Goal: Task Accomplishment & Management: Complete application form

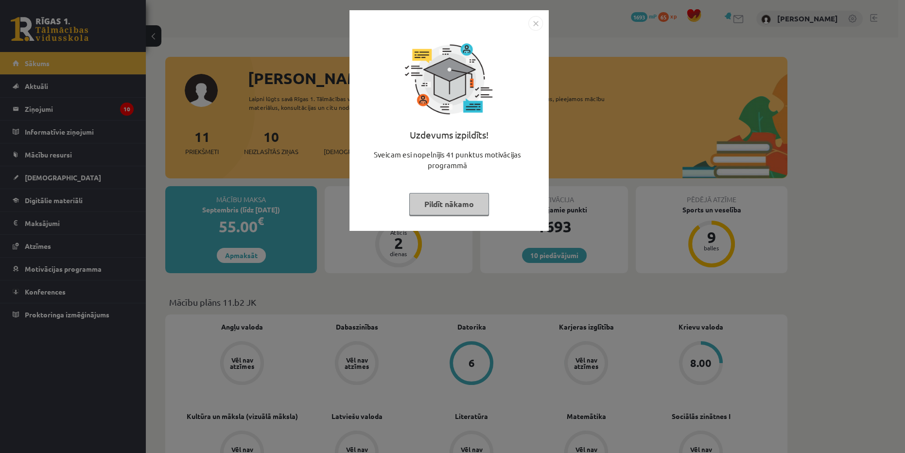
click at [538, 21] on img "Close" at bounding box center [535, 23] width 15 height 15
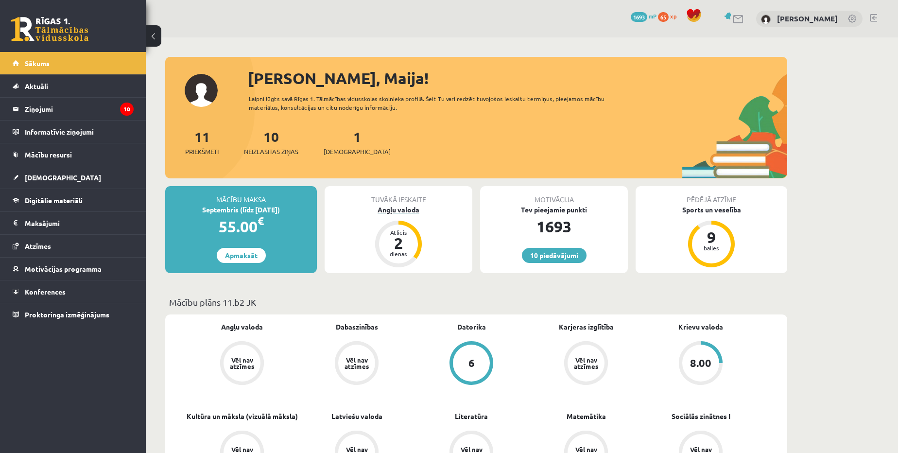
click at [421, 206] on div "Angļu valoda" at bounding box center [399, 210] width 148 height 10
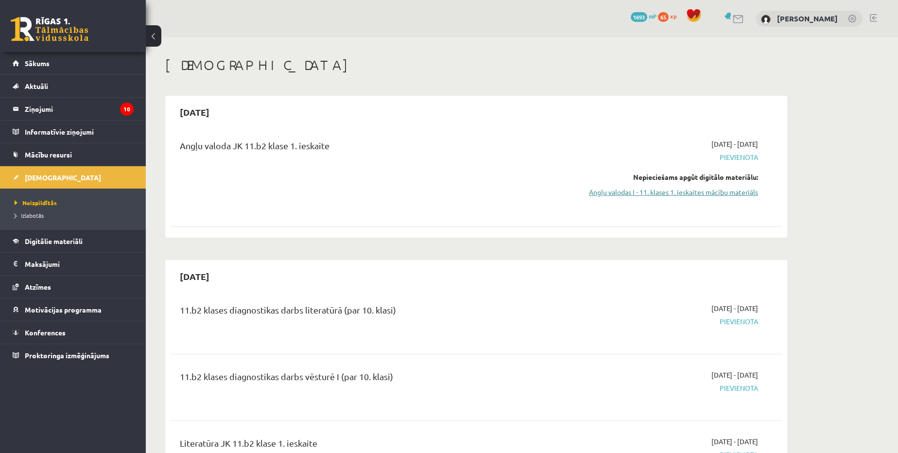
click at [717, 196] on link "Angļu valodas I - 11. klases 1. ieskaites mācību materiāls" at bounding box center [666, 192] width 183 height 10
click at [659, 188] on link "Angļu valodas I - 11. klases 1. ieskaites mācību materiāls" at bounding box center [666, 192] width 183 height 10
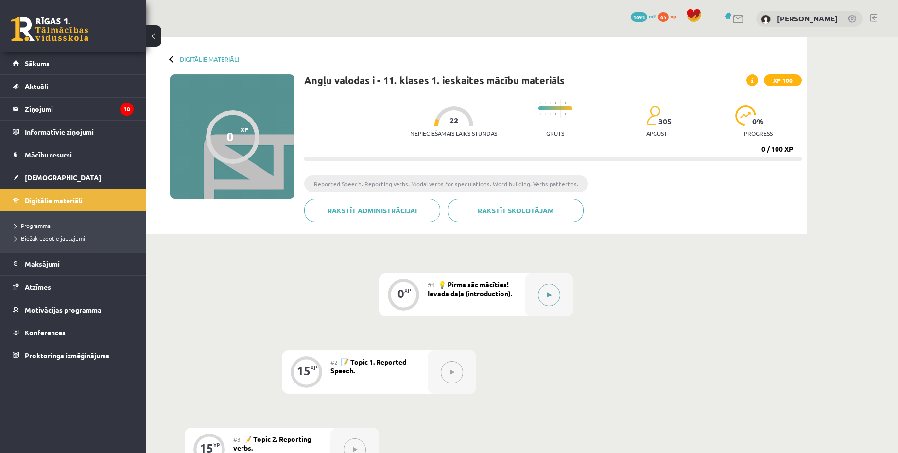
click at [549, 300] on button at bounding box center [549, 295] width 22 height 22
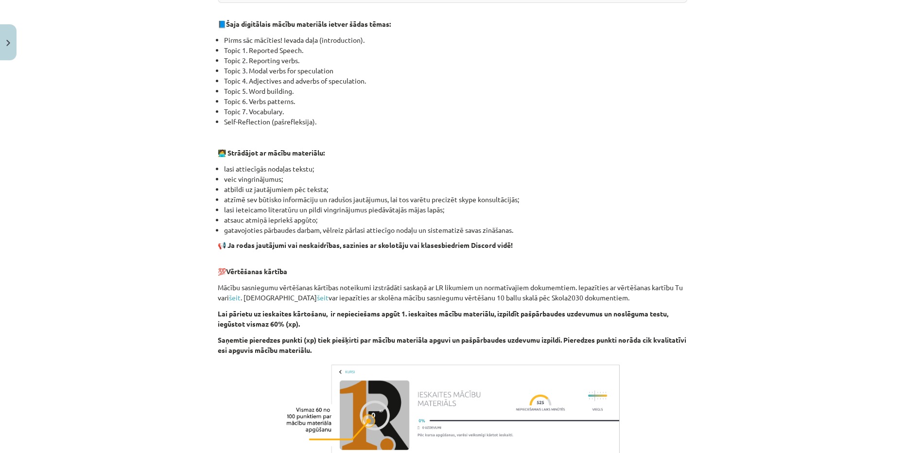
scroll to position [568, 0]
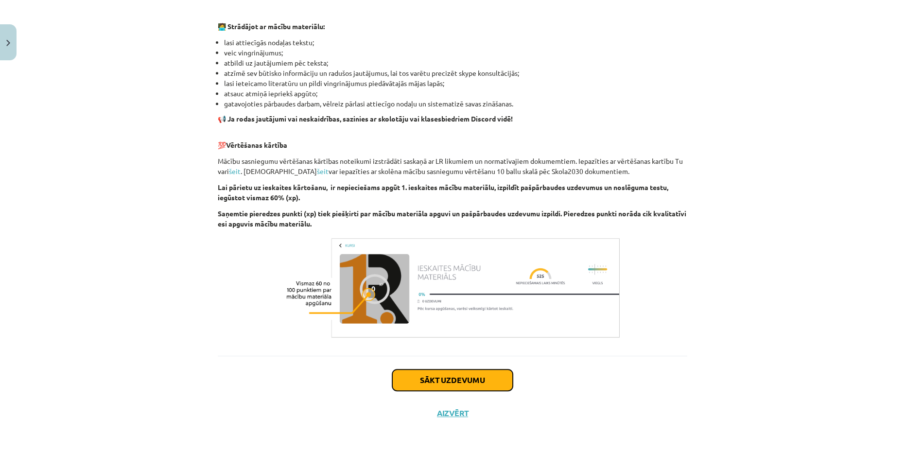
click at [489, 380] on button "Sākt uzdevumu" at bounding box center [452, 379] width 120 height 21
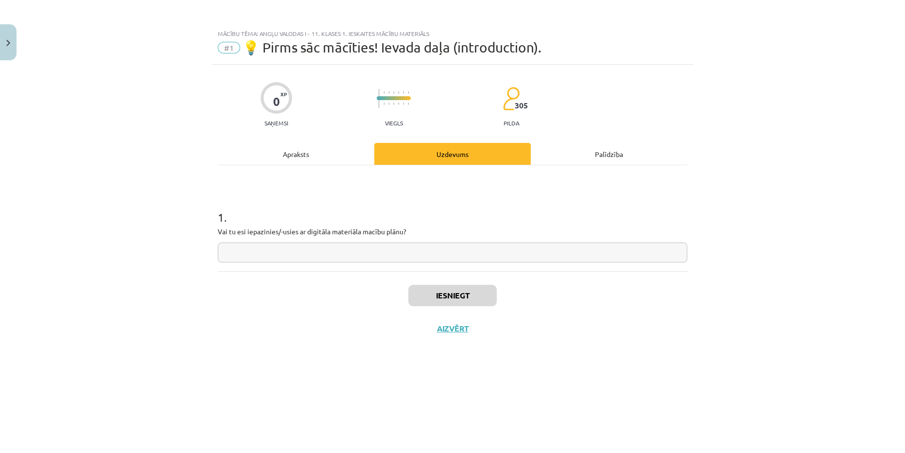
click at [412, 257] on input "text" at bounding box center [452, 252] width 469 height 20
type input "**"
click at [446, 299] on button "Iesniegt" at bounding box center [452, 295] width 88 height 21
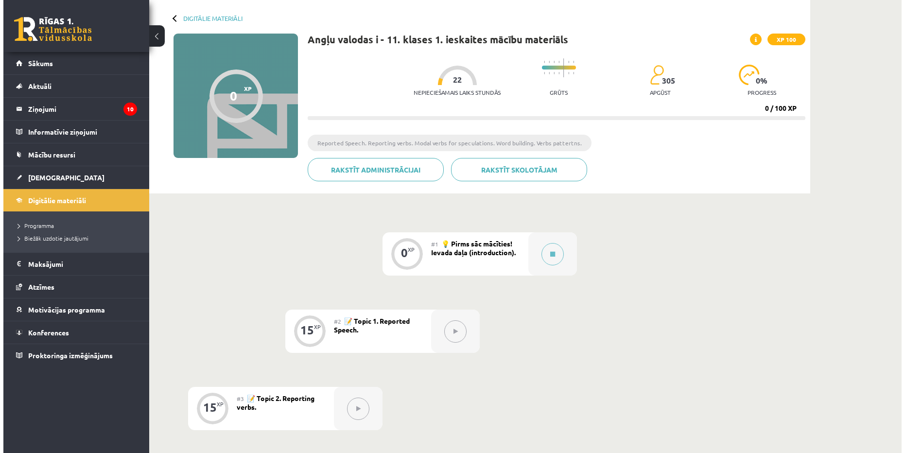
scroll to position [44, 0]
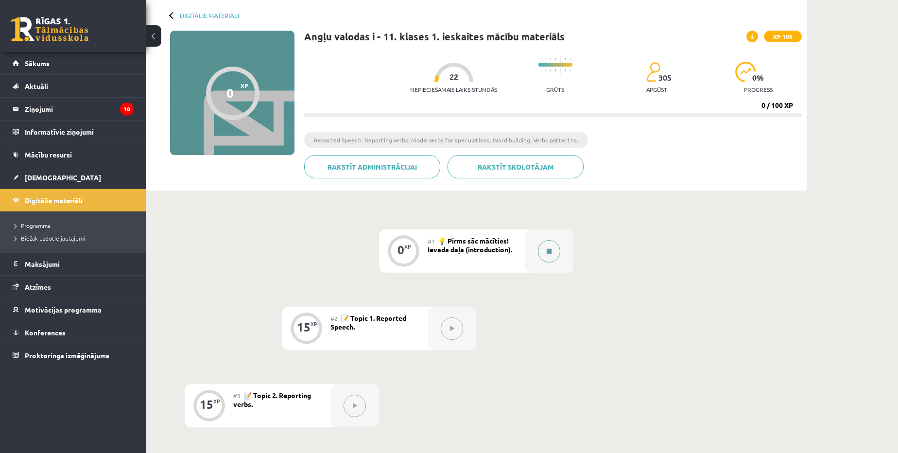
click at [545, 255] on button at bounding box center [549, 251] width 22 height 22
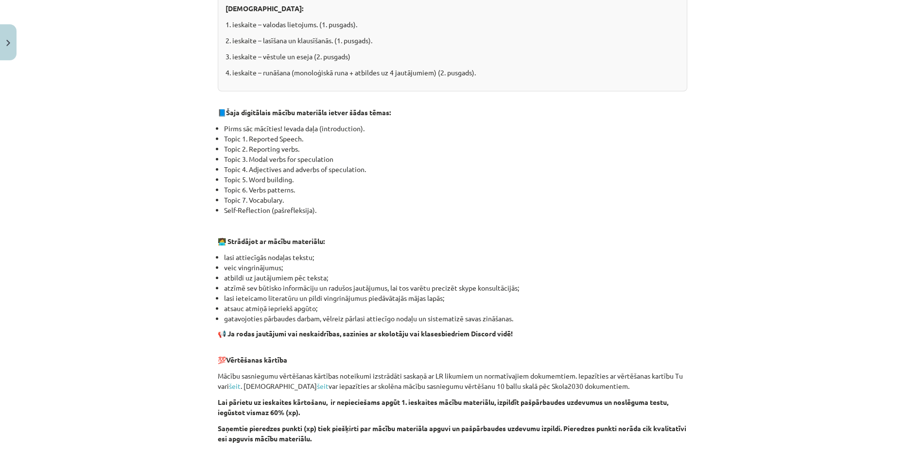
scroll to position [568, 0]
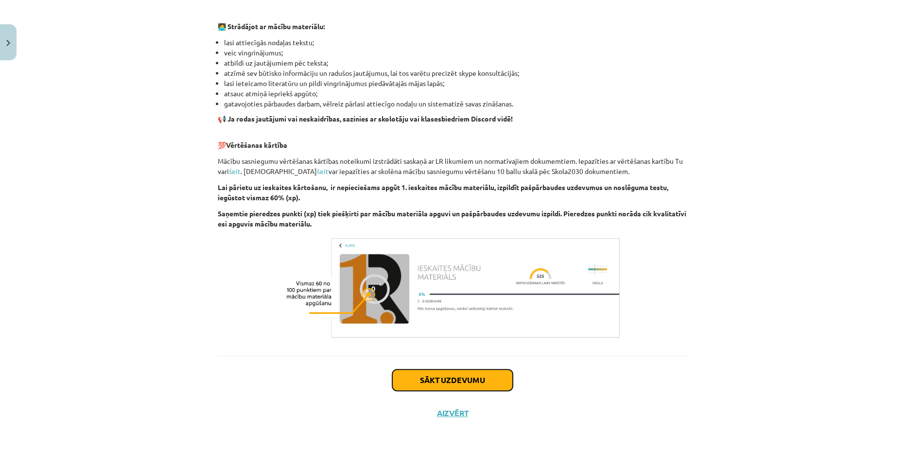
click at [457, 385] on button "Sākt uzdevumu" at bounding box center [452, 379] width 120 height 21
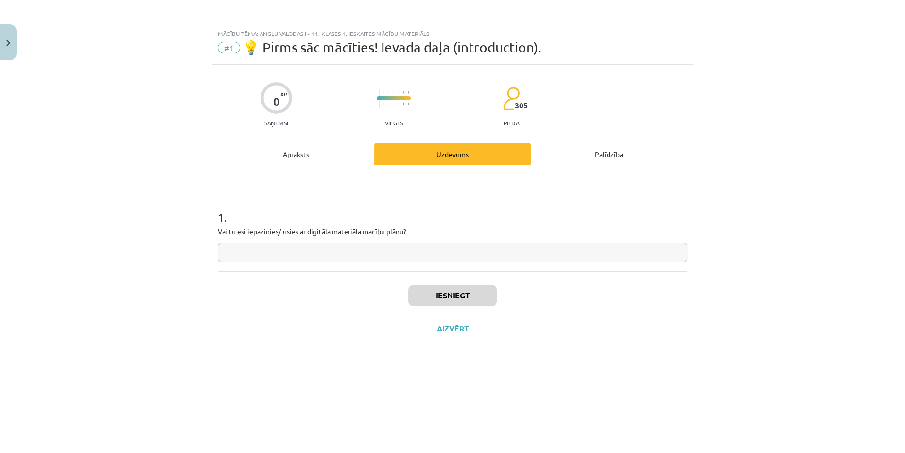
click at [407, 260] on input "text" at bounding box center [452, 252] width 469 height 20
type input "**"
click at [447, 293] on button "Iesniegt" at bounding box center [452, 295] width 88 height 21
click at [469, 333] on button "Nākamā nodarbība" at bounding box center [452, 335] width 95 height 22
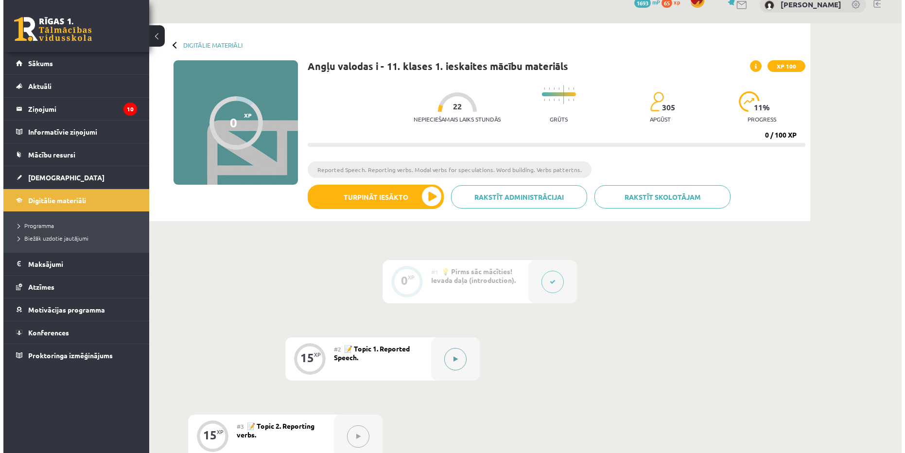
scroll to position [44, 0]
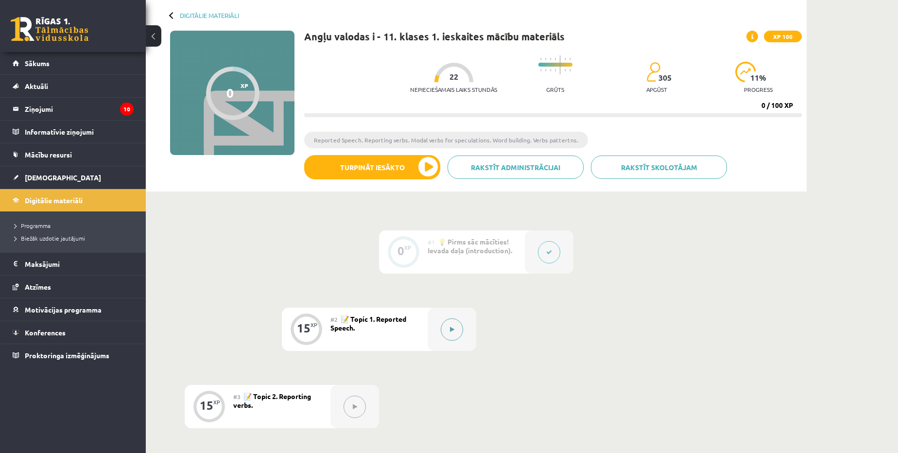
click at [450, 328] on icon at bounding box center [452, 329] width 4 height 6
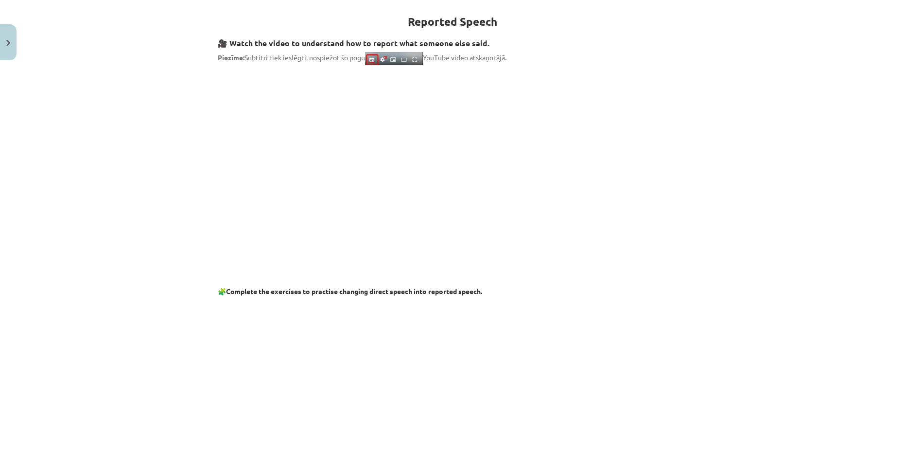
scroll to position [0, 0]
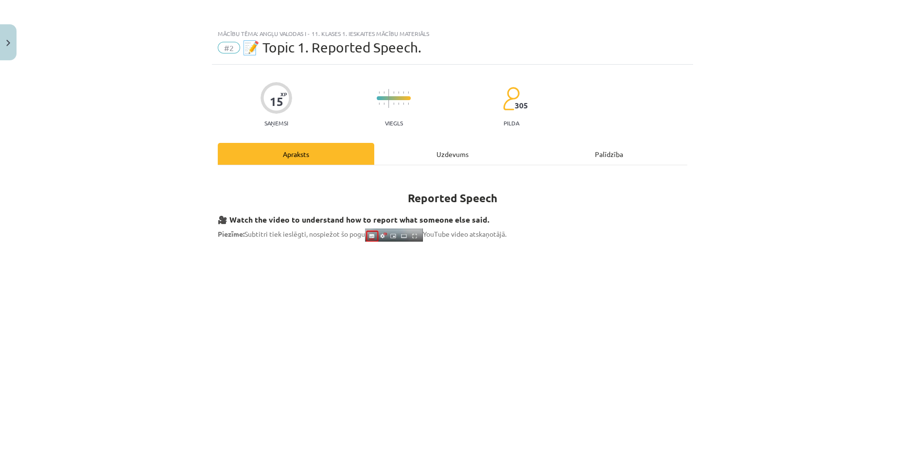
click at [461, 157] on div "Uzdevums" at bounding box center [452, 154] width 156 height 22
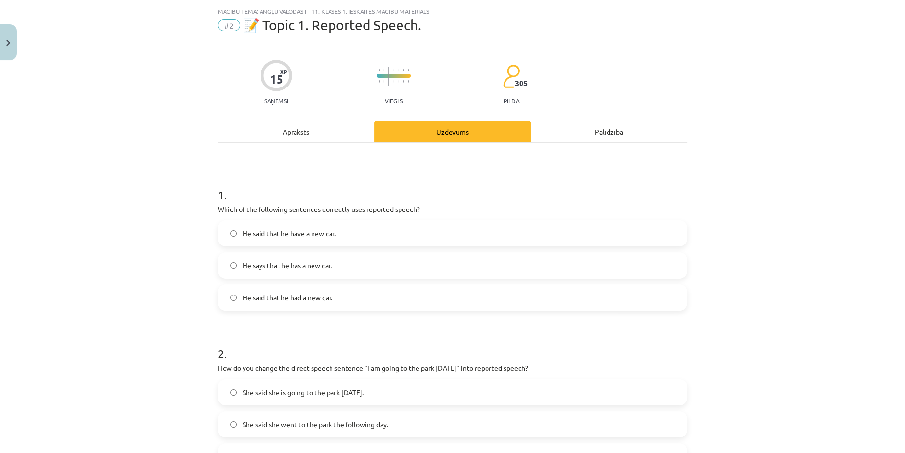
scroll to position [24, 0]
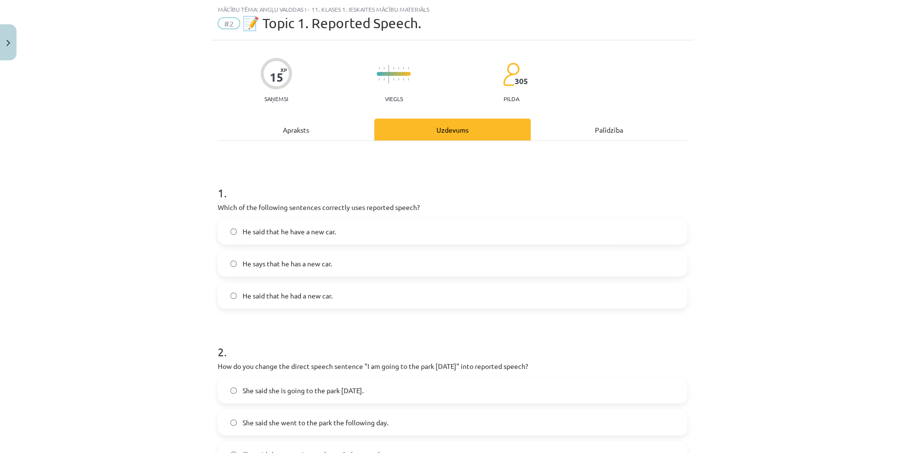
click at [321, 232] on span "He said that he have a new car." at bounding box center [288, 231] width 93 height 10
click at [294, 121] on div "Apraksts" at bounding box center [296, 130] width 156 height 22
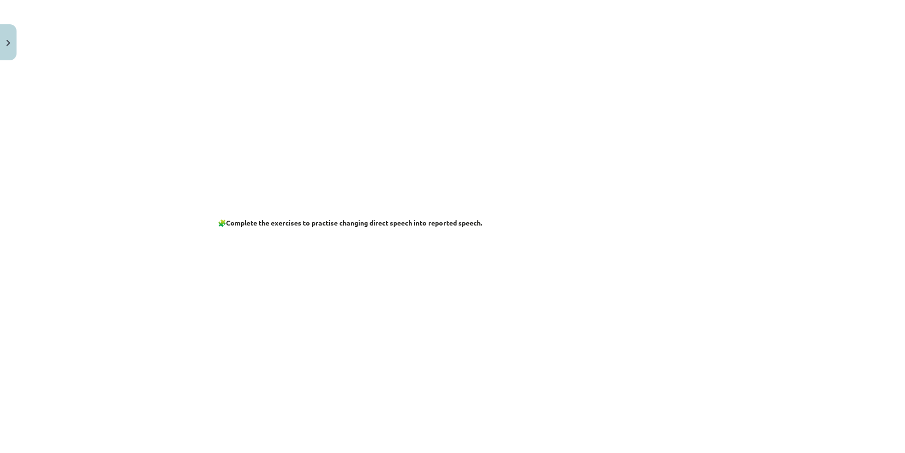
scroll to position [0, 0]
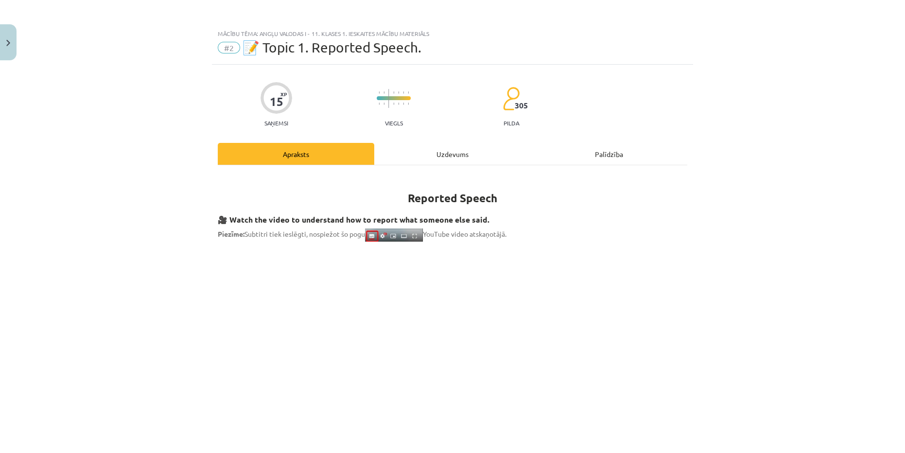
click at [417, 159] on div "Uzdevums" at bounding box center [452, 154] width 156 height 22
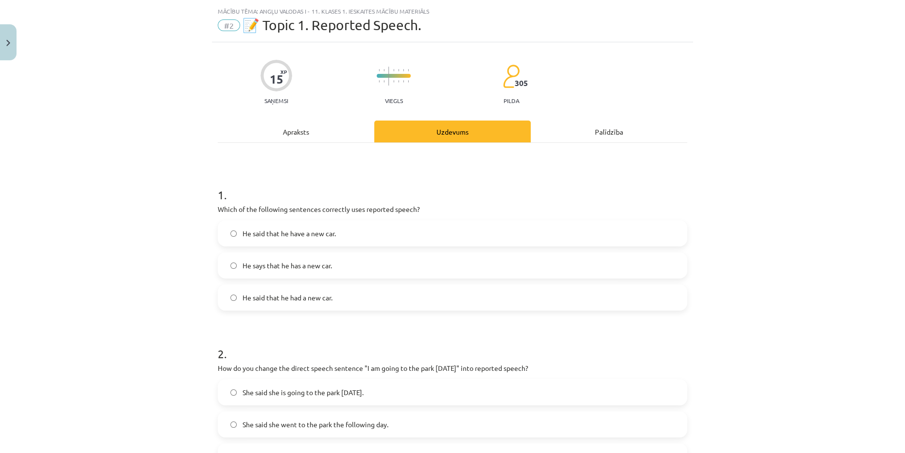
scroll to position [24, 0]
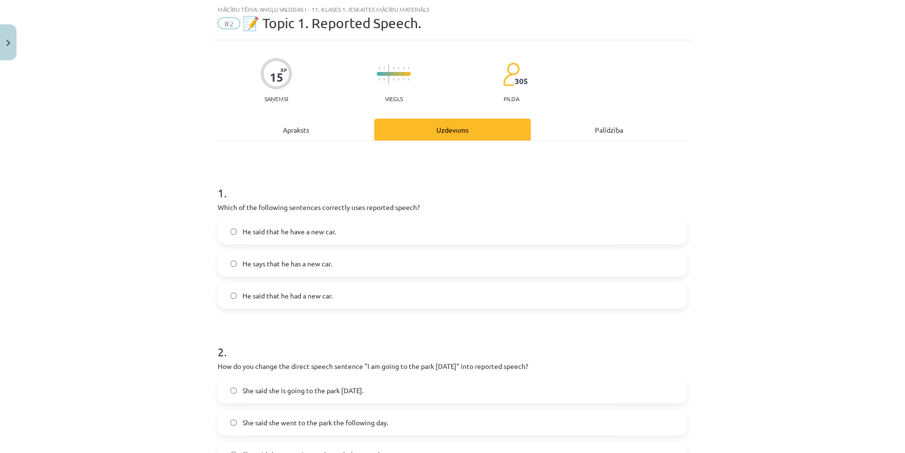
click at [309, 132] on div "Apraksts" at bounding box center [296, 130] width 156 height 22
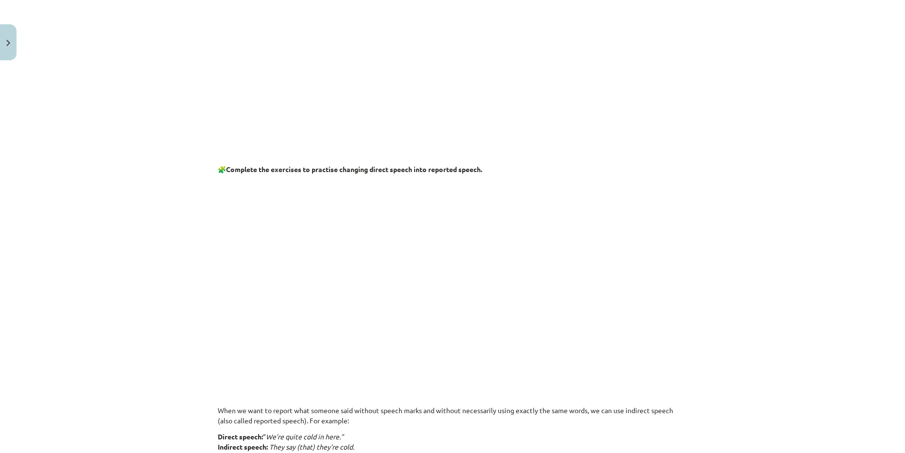
scroll to position [466, 0]
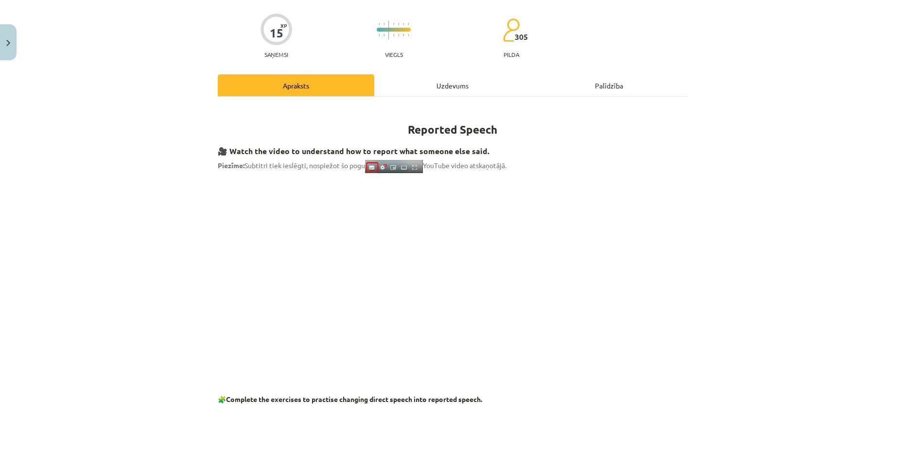
click at [441, 86] on div "Uzdevums" at bounding box center [452, 85] width 156 height 22
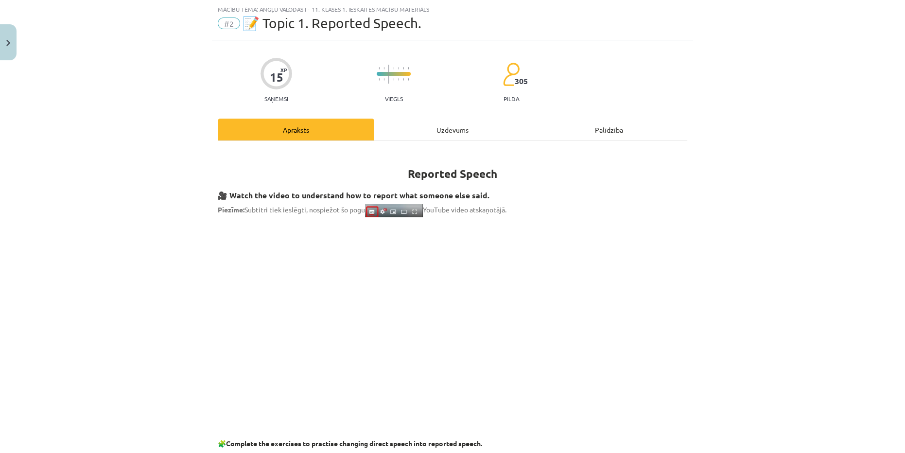
scroll to position [24, 0]
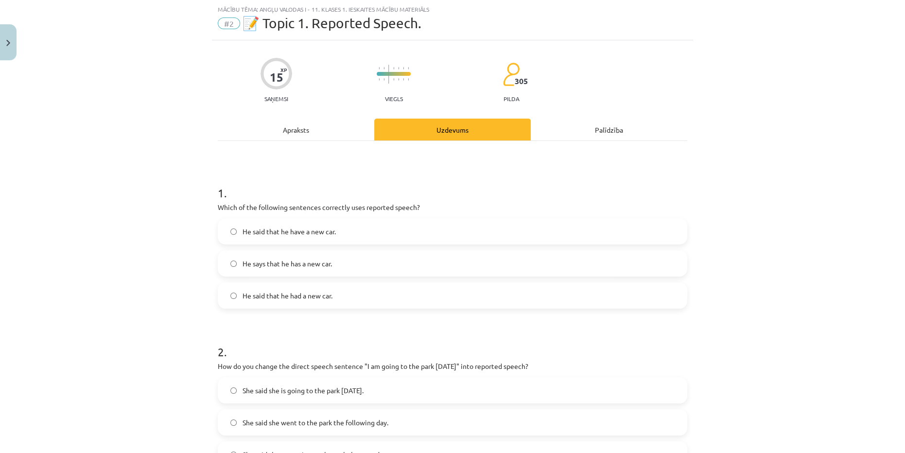
click at [312, 297] on span "He said that he had a new car." at bounding box center [287, 296] width 90 height 10
click at [288, 130] on div "Apraksts" at bounding box center [296, 130] width 156 height 22
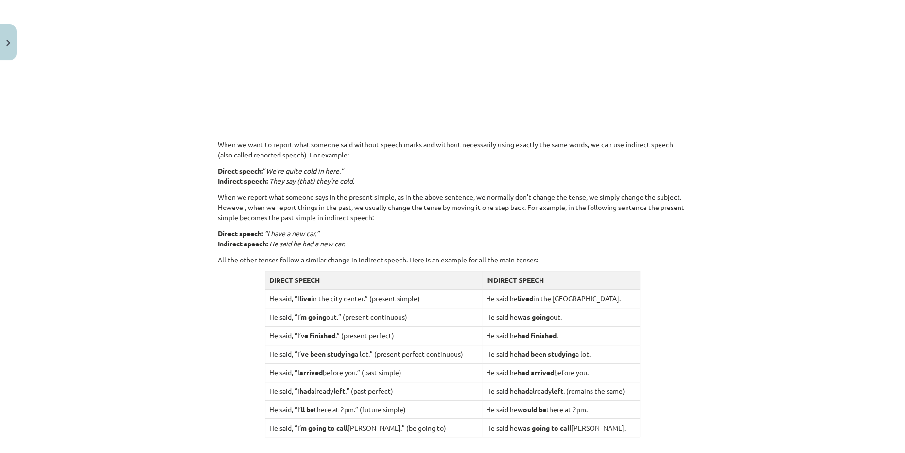
scroll to position [642, 0]
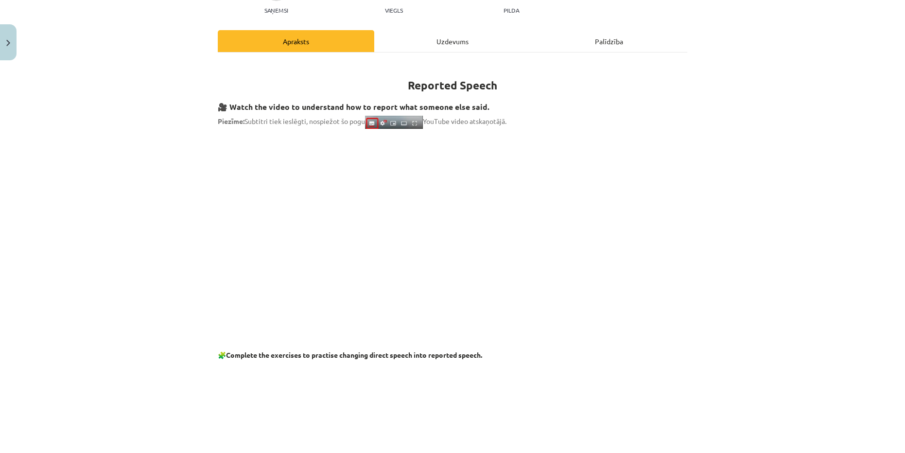
click at [434, 40] on div "Uzdevums" at bounding box center [452, 41] width 156 height 22
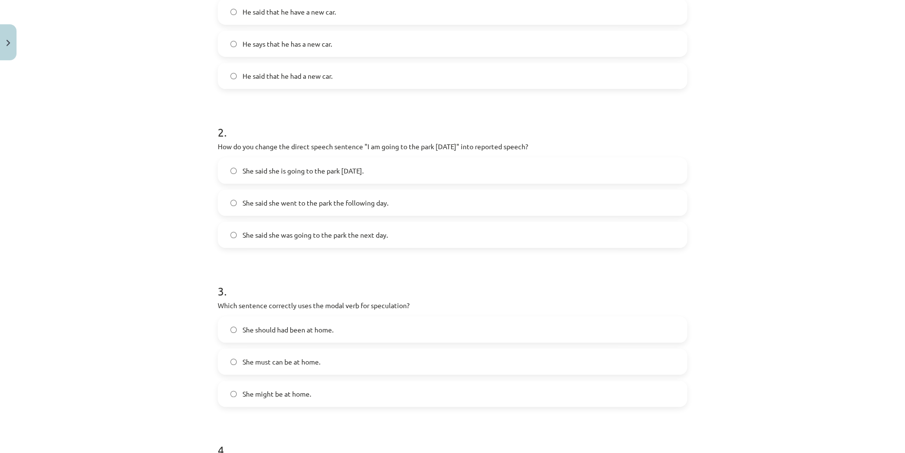
scroll to position [245, 0]
click at [329, 47] on label "He says that he has a new car." at bounding box center [452, 43] width 467 height 24
click at [338, 19] on label "He said that he have a new car." at bounding box center [452, 11] width 467 height 24
click at [358, 239] on label "She said she was going to the park the next day." at bounding box center [452, 234] width 467 height 24
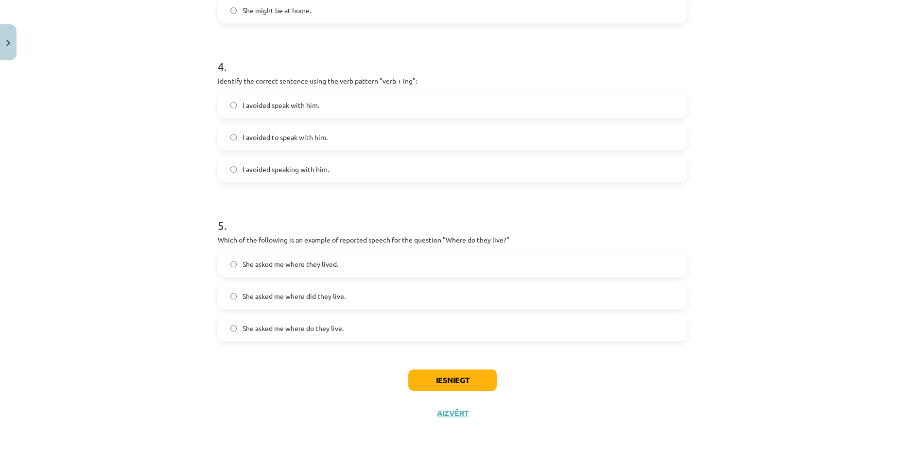
scroll to position [362, 0]
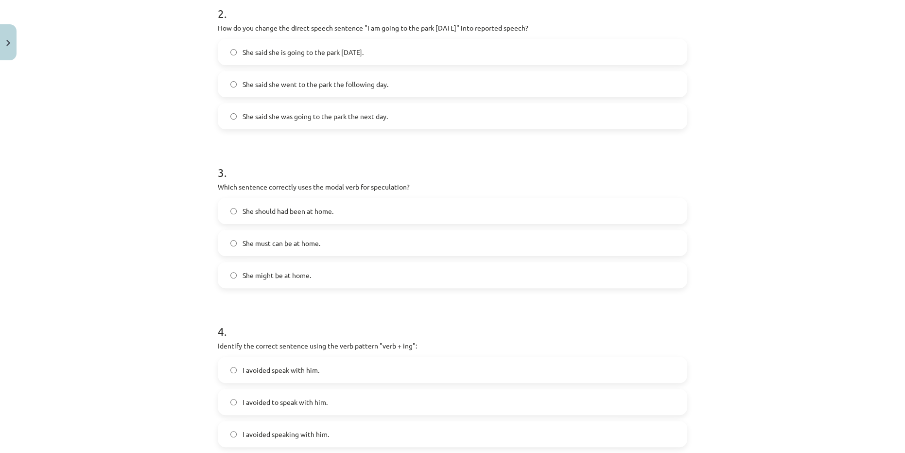
click at [307, 276] on span "She might be at home." at bounding box center [276, 275] width 68 height 10
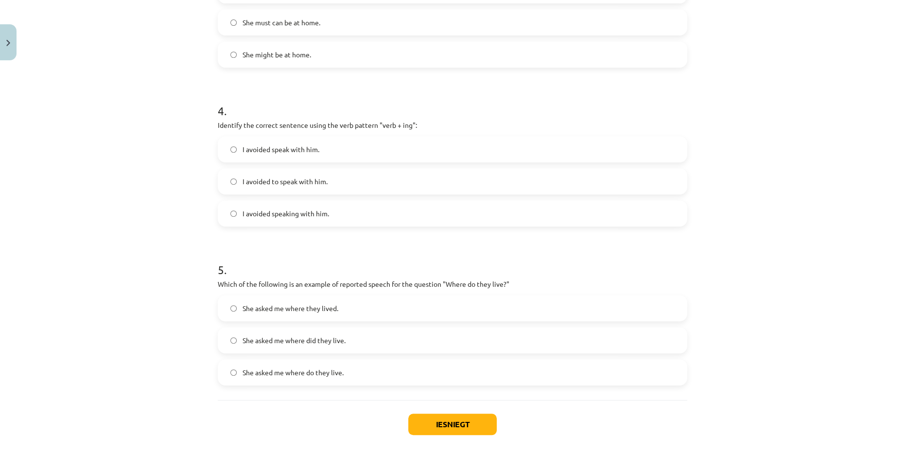
click at [289, 186] on span "I avoided to speak with him." at bounding box center [284, 181] width 85 height 10
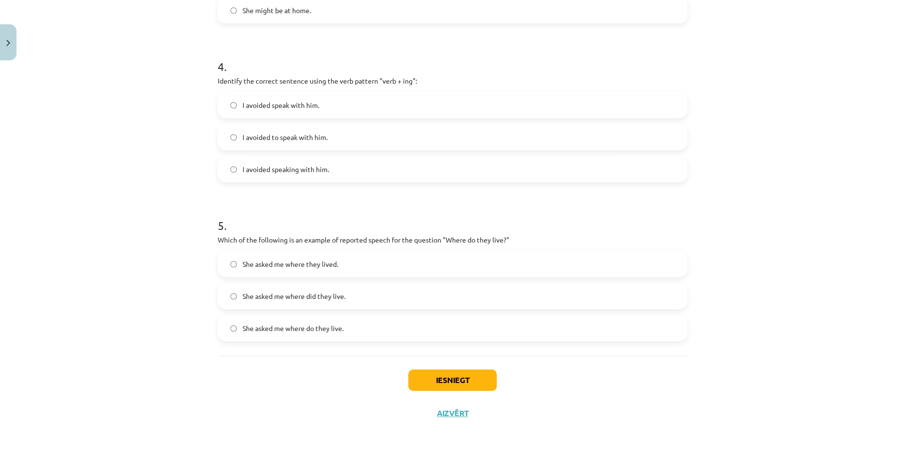
click at [342, 322] on label "She asked me where do they live." at bounding box center [452, 328] width 467 height 24
click at [337, 261] on label "She asked me where they lived." at bounding box center [452, 264] width 467 height 24
click at [434, 383] on button "Iesniegt" at bounding box center [452, 379] width 88 height 21
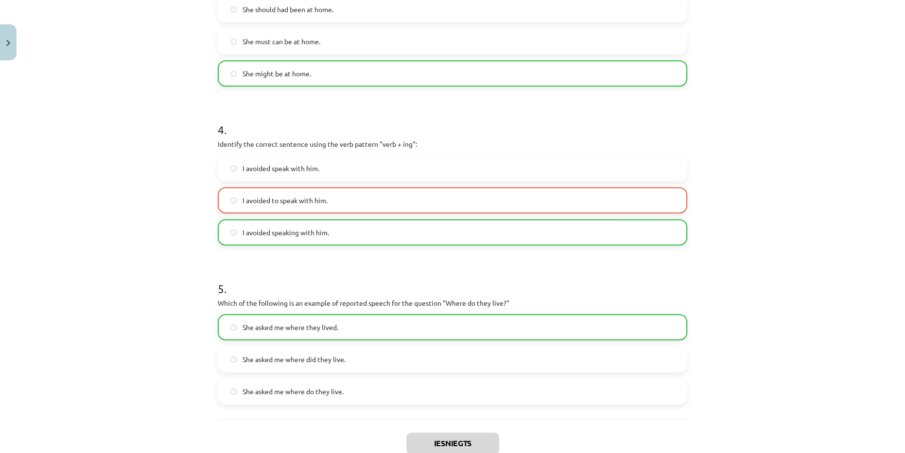
scroll to position [658, 0]
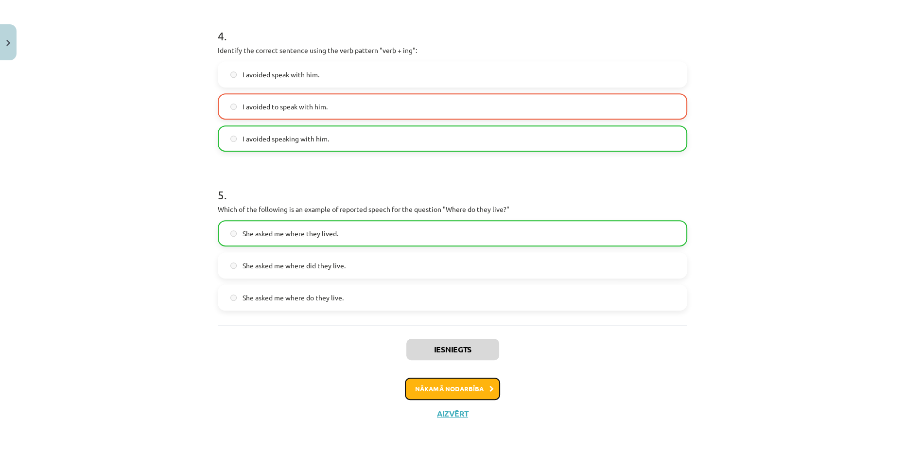
click at [480, 381] on button "Nākamā nodarbība" at bounding box center [452, 388] width 95 height 22
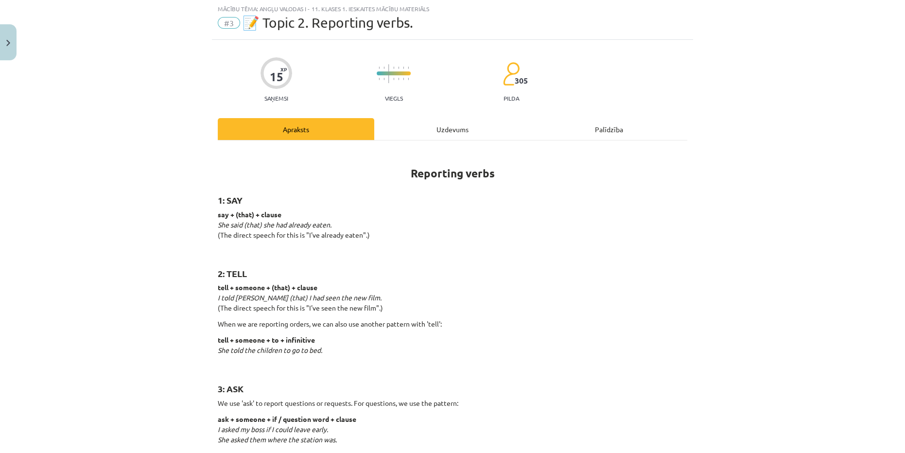
scroll to position [24, 0]
click at [437, 129] on div "Uzdevums" at bounding box center [452, 130] width 156 height 22
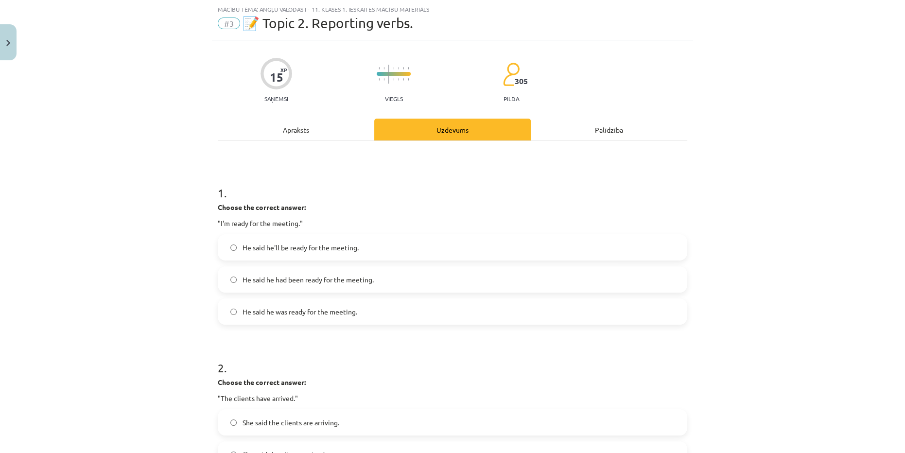
click at [328, 250] on span "He said he'll be ready for the meeting." at bounding box center [300, 247] width 116 height 10
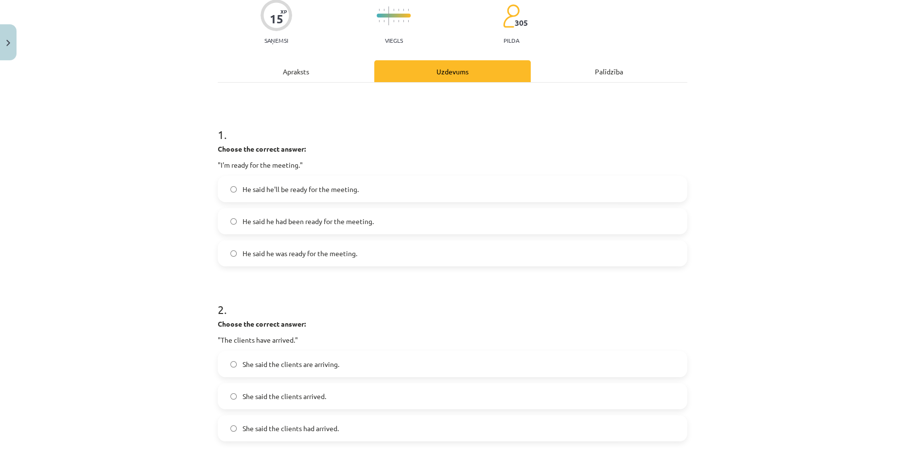
scroll to position [113, 0]
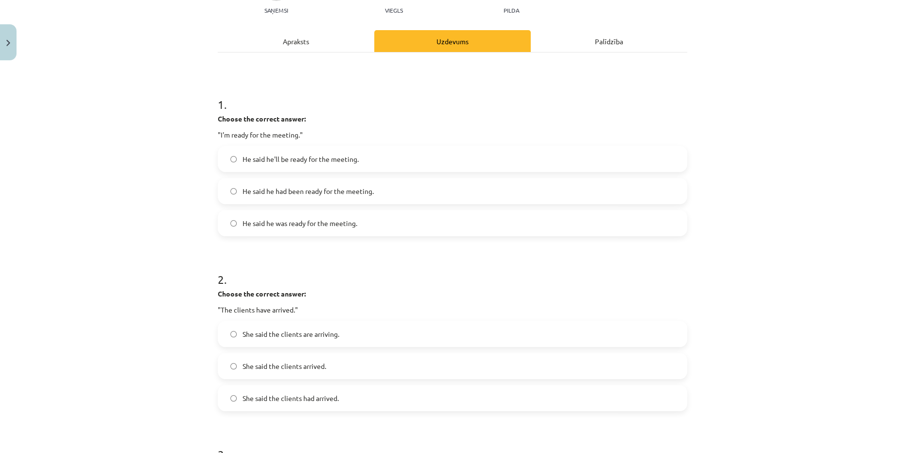
click at [337, 218] on span "He said he was ready for the meeting." at bounding box center [299, 223] width 115 height 10
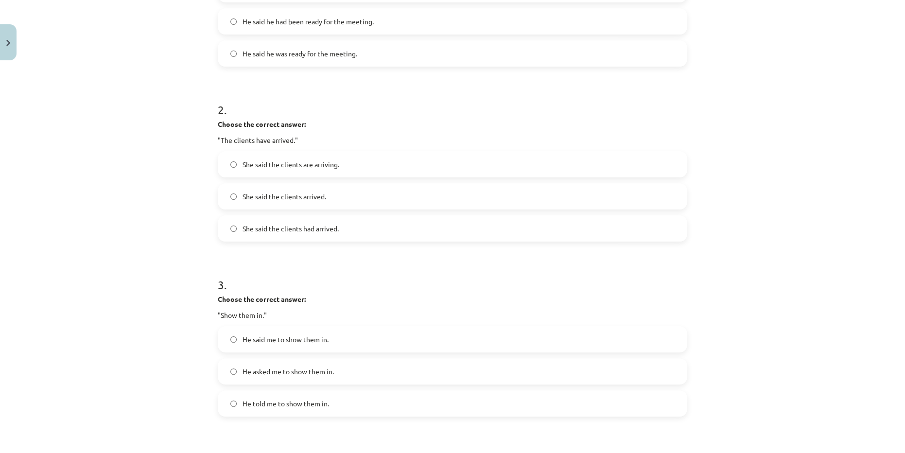
scroll to position [289, 0]
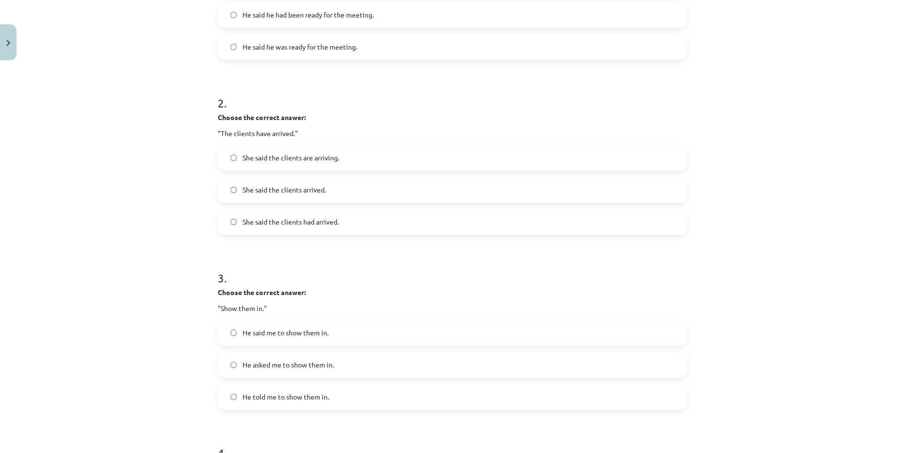
click at [324, 225] on span "She said the clients had arrived." at bounding box center [290, 222] width 96 height 10
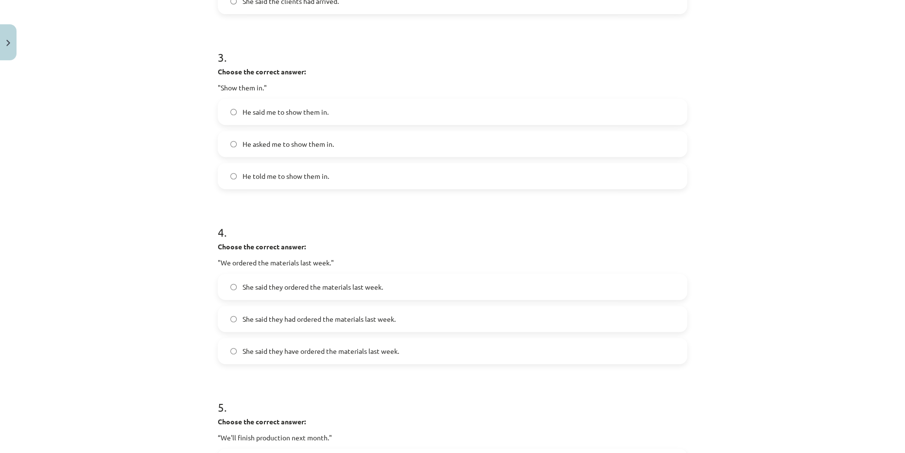
scroll to position [510, 0]
click at [344, 182] on label "He told me to show them in." at bounding box center [452, 175] width 467 height 24
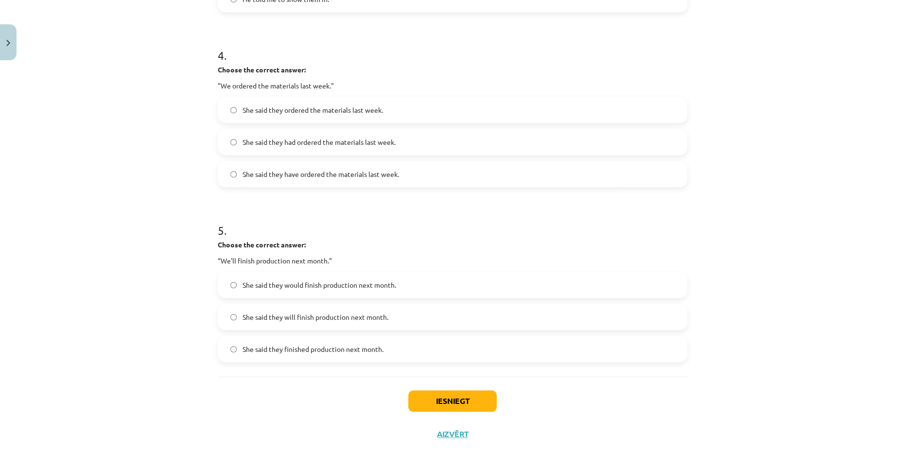
scroll to position [707, 0]
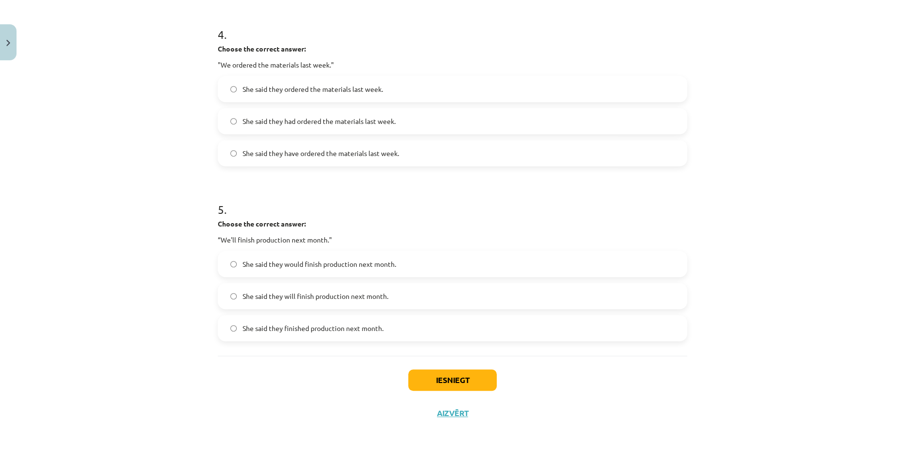
click at [362, 153] on span "She said they have ordered the materials last week." at bounding box center [320, 153] width 156 height 10
click at [347, 291] on span "She said they will finish production next month." at bounding box center [315, 296] width 146 height 10
click at [435, 377] on button "Iesniegt" at bounding box center [452, 379] width 88 height 21
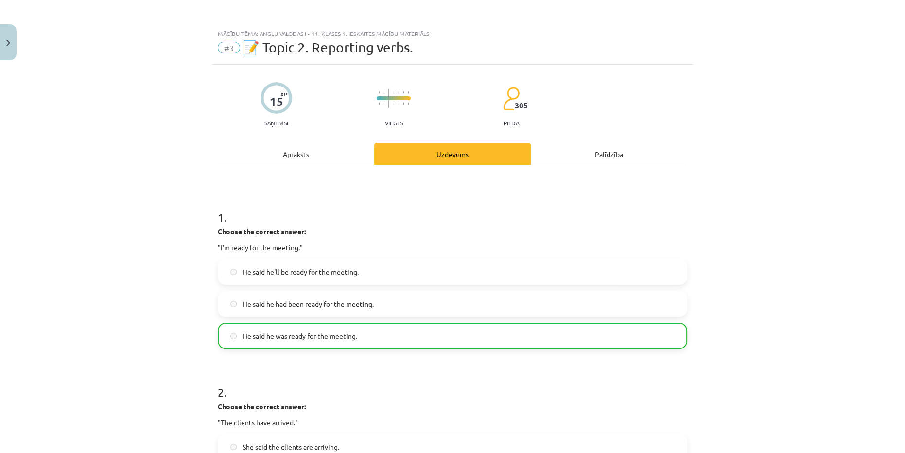
scroll to position [0, 0]
click at [287, 159] on div "Apraksts" at bounding box center [296, 154] width 156 height 22
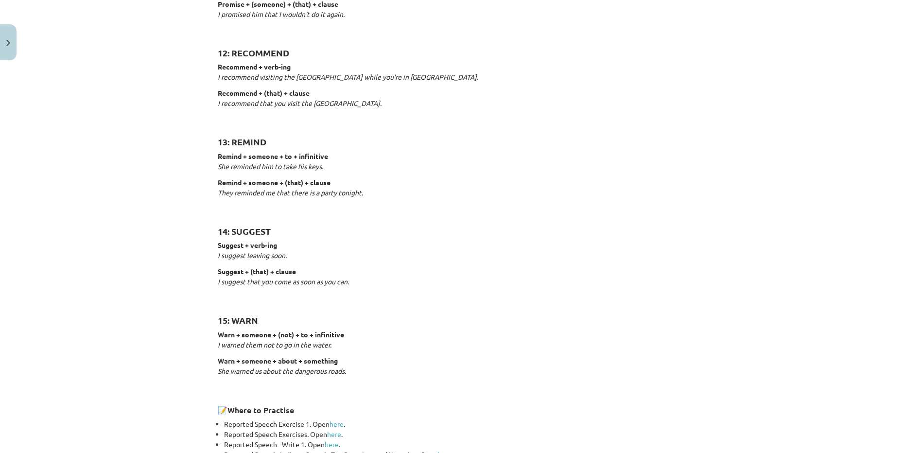
scroll to position [1452, 0]
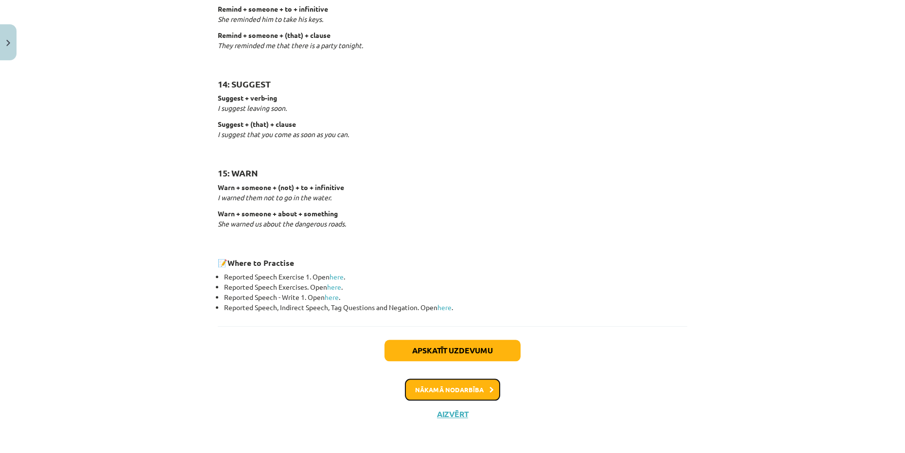
click at [462, 385] on button "Nākamā nodarbība" at bounding box center [452, 389] width 95 height 22
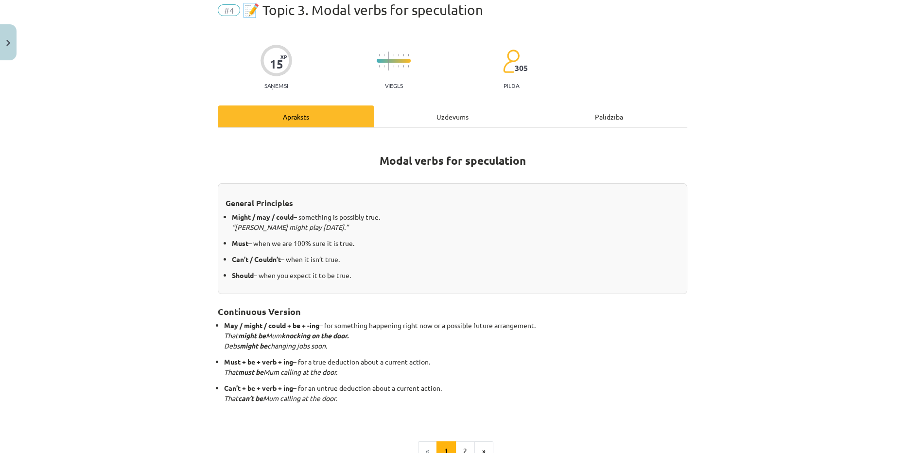
scroll to position [0, 0]
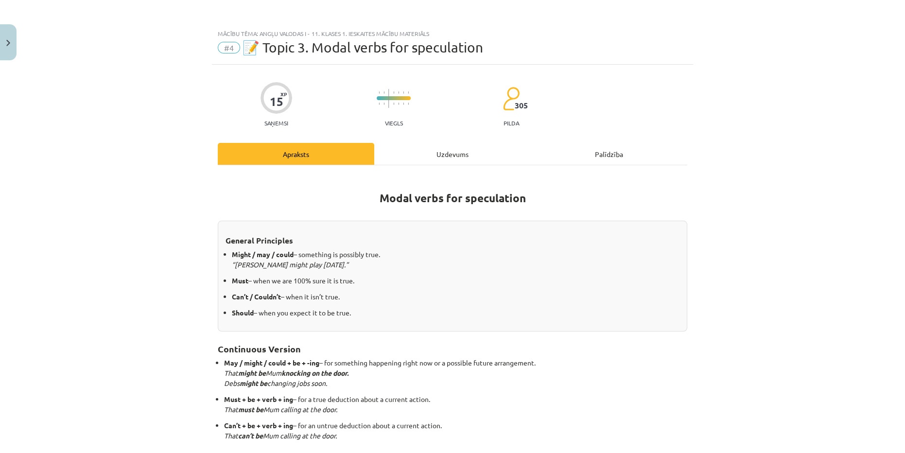
click at [436, 155] on div "Uzdevums" at bounding box center [452, 154] width 156 height 22
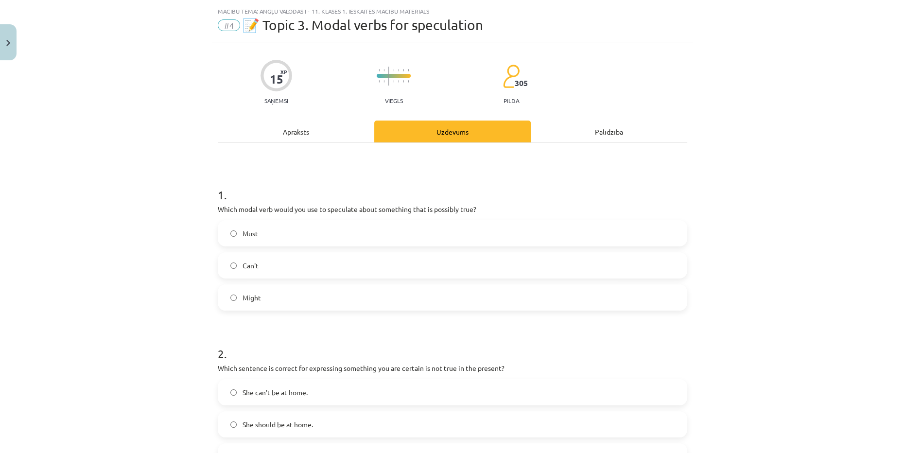
scroll to position [24, 0]
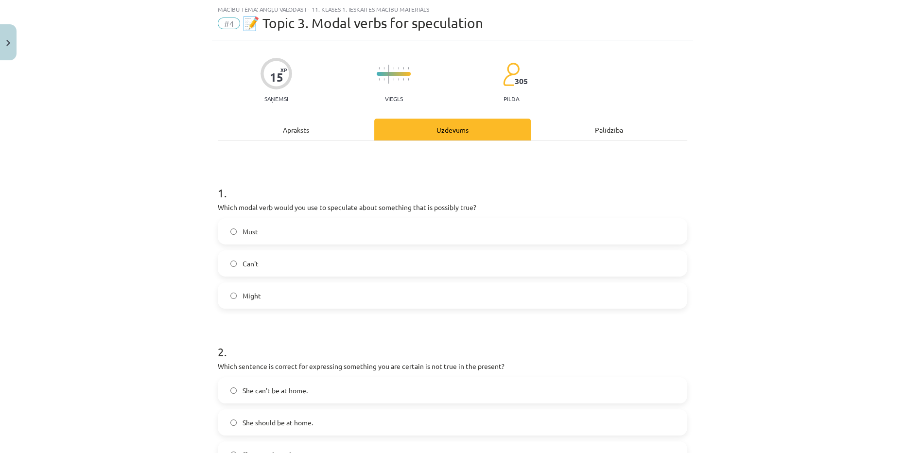
click at [291, 125] on div "Apraksts" at bounding box center [296, 130] width 156 height 22
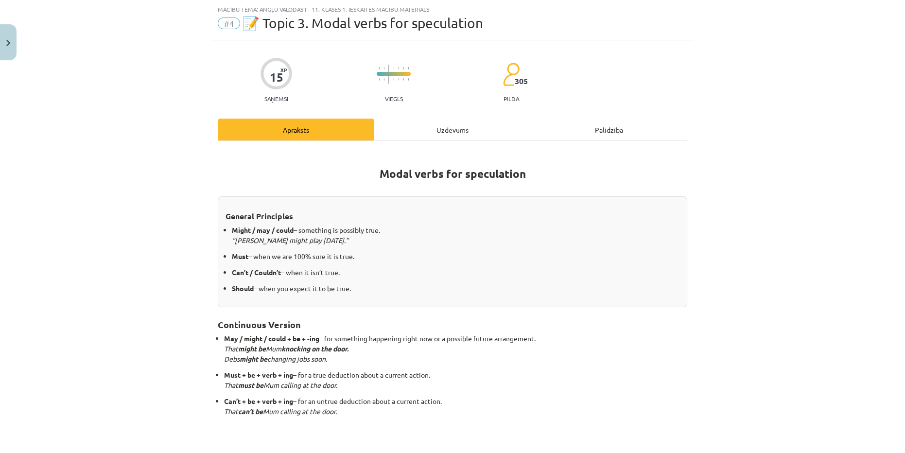
click at [448, 129] on div "Uzdevums" at bounding box center [452, 130] width 156 height 22
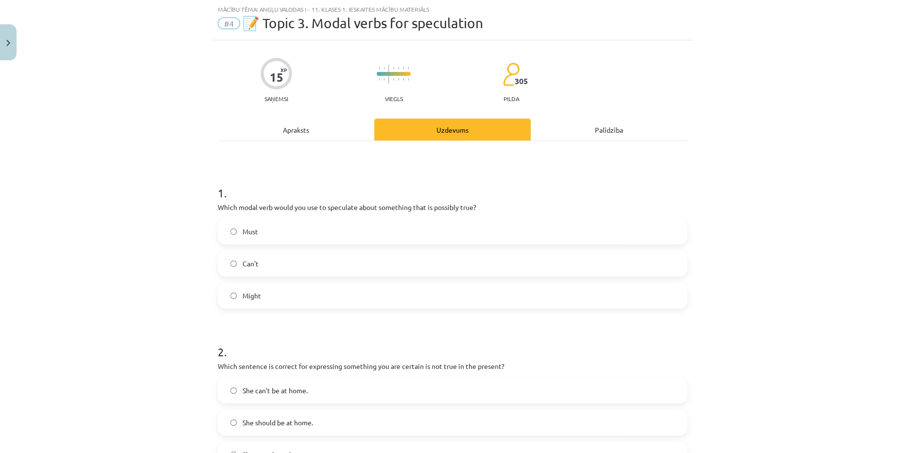
click at [313, 302] on label "Might" at bounding box center [452, 295] width 467 height 24
click at [302, 121] on div "Apraksts" at bounding box center [296, 130] width 156 height 22
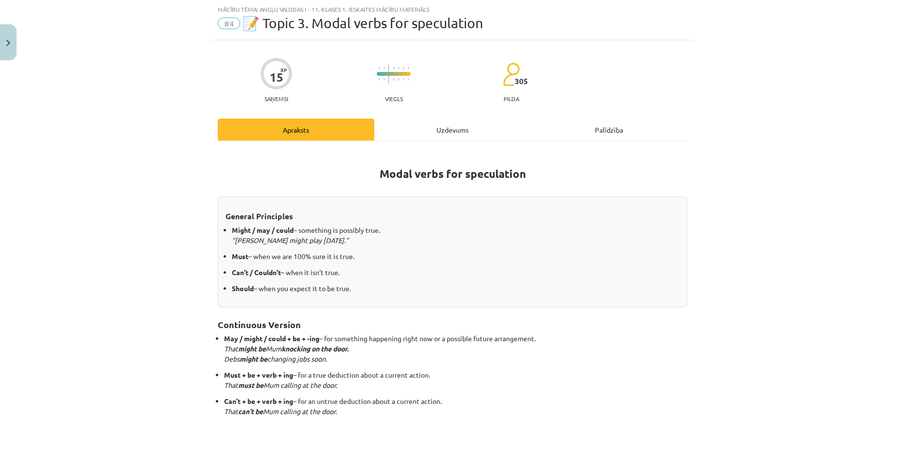
click at [450, 126] on div "Uzdevums" at bounding box center [452, 130] width 156 height 22
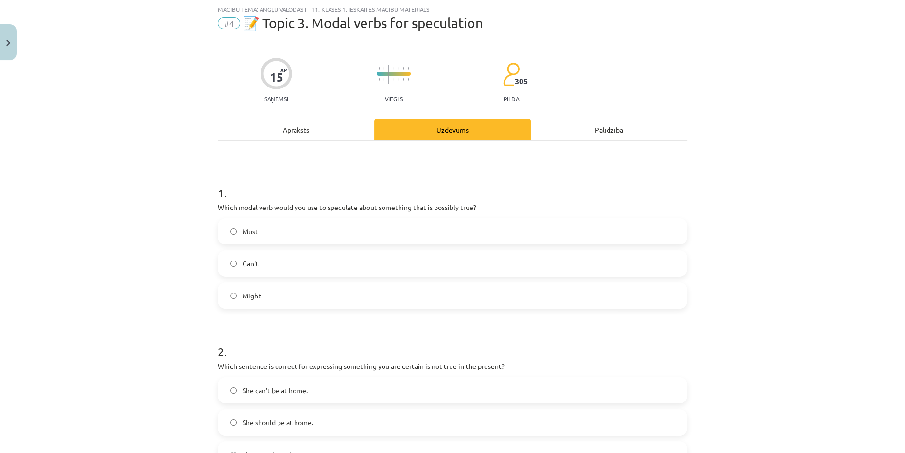
click at [362, 231] on label "Must" at bounding box center [452, 231] width 467 height 24
click at [297, 122] on div "Apraksts" at bounding box center [296, 130] width 156 height 22
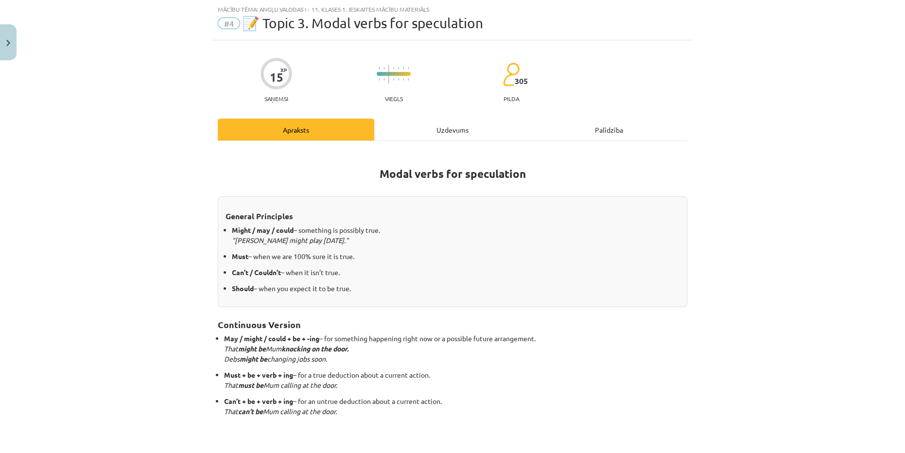
click at [429, 125] on div "Uzdevums" at bounding box center [452, 130] width 156 height 22
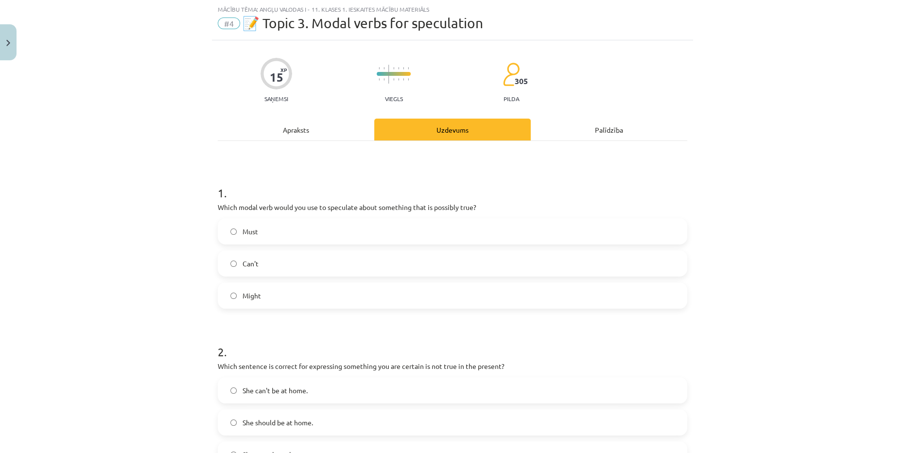
click at [351, 295] on label "Might" at bounding box center [452, 295] width 467 height 24
click at [319, 128] on div "Apraksts" at bounding box center [296, 130] width 156 height 22
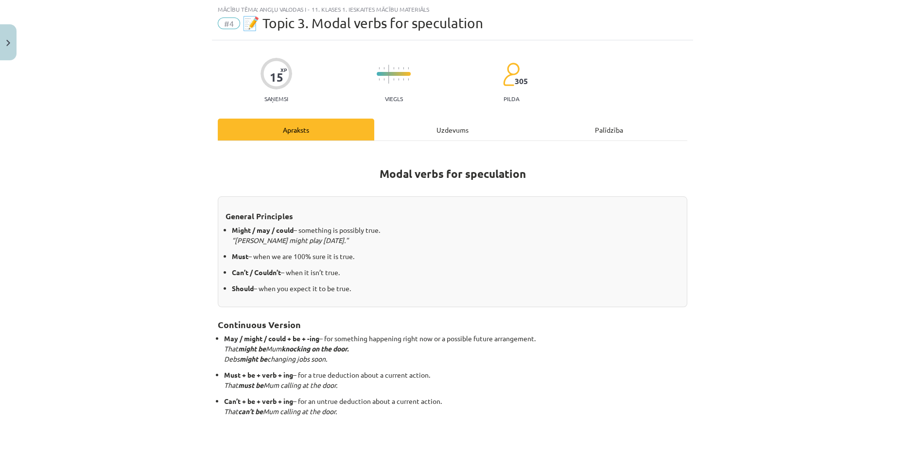
click at [456, 132] on div "Uzdevums" at bounding box center [452, 130] width 156 height 22
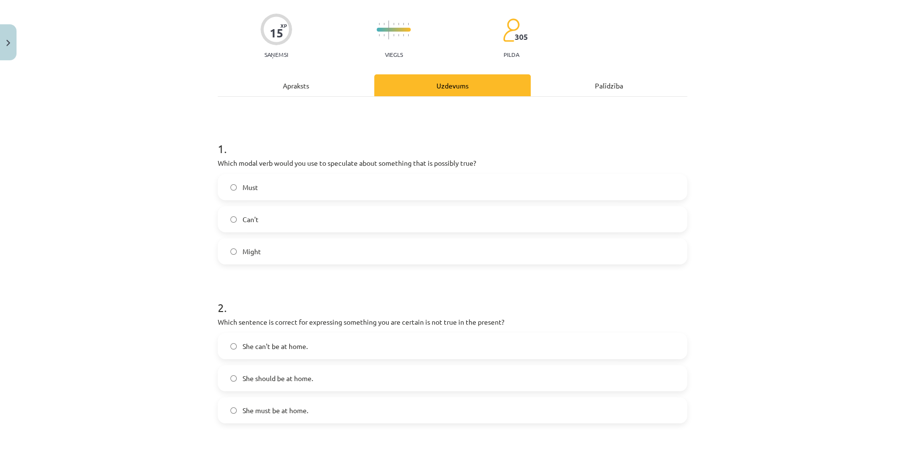
click at [315, 84] on div "Apraksts" at bounding box center [296, 85] width 156 height 22
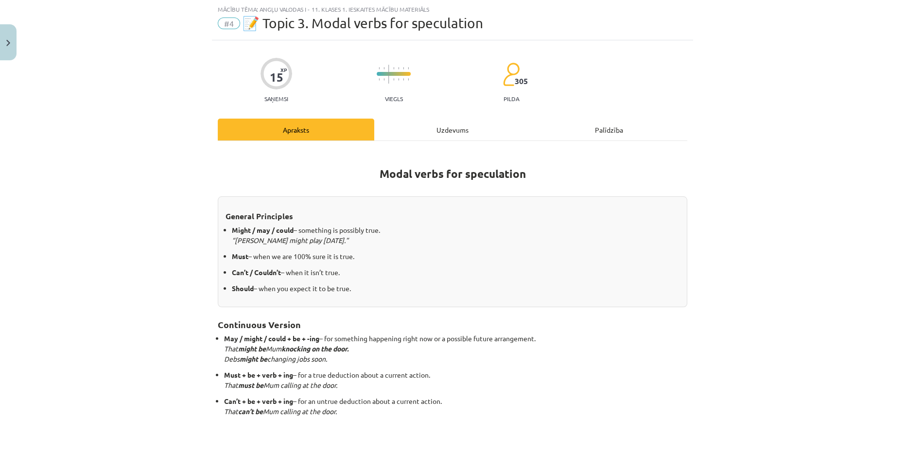
click at [451, 138] on div "Uzdevums" at bounding box center [452, 130] width 156 height 22
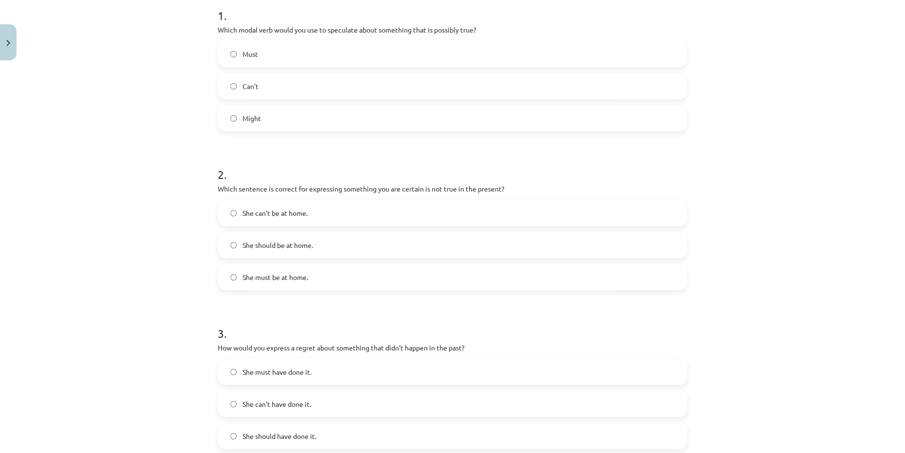
scroll to position [245, 0]
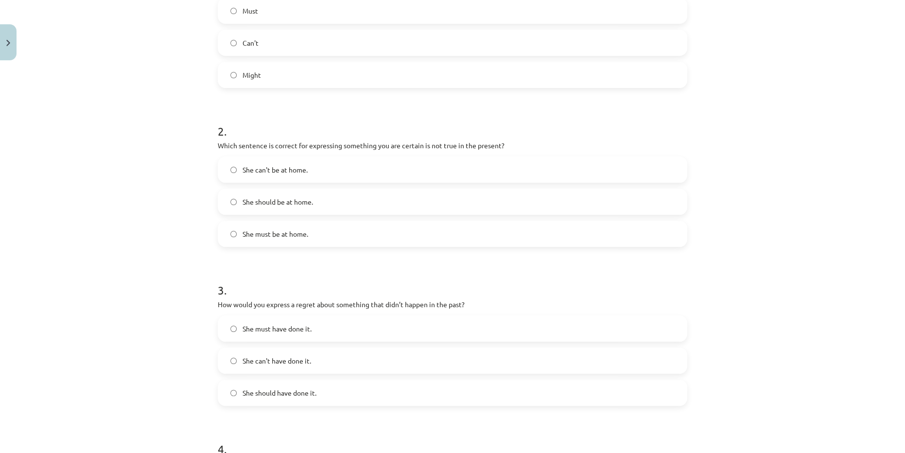
click at [304, 171] on label "She can't be at home." at bounding box center [452, 169] width 467 height 24
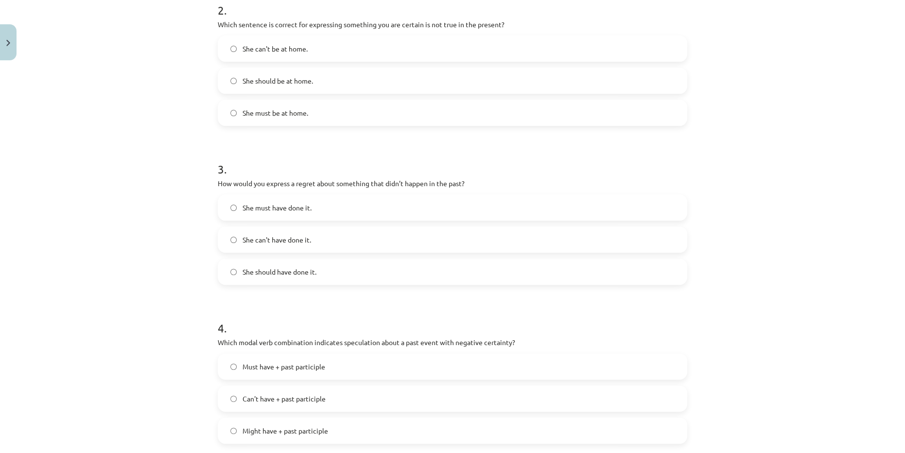
scroll to position [377, 0]
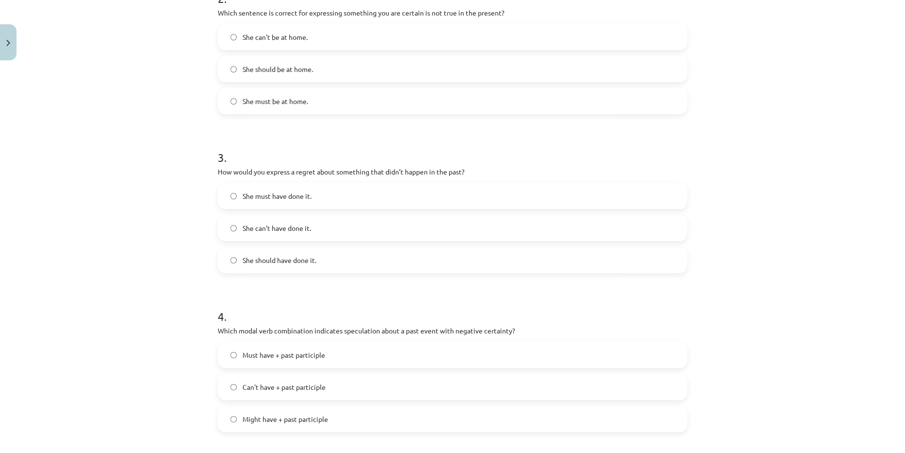
click at [345, 262] on label "She should have done it." at bounding box center [452, 260] width 467 height 24
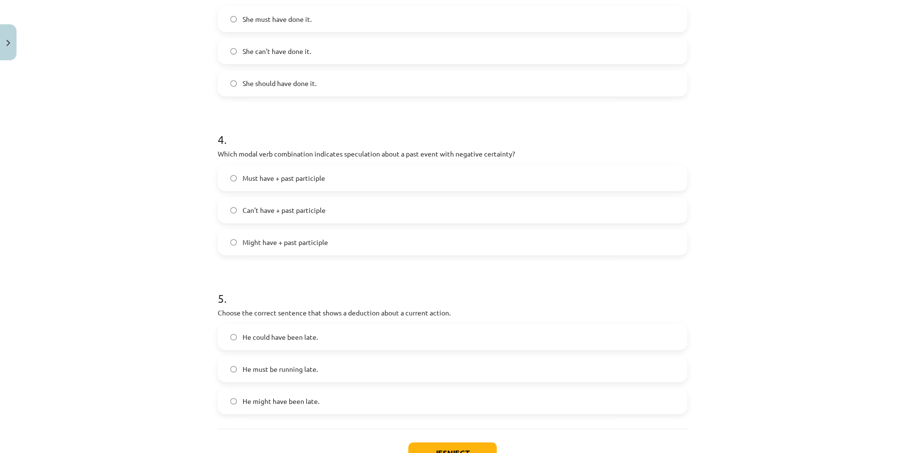
click at [326, 204] on label "Can't have + past participle" at bounding box center [452, 210] width 467 height 24
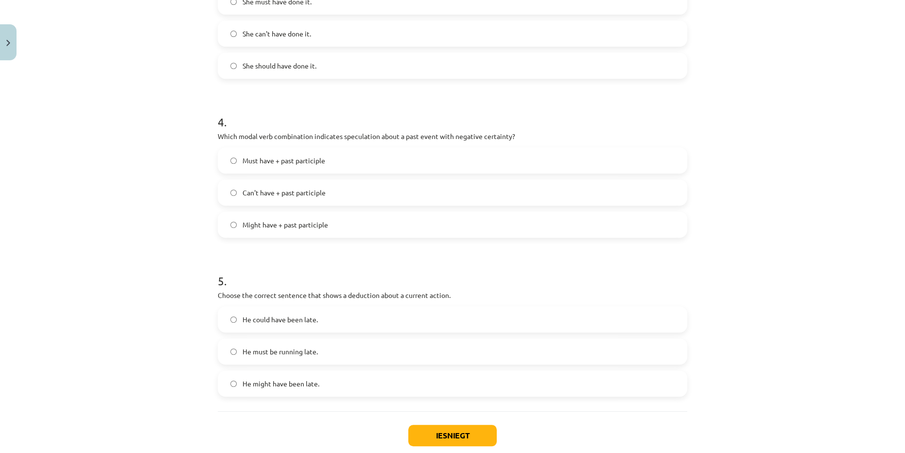
scroll to position [627, 0]
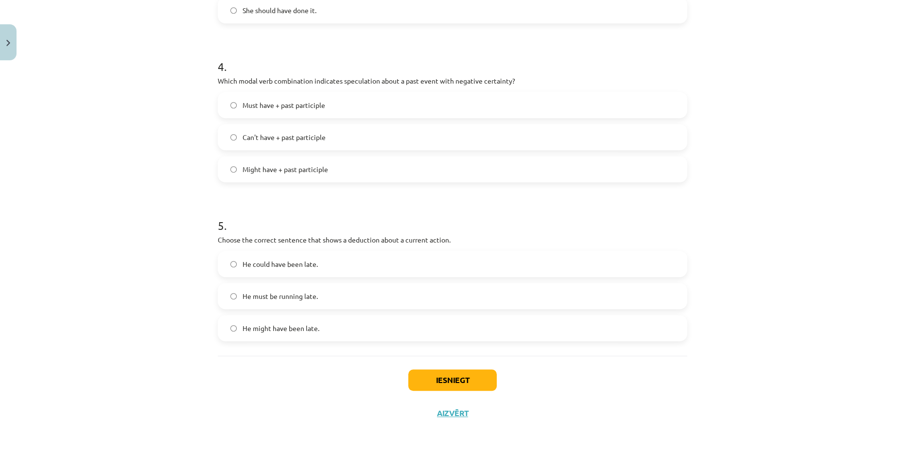
click at [326, 298] on label "He must be running late." at bounding box center [452, 296] width 467 height 24
click at [339, 328] on label "He might have been late." at bounding box center [452, 328] width 467 height 24
drag, startPoint x: 355, startPoint y: 299, endPoint x: 372, endPoint y: 322, distance: 28.1
click at [356, 299] on label "He must be running late." at bounding box center [452, 296] width 467 height 24
click at [442, 384] on button "Iesniegt" at bounding box center [452, 379] width 88 height 21
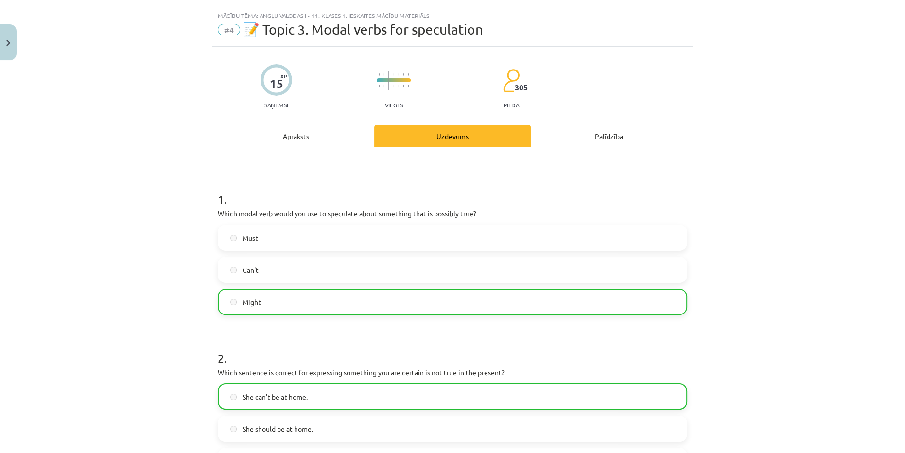
scroll to position [0, 0]
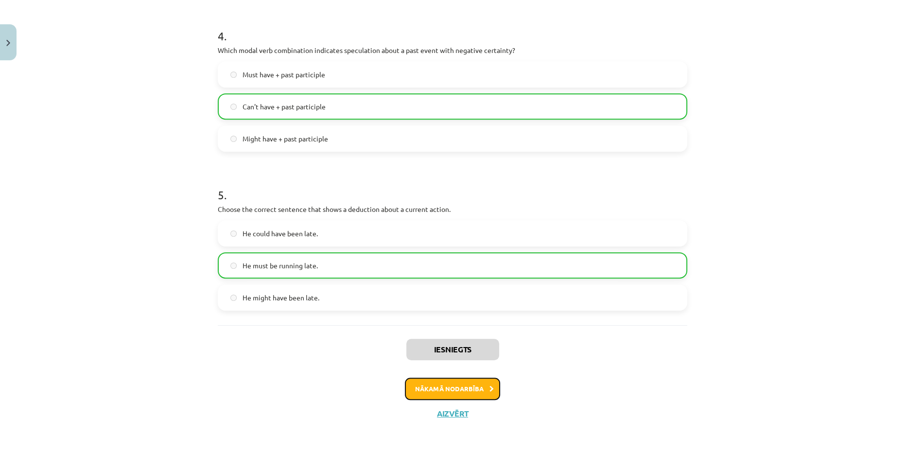
click at [482, 389] on button "Nākamā nodarbība" at bounding box center [452, 388] width 95 height 22
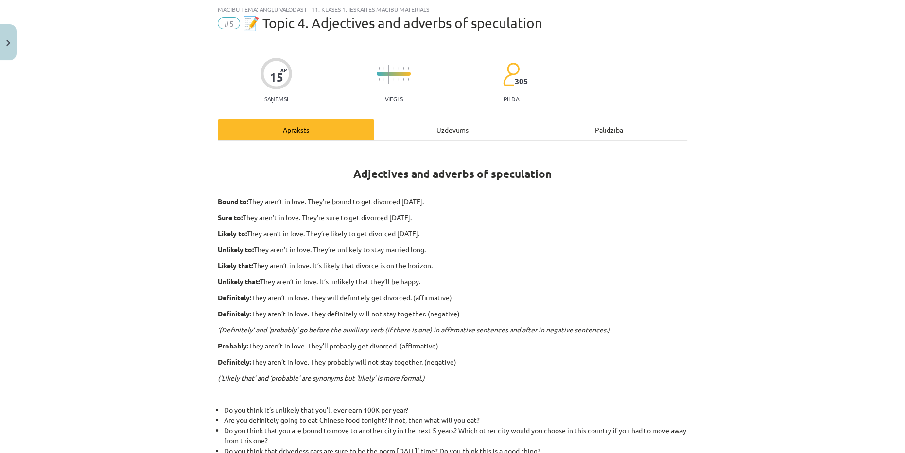
scroll to position [24, 0]
click at [422, 130] on div "Uzdevums" at bounding box center [452, 130] width 156 height 22
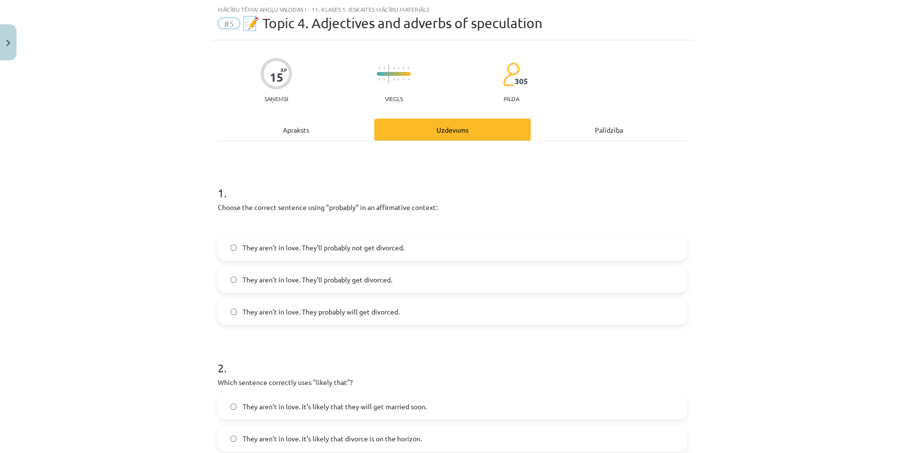
click at [285, 124] on div "Apraksts" at bounding box center [296, 130] width 156 height 22
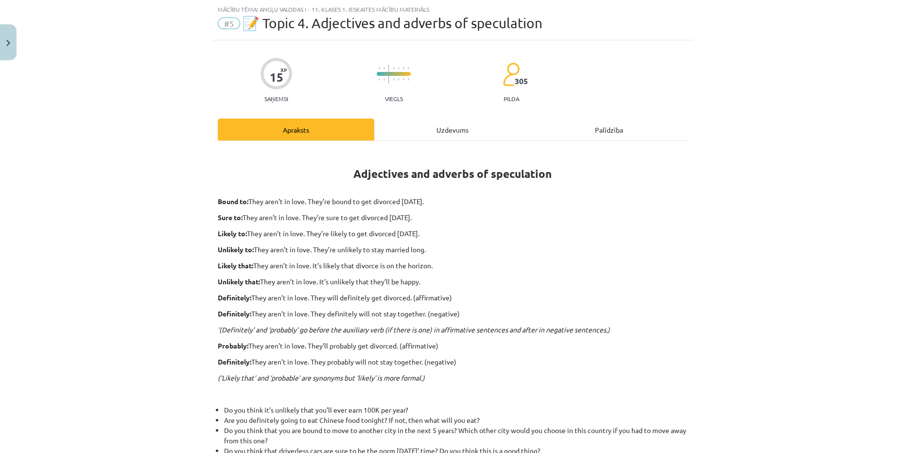
click at [436, 128] on div "Uzdevums" at bounding box center [452, 130] width 156 height 22
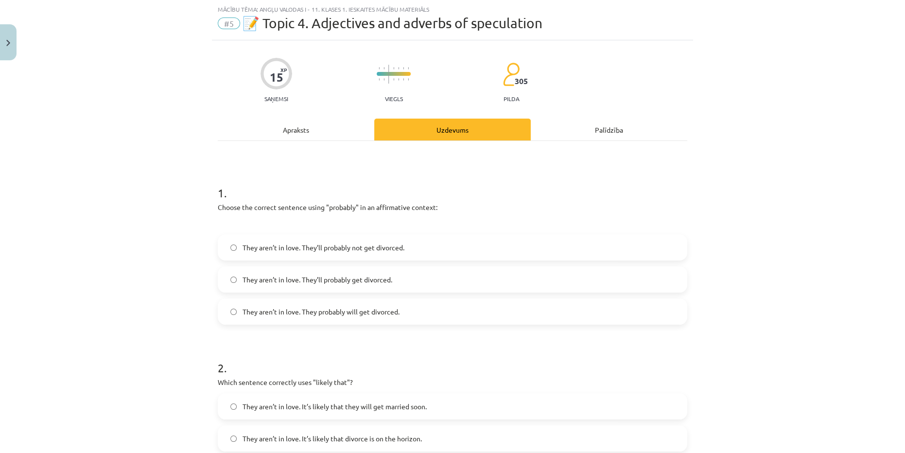
click at [372, 287] on label "They aren’t in love. They’ll probably get divorced." at bounding box center [452, 279] width 467 height 24
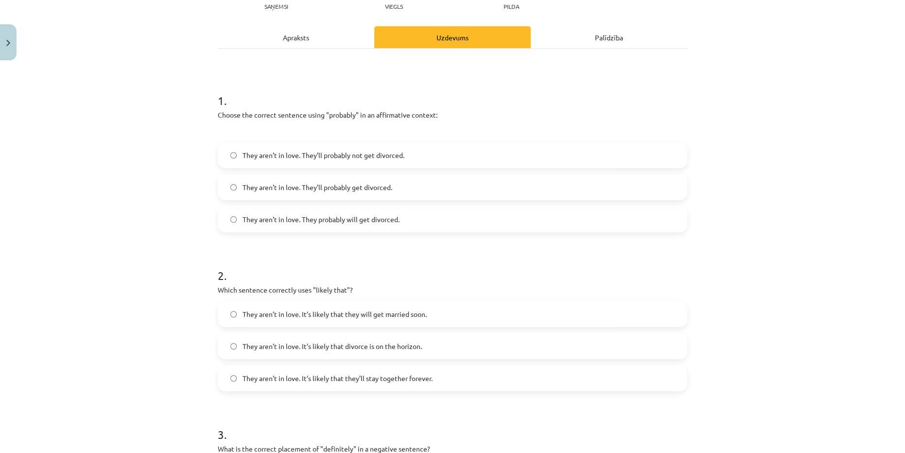
scroll to position [113, 0]
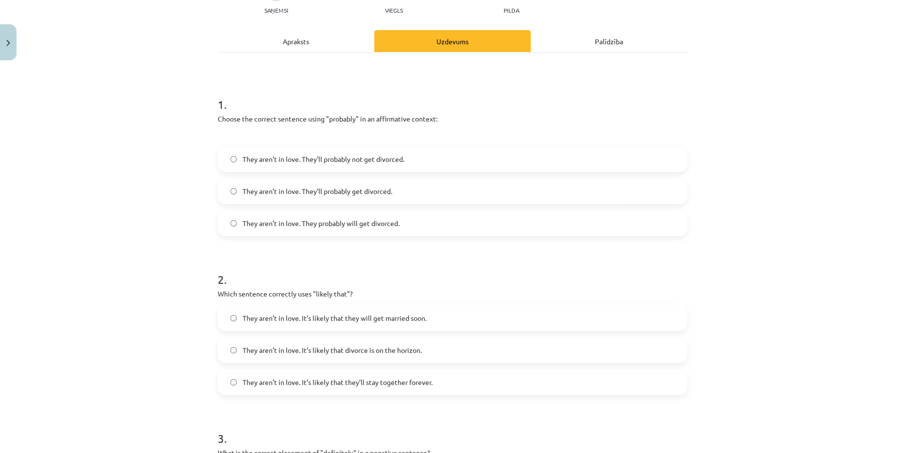
click at [301, 46] on div "Apraksts" at bounding box center [296, 41] width 156 height 22
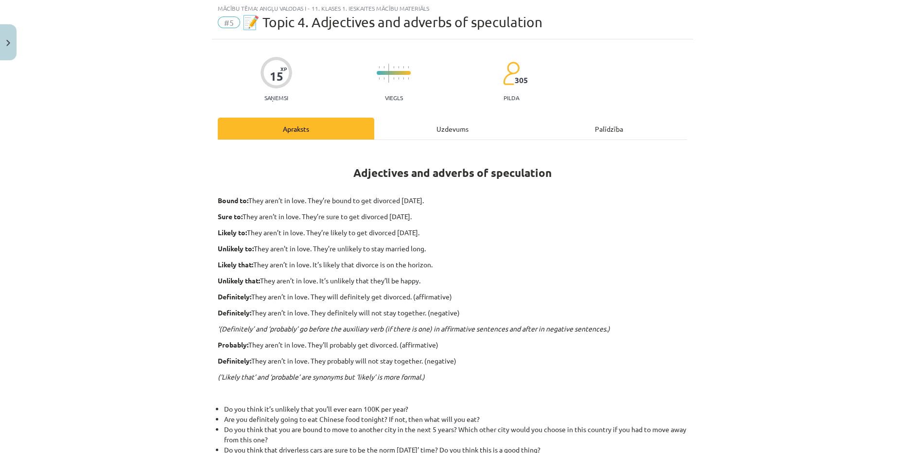
scroll to position [24, 0]
click at [445, 131] on div "Uzdevums" at bounding box center [452, 130] width 156 height 22
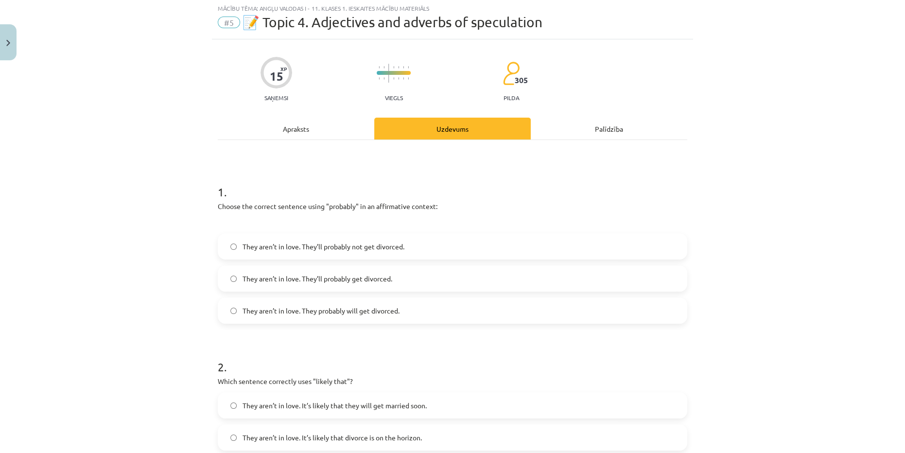
scroll to position [0, 0]
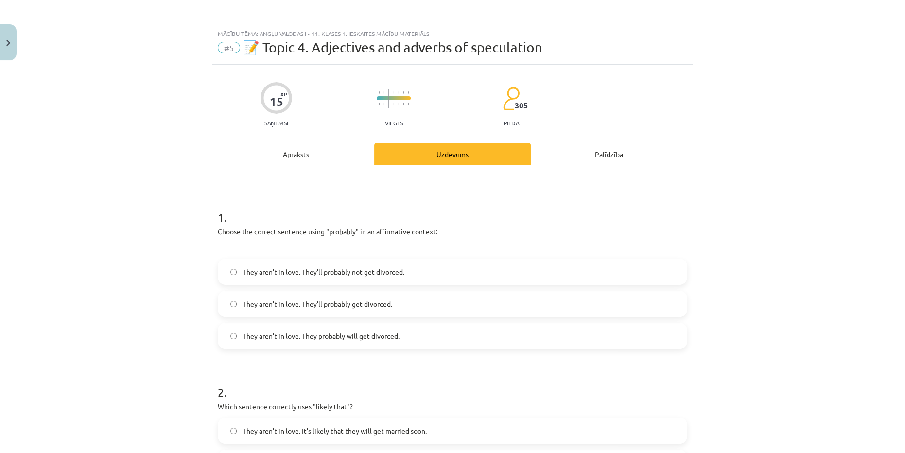
click at [318, 161] on div "Apraksts" at bounding box center [296, 154] width 156 height 22
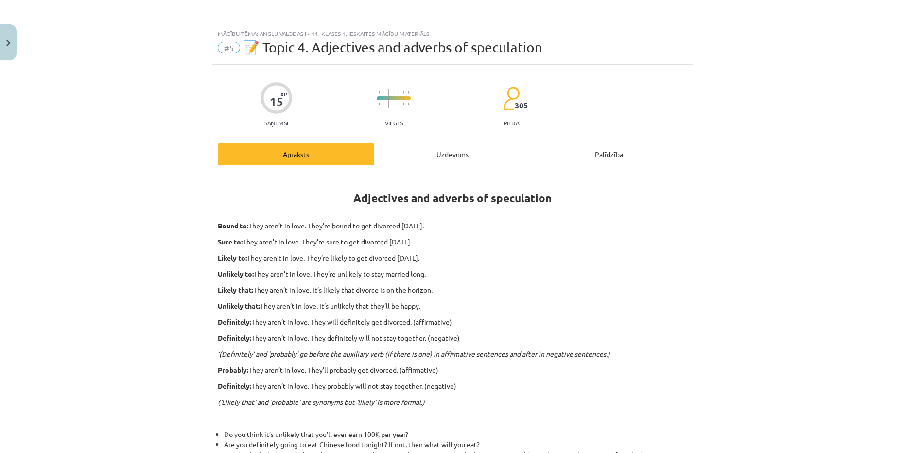
scroll to position [24, 0]
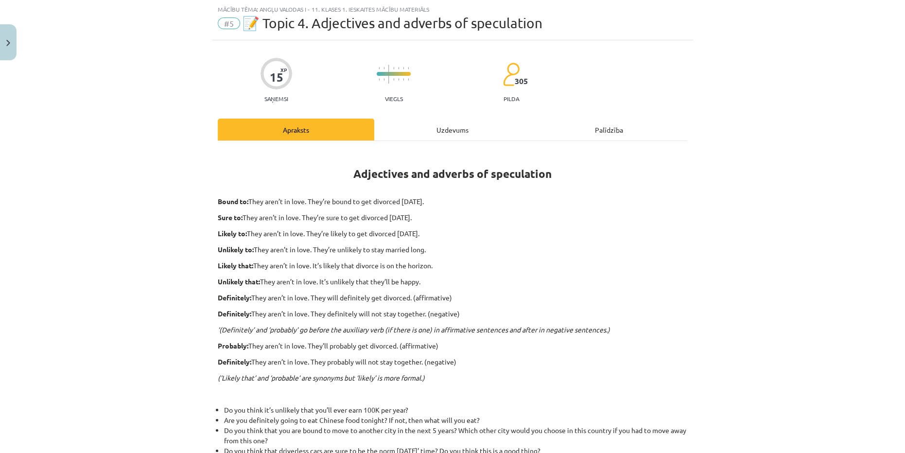
click at [430, 134] on div "Uzdevums" at bounding box center [452, 130] width 156 height 22
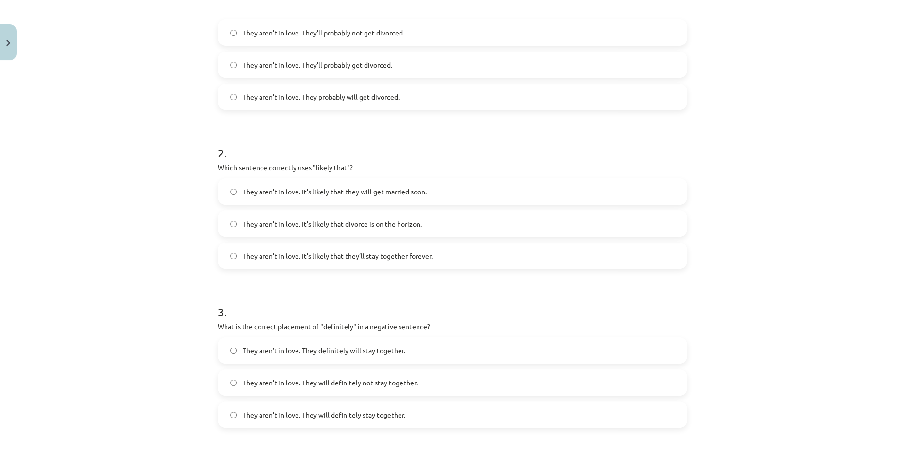
scroll to position [245, 0]
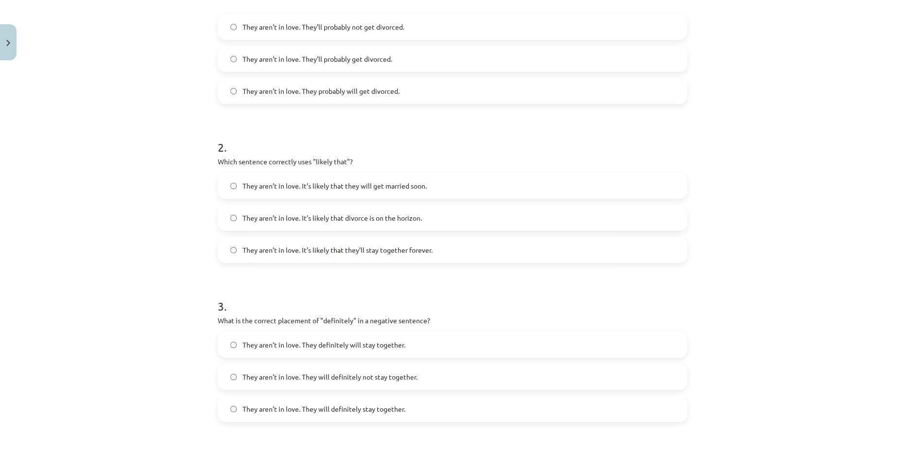
click at [412, 220] on span "They aren’t in love. It’s likely that divorce is on the horizon." at bounding box center [331, 218] width 179 height 10
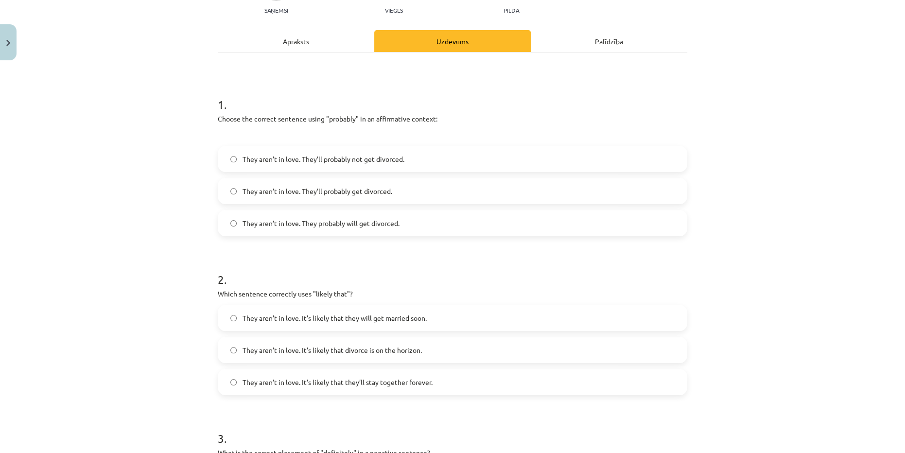
click at [304, 37] on div "Apraksts" at bounding box center [296, 41] width 156 height 22
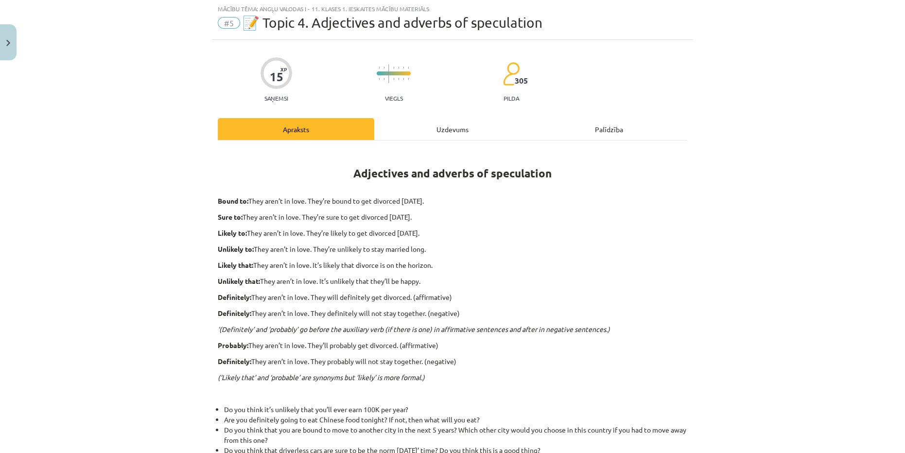
scroll to position [24, 0]
click at [488, 131] on div "Uzdevums" at bounding box center [452, 130] width 156 height 22
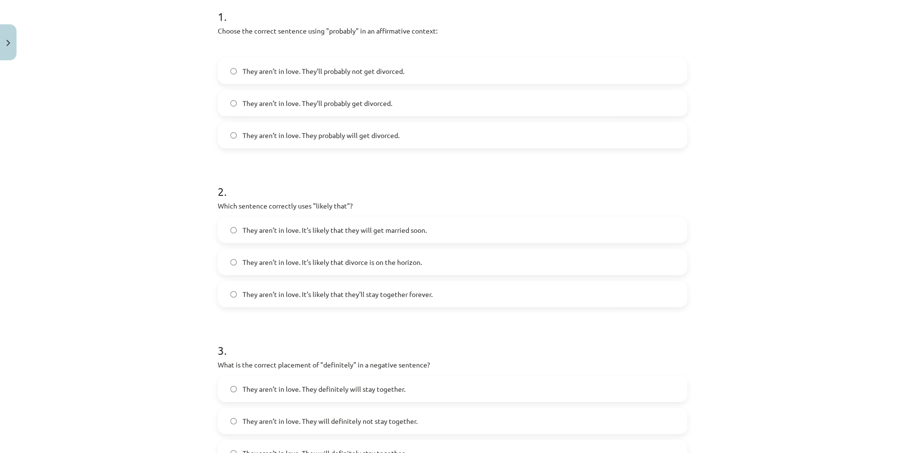
scroll to position [422, 0]
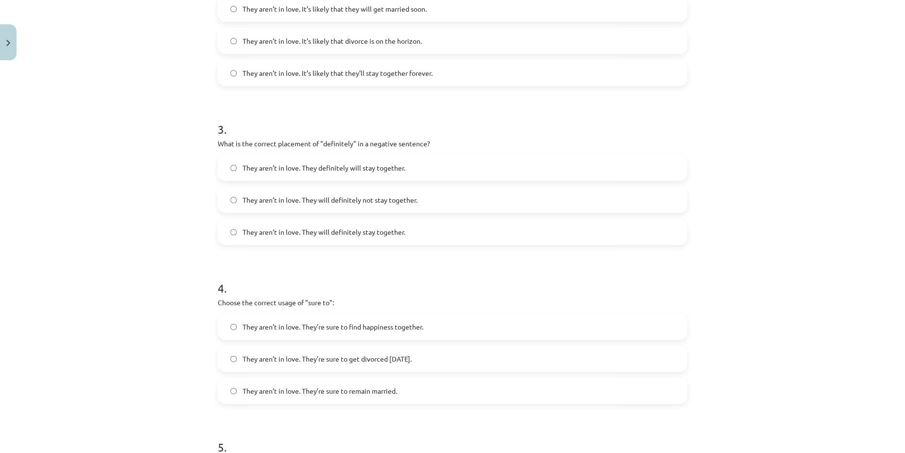
click at [442, 202] on label "They aren’t in love. They will definitely not stay together." at bounding box center [452, 200] width 467 height 24
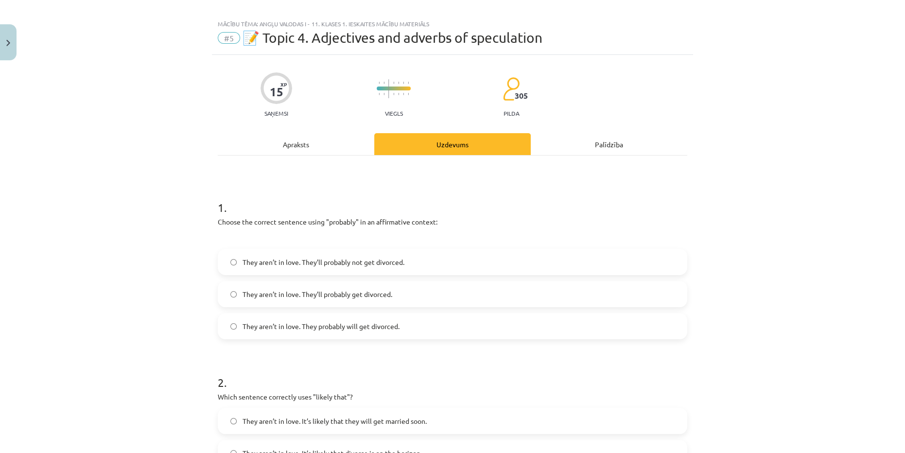
scroll to position [0, 0]
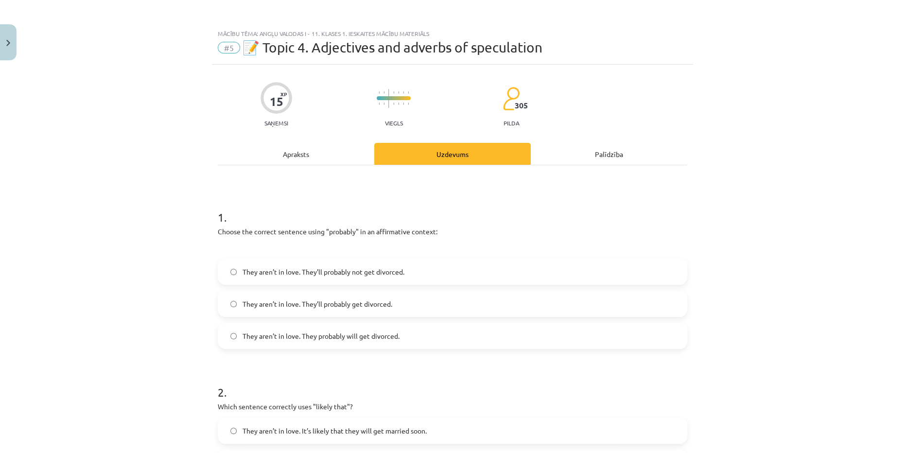
click at [321, 153] on div "Apraksts" at bounding box center [296, 154] width 156 height 22
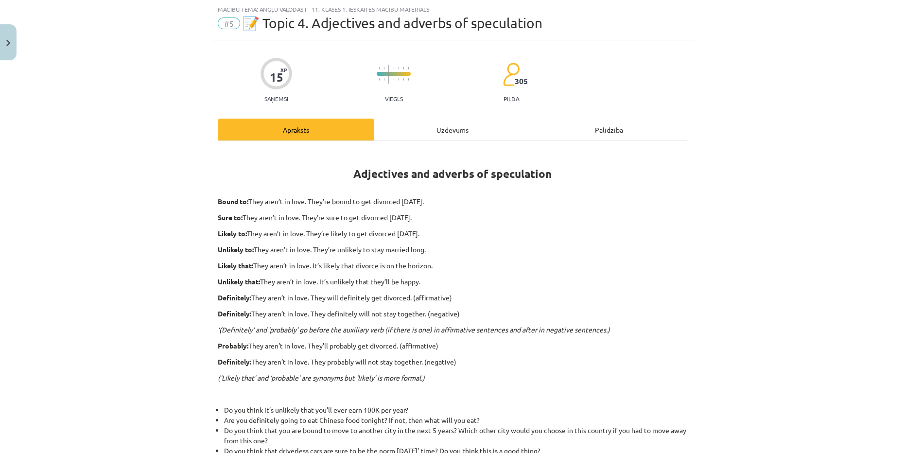
click at [444, 127] on div "Uzdevums" at bounding box center [452, 130] width 156 height 22
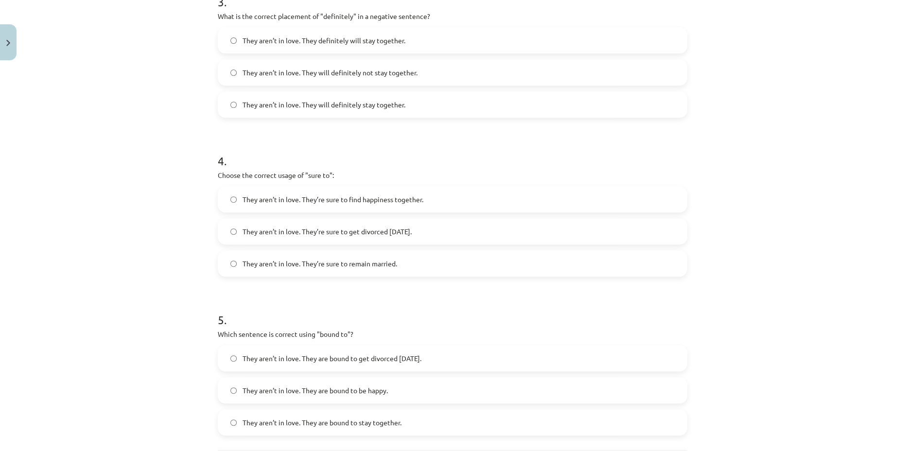
scroll to position [554, 0]
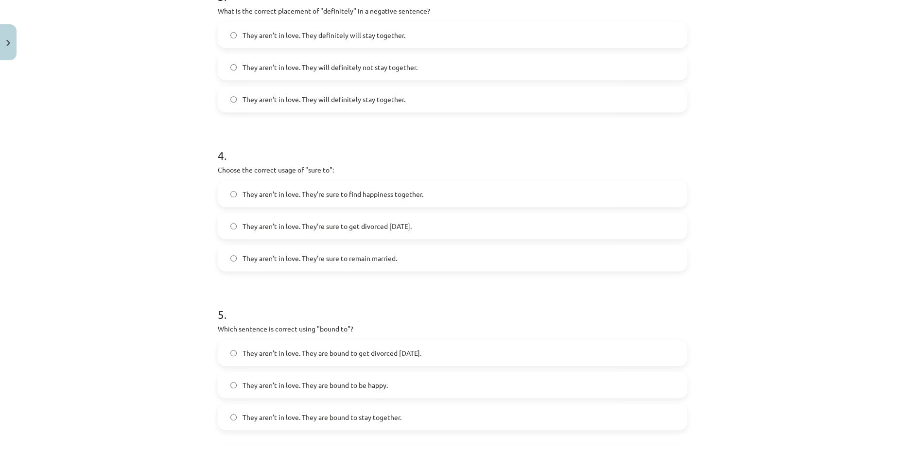
click at [411, 230] on span "They aren’t in love. They’re sure to get divorced within six months." at bounding box center [326, 226] width 169 height 10
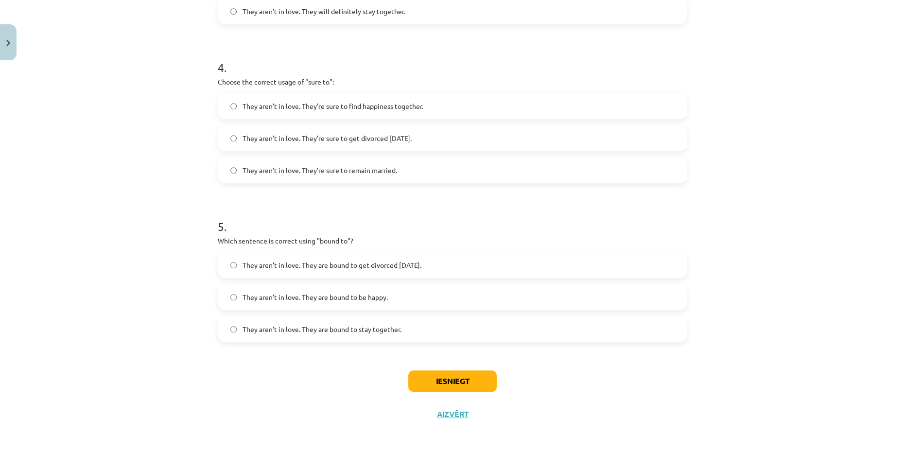
scroll to position [644, 0]
click at [386, 262] on span "They aren’t in love. They are bound to get divorced within six months." at bounding box center [331, 263] width 179 height 10
click at [452, 383] on button "Iesniegt" at bounding box center [452, 379] width 88 height 21
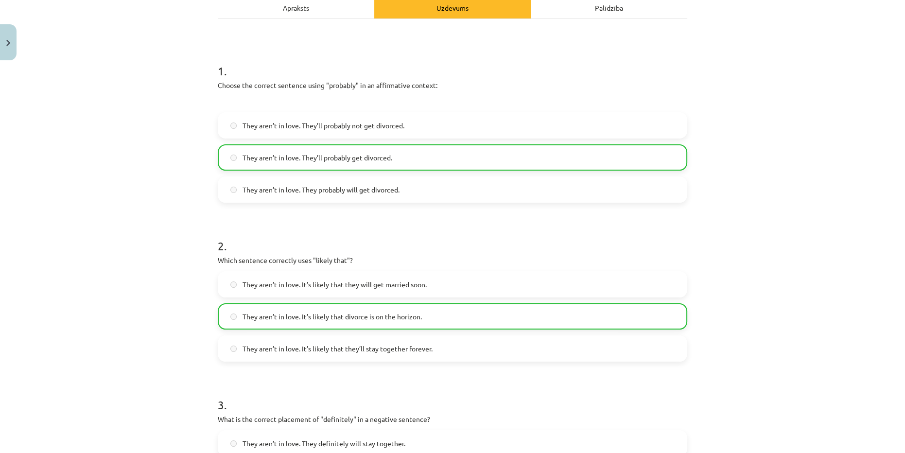
scroll to position [0, 0]
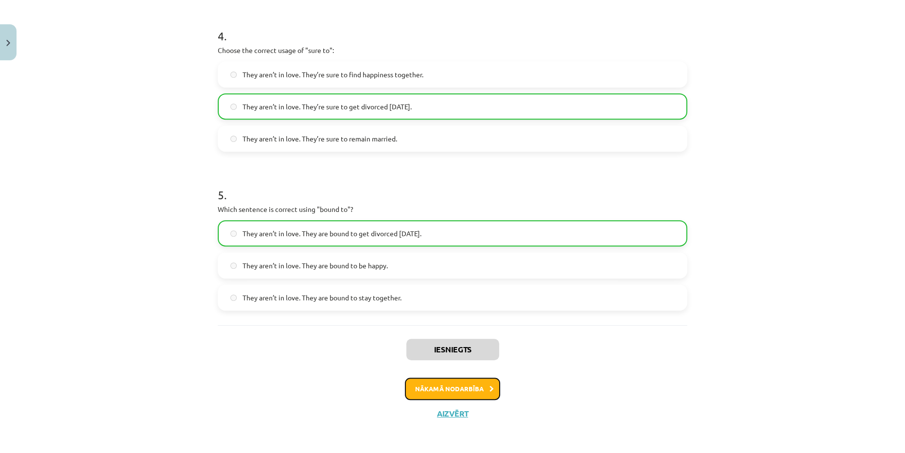
click at [455, 393] on button "Nākamā nodarbība" at bounding box center [452, 388] width 95 height 22
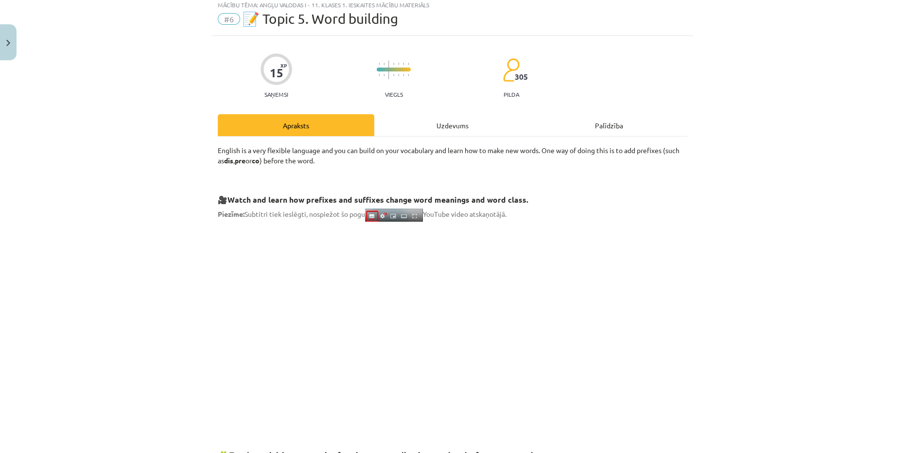
scroll to position [24, 0]
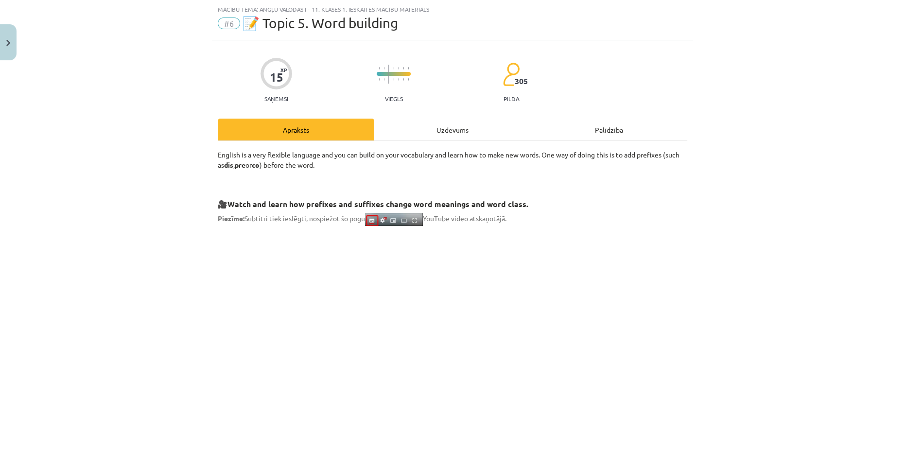
click at [453, 125] on div "Uzdevums" at bounding box center [452, 130] width 156 height 22
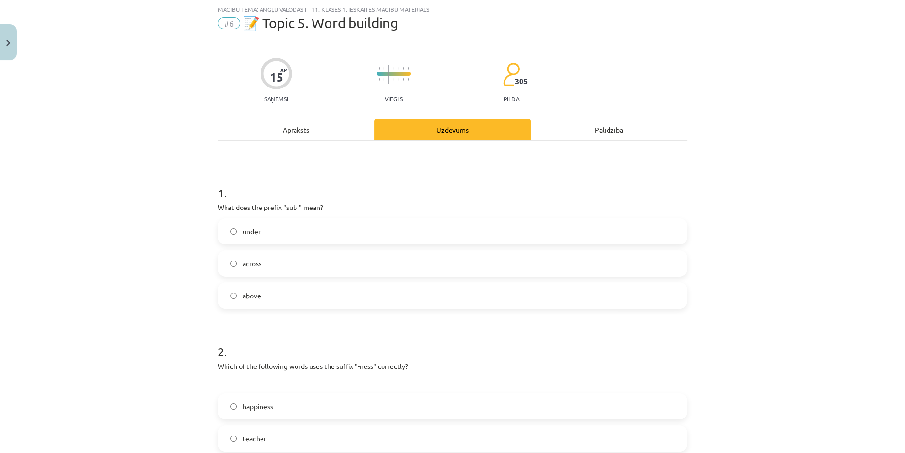
click at [309, 127] on div "Apraksts" at bounding box center [296, 130] width 156 height 22
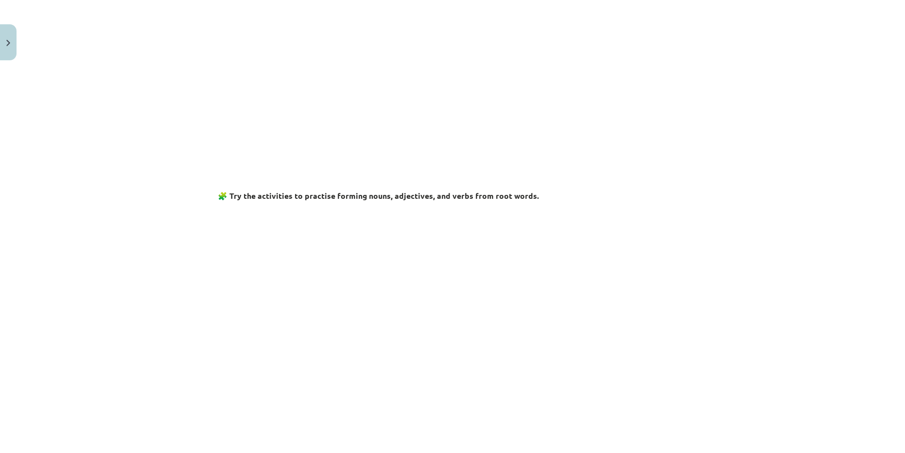
scroll to position [116, 0]
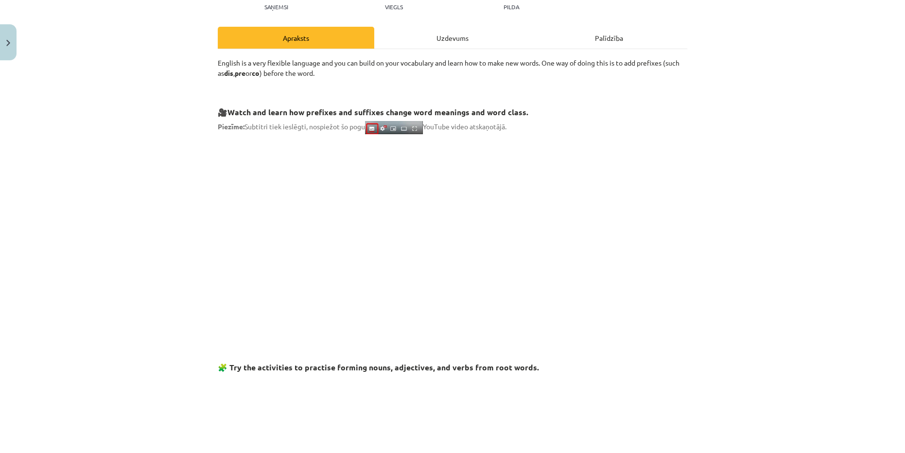
click at [461, 39] on div "Uzdevums" at bounding box center [452, 38] width 156 height 22
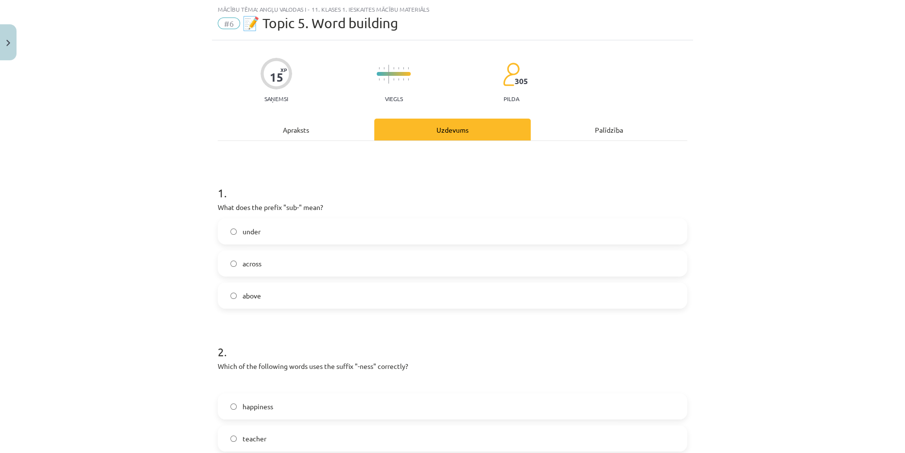
click at [289, 235] on label "under" at bounding box center [452, 231] width 467 height 24
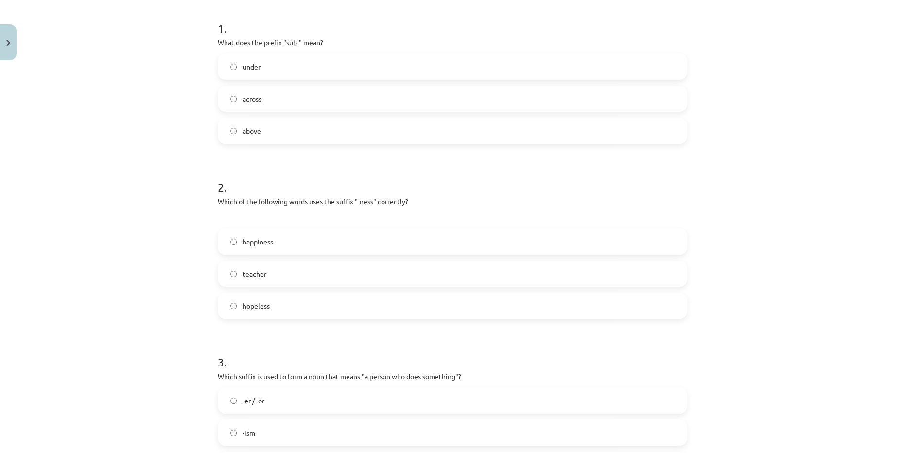
scroll to position [201, 0]
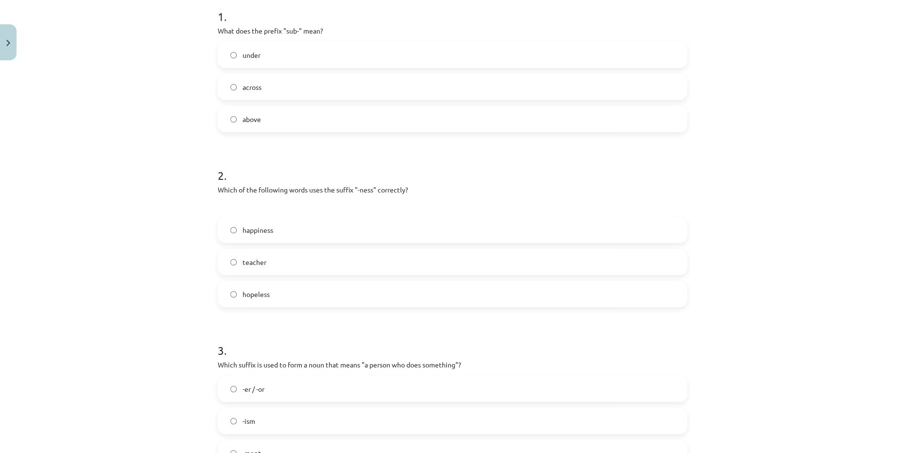
click at [304, 218] on label "happiness" at bounding box center [452, 230] width 467 height 24
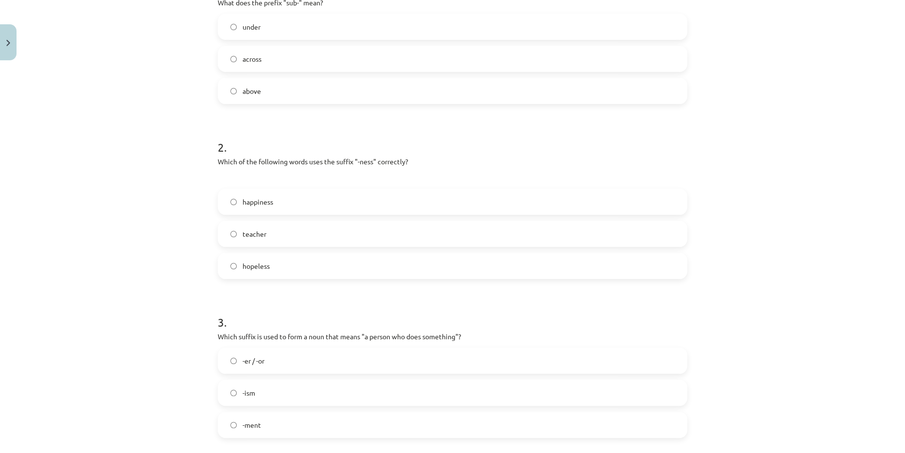
scroll to position [377, 0]
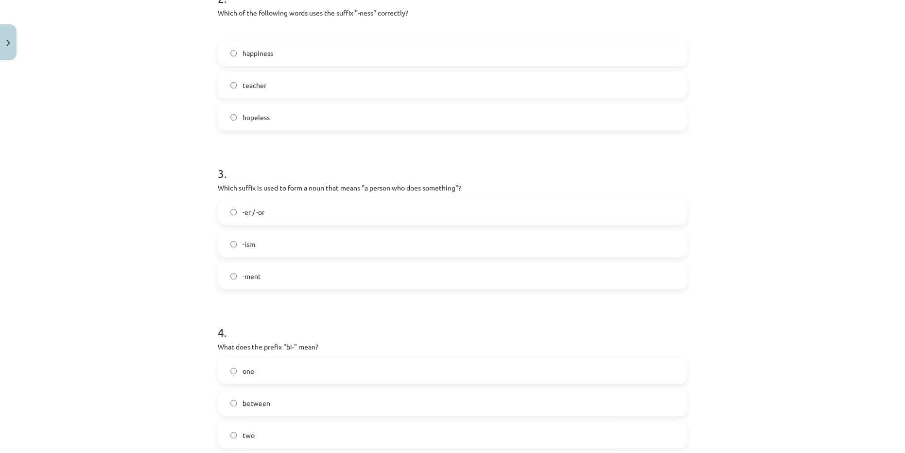
click at [298, 249] on label "-ism" at bounding box center [452, 244] width 467 height 24
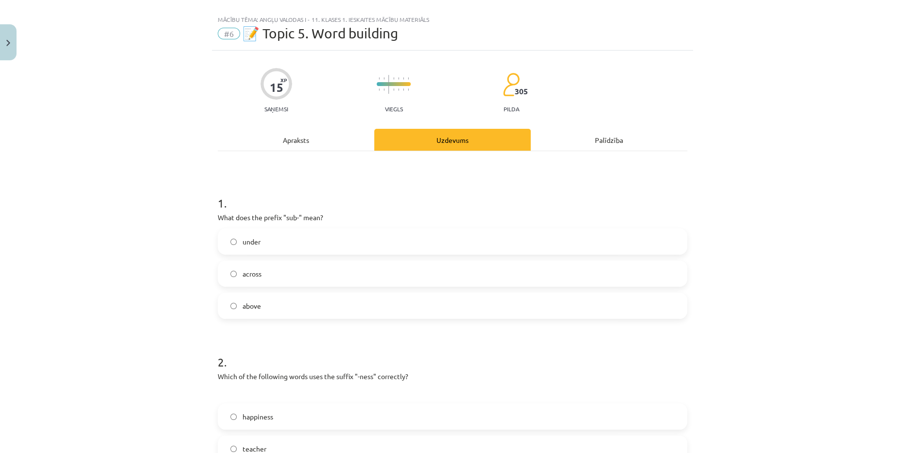
scroll to position [0, 0]
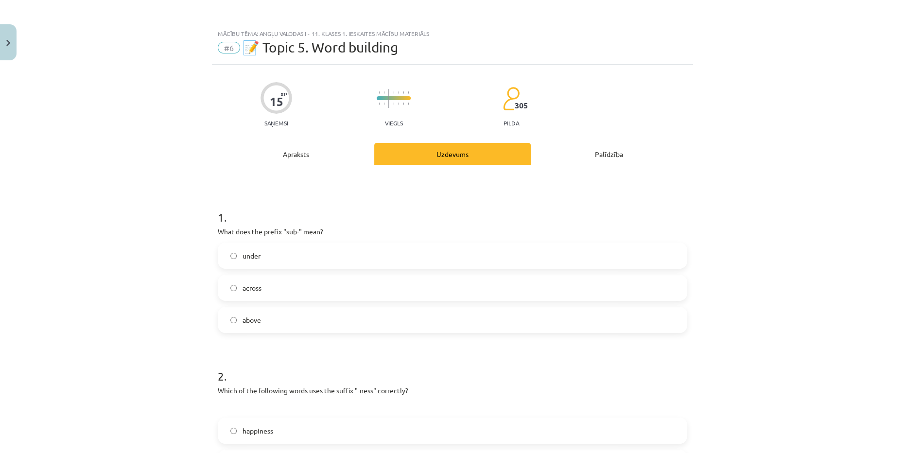
click at [307, 150] on div "Apraksts" at bounding box center [296, 154] width 156 height 22
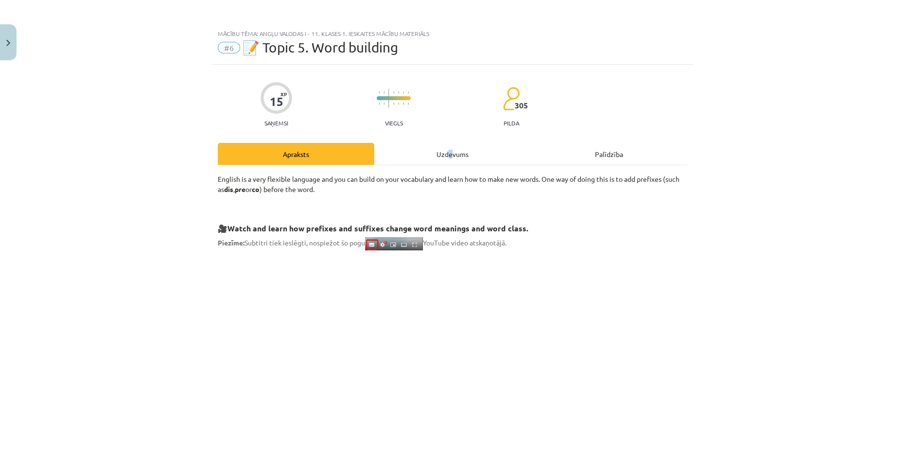
click at [447, 153] on div "Uzdevums" at bounding box center [452, 154] width 156 height 22
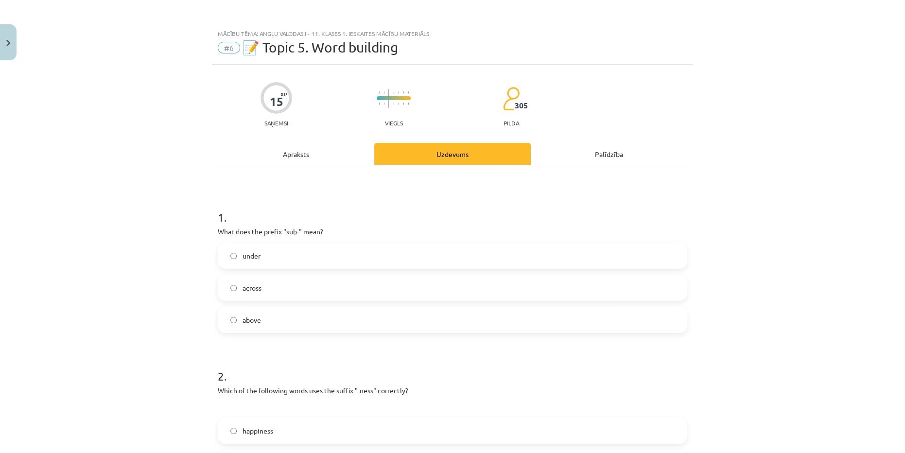
click at [299, 147] on div "Apraksts" at bounding box center [296, 154] width 156 height 22
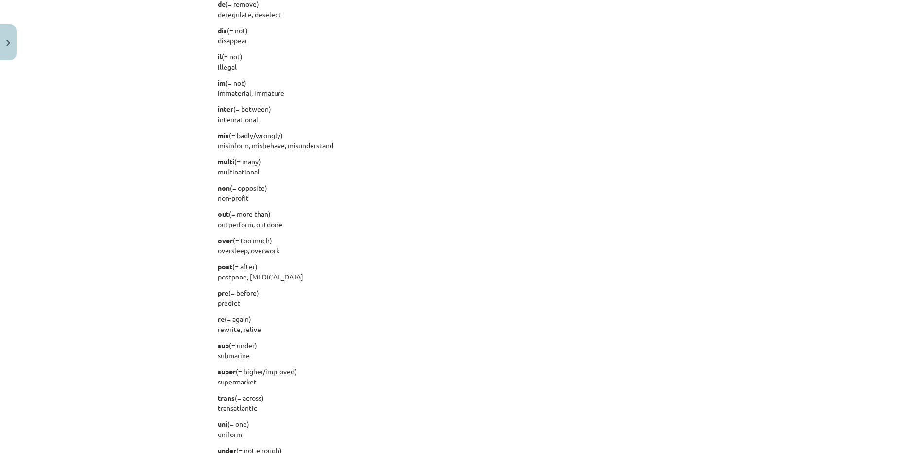
scroll to position [1132, 0]
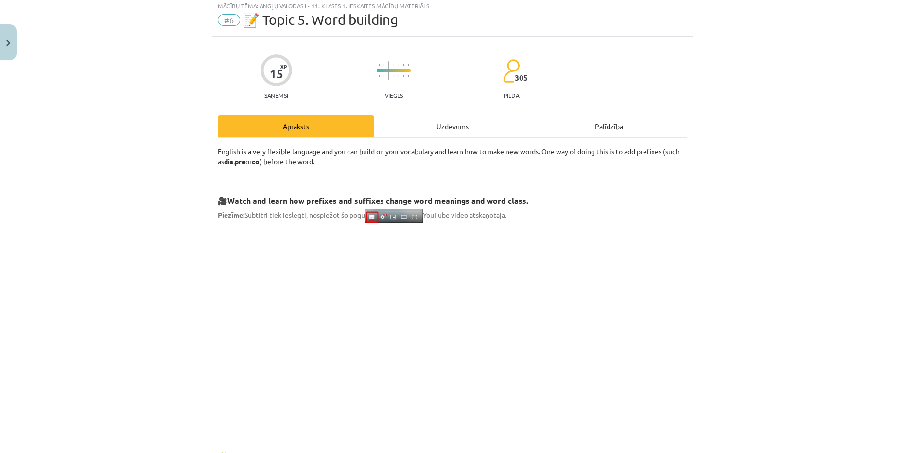
click at [435, 123] on div "Uzdevums" at bounding box center [452, 126] width 156 height 22
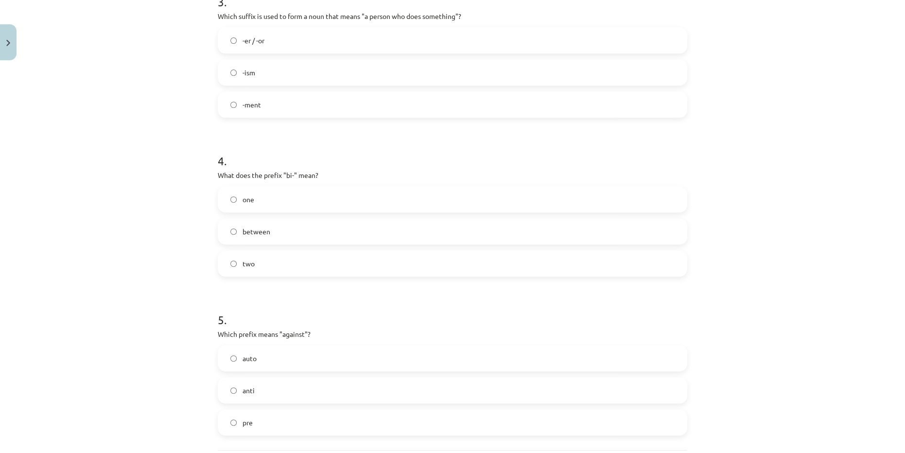
scroll to position [554, 0]
click at [355, 222] on label "between" at bounding box center [452, 226] width 467 height 24
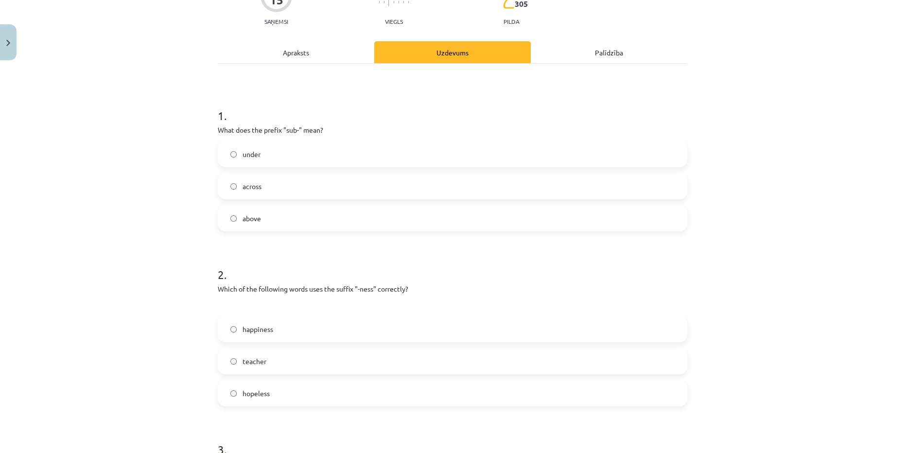
scroll to position [0, 0]
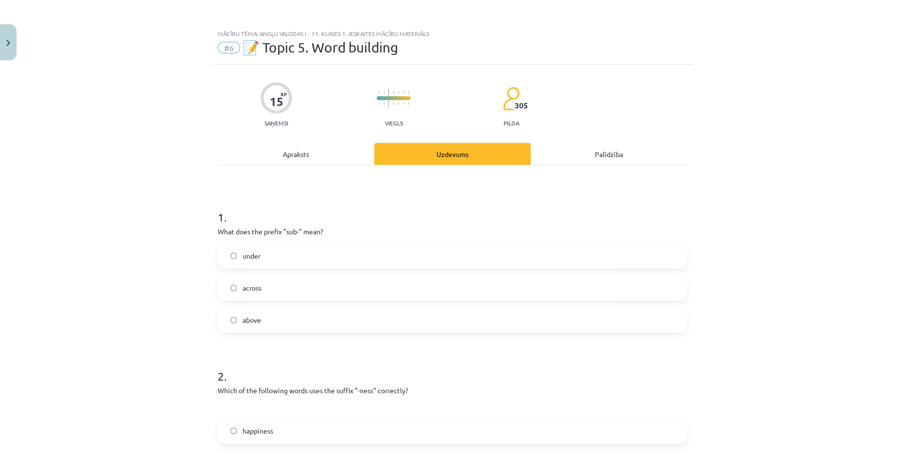
click at [320, 151] on div "Apraksts" at bounding box center [296, 154] width 156 height 22
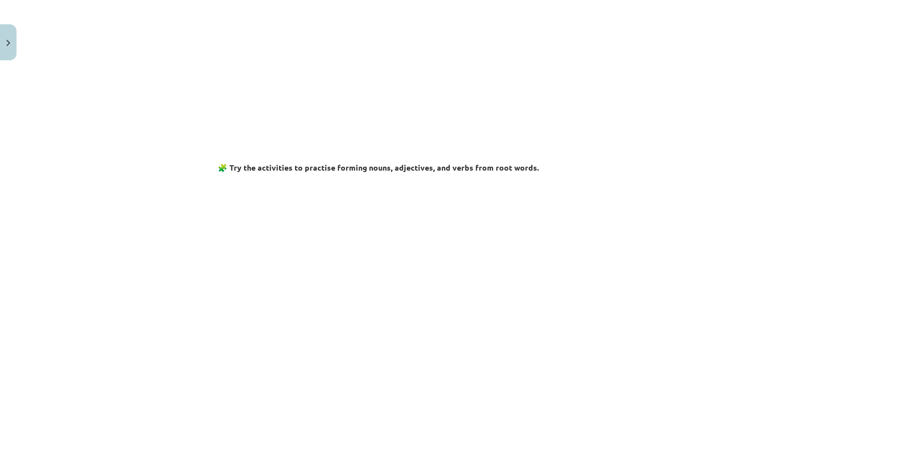
scroll to position [113, 0]
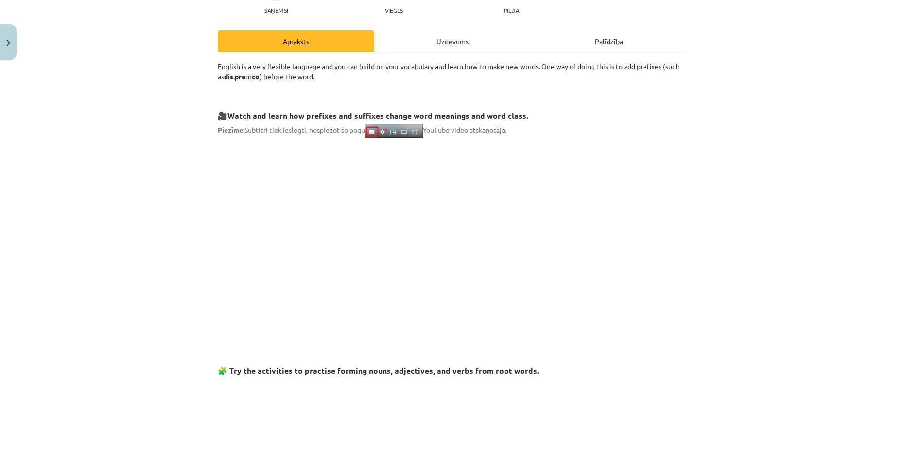
click at [465, 39] on div "Uzdevums" at bounding box center [452, 41] width 156 height 22
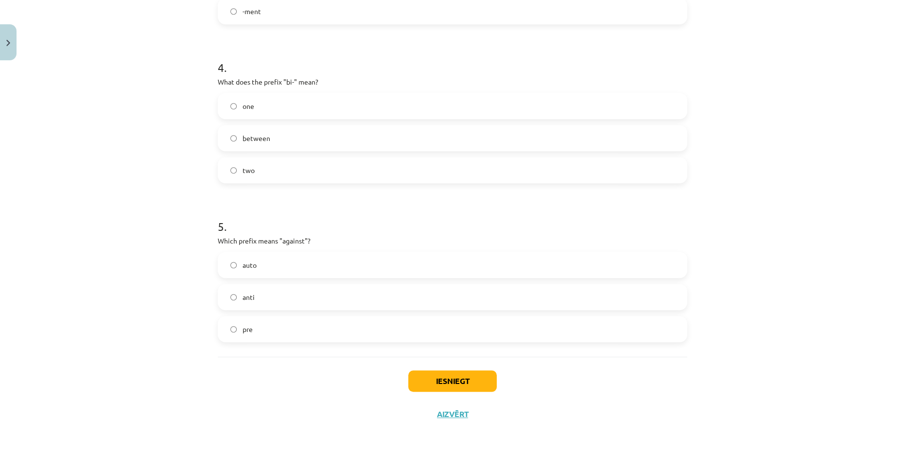
scroll to position [644, 0]
click at [299, 301] on label "anti" at bounding box center [452, 295] width 467 height 24
click at [449, 379] on button "Iesniegt" at bounding box center [452, 379] width 88 height 21
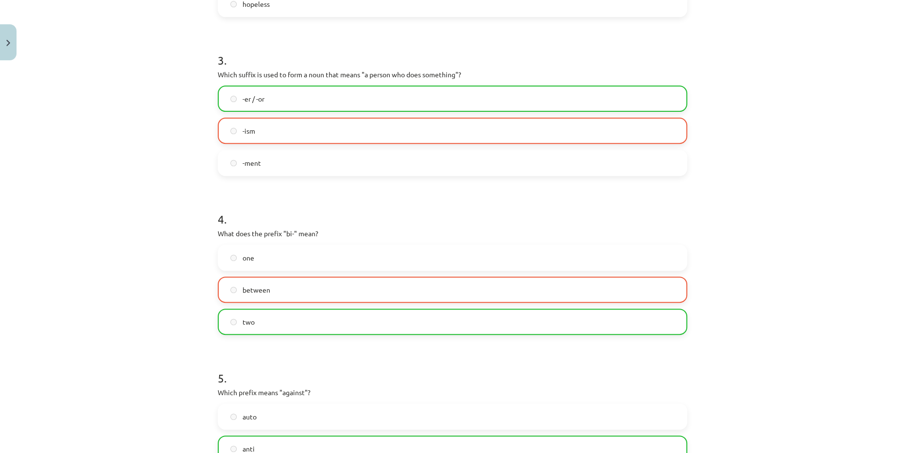
scroll to position [486, 0]
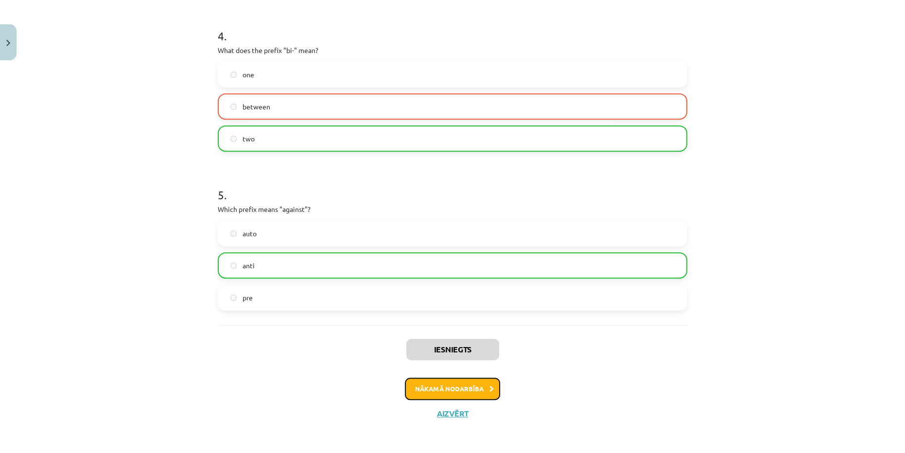
click at [472, 386] on button "Nākamā nodarbība" at bounding box center [452, 388] width 95 height 22
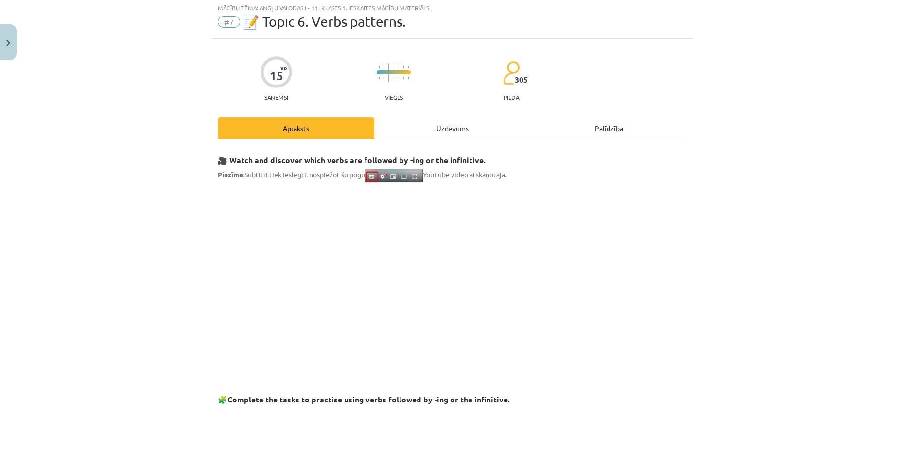
scroll to position [24, 0]
click at [455, 134] on div "Uzdevums" at bounding box center [452, 130] width 156 height 22
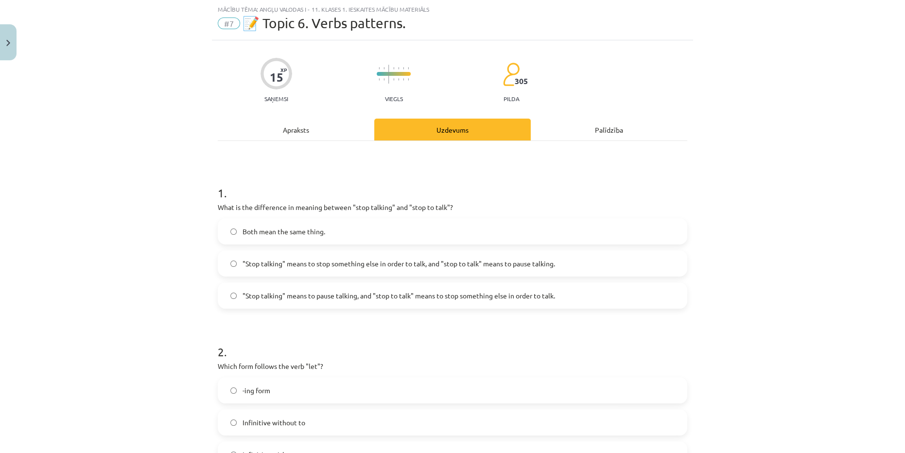
click at [282, 132] on div "Apraksts" at bounding box center [296, 130] width 156 height 22
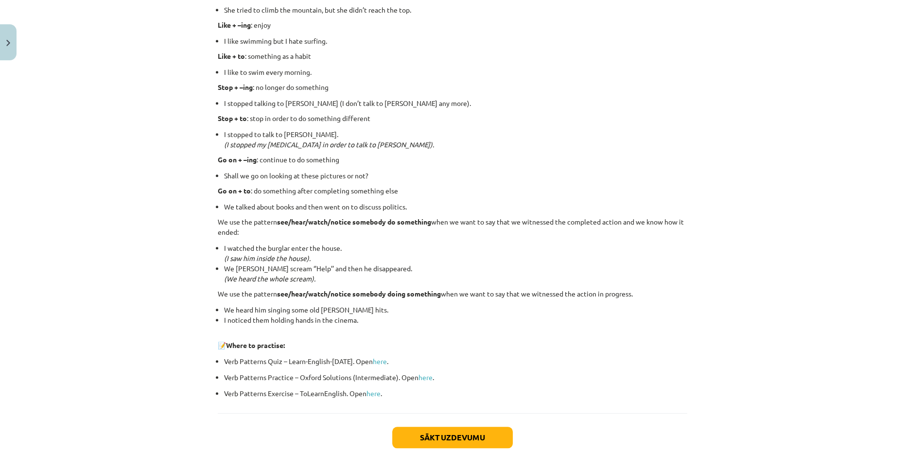
scroll to position [1172, 0]
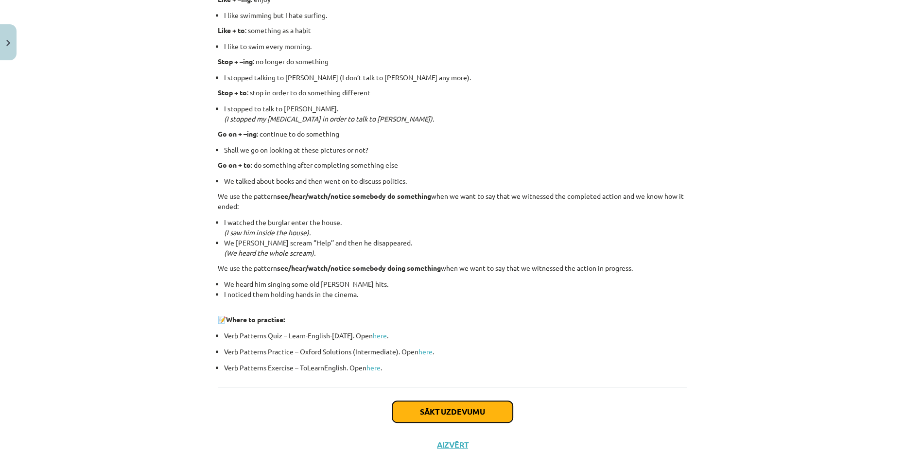
click at [465, 417] on button "Sākt uzdevumu" at bounding box center [452, 411] width 120 height 21
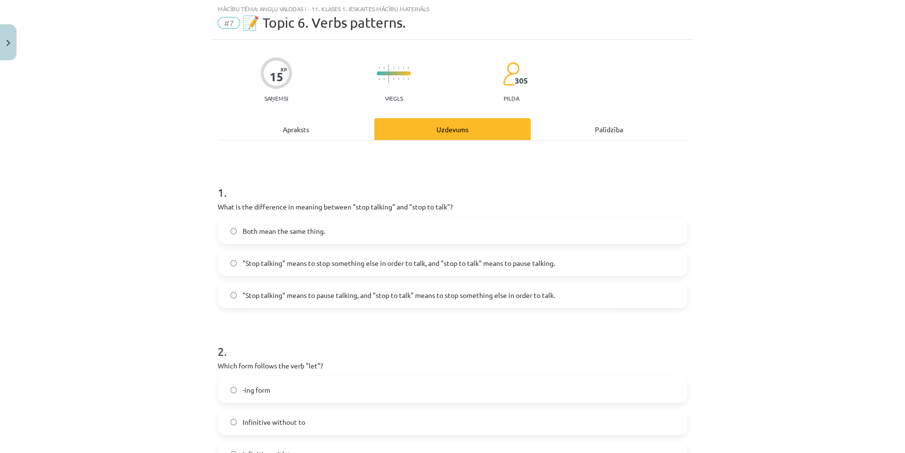
scroll to position [24, 0]
click at [480, 299] on span ""Stop talking" means to pause talking, and "stop to talk" means to stop somethi…" at bounding box center [398, 296] width 312 height 10
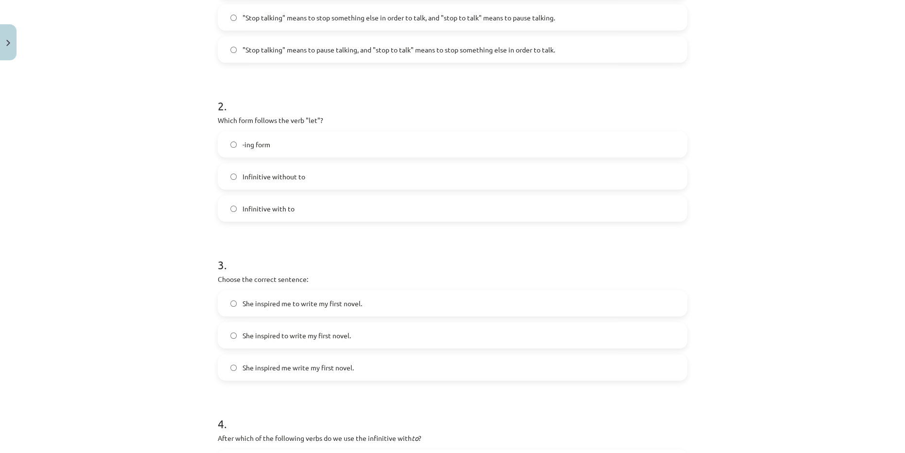
scroll to position [289, 0]
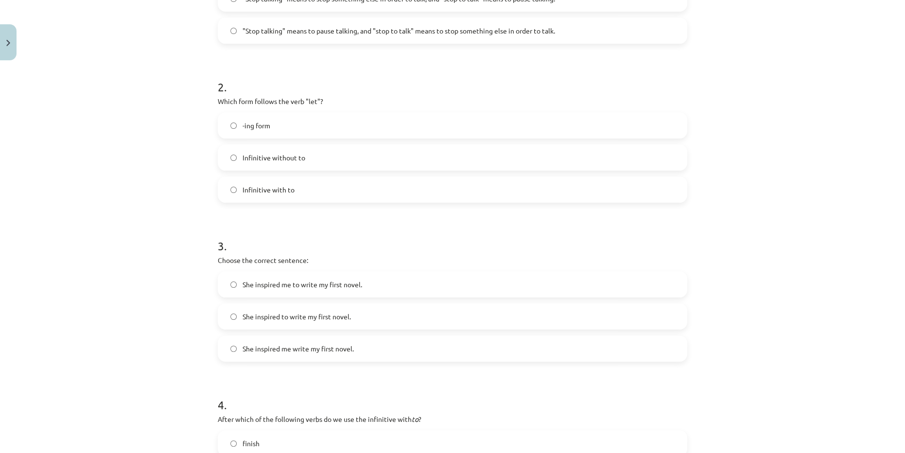
click at [368, 156] on label "Infinitive without to" at bounding box center [452, 157] width 467 height 24
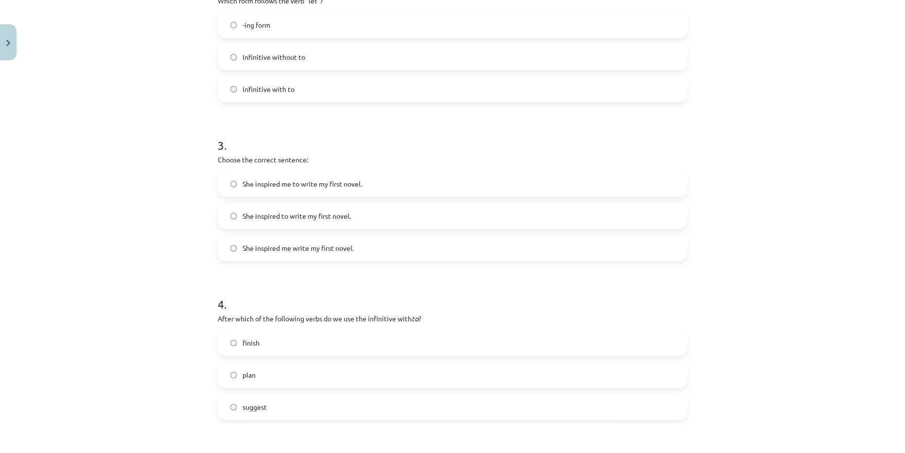
scroll to position [422, 0]
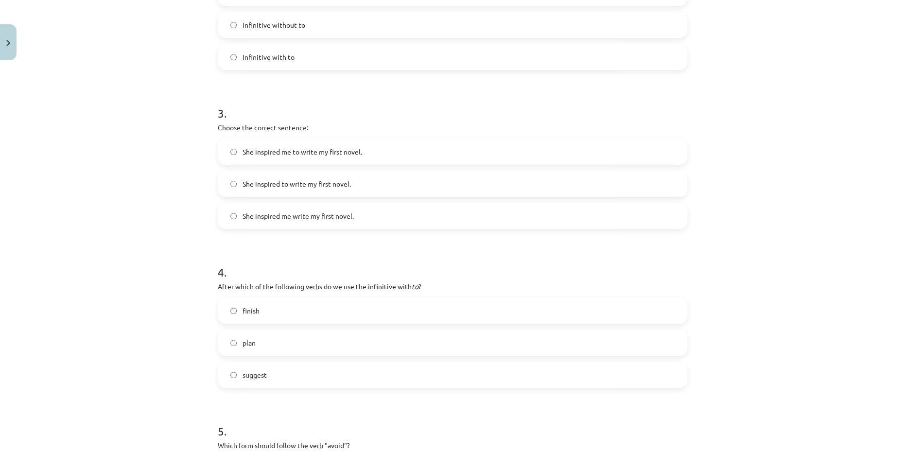
click at [379, 156] on label "She inspired me to write my first novel." at bounding box center [452, 151] width 467 height 24
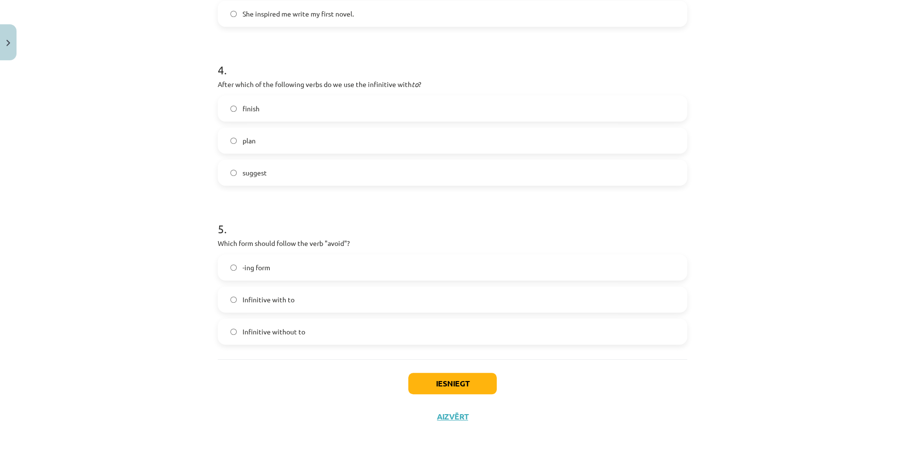
scroll to position [627, 0]
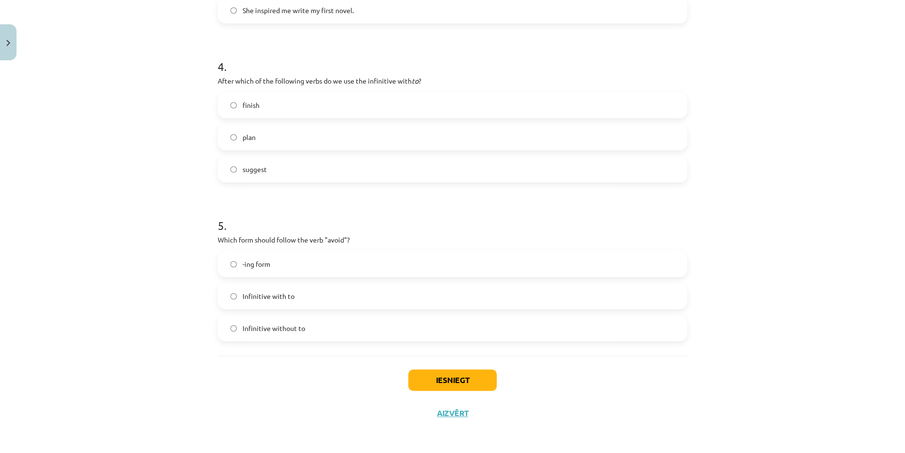
click at [341, 133] on label "plan" at bounding box center [452, 137] width 467 height 24
click at [290, 262] on label "-ing form" at bounding box center [452, 264] width 467 height 24
click at [484, 383] on button "Iesniegt" at bounding box center [452, 379] width 88 height 21
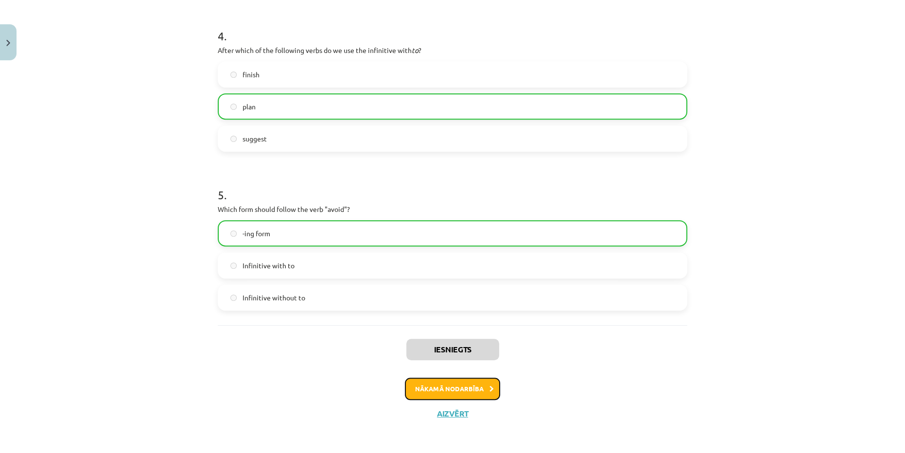
click at [471, 391] on button "Nākamā nodarbība" at bounding box center [452, 388] width 95 height 22
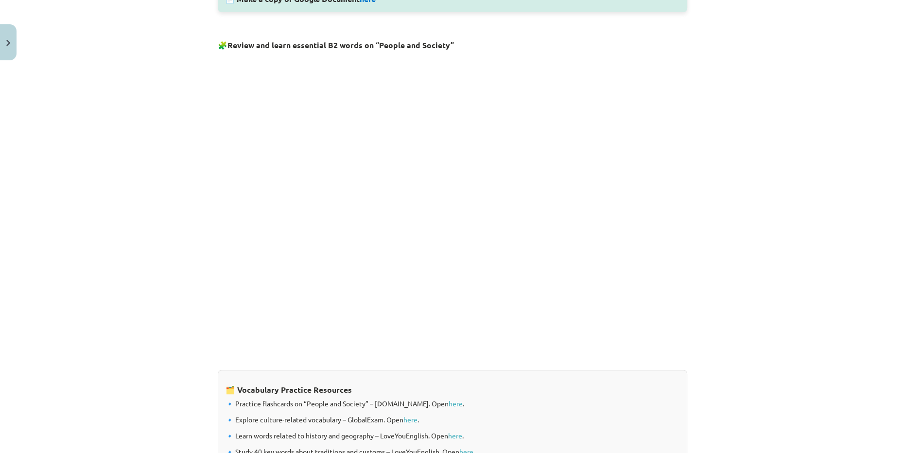
scroll to position [693, 0]
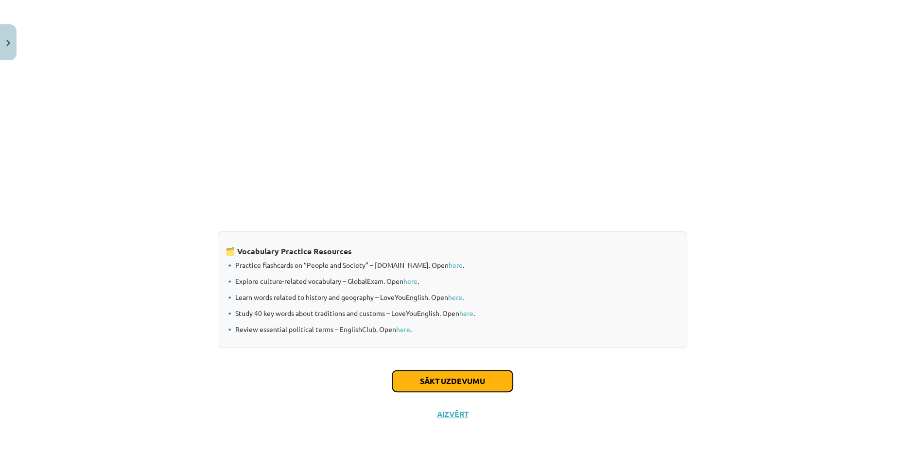
click at [467, 377] on button "Sākt uzdevumu" at bounding box center [452, 380] width 120 height 21
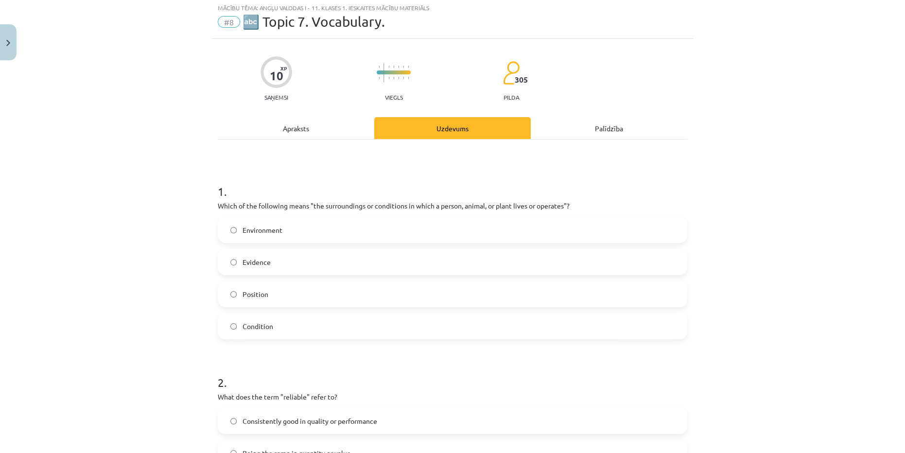
scroll to position [24, 0]
click at [291, 233] on label "Environment" at bounding box center [452, 231] width 467 height 24
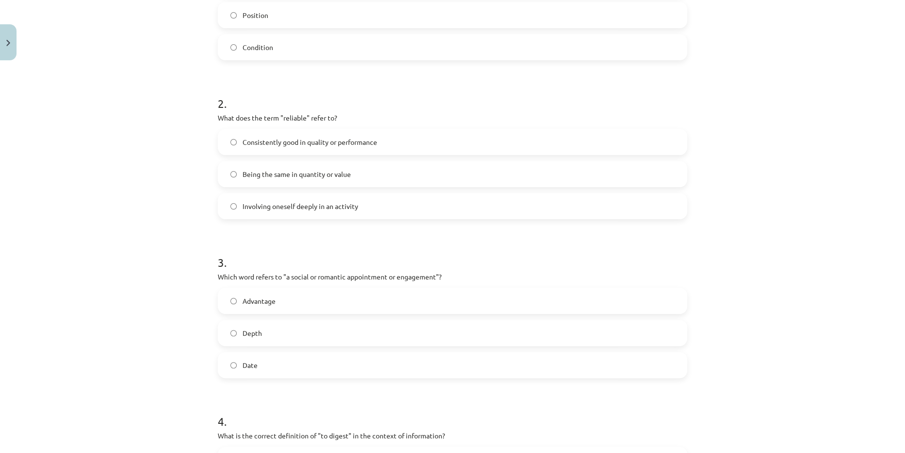
scroll to position [333, 0]
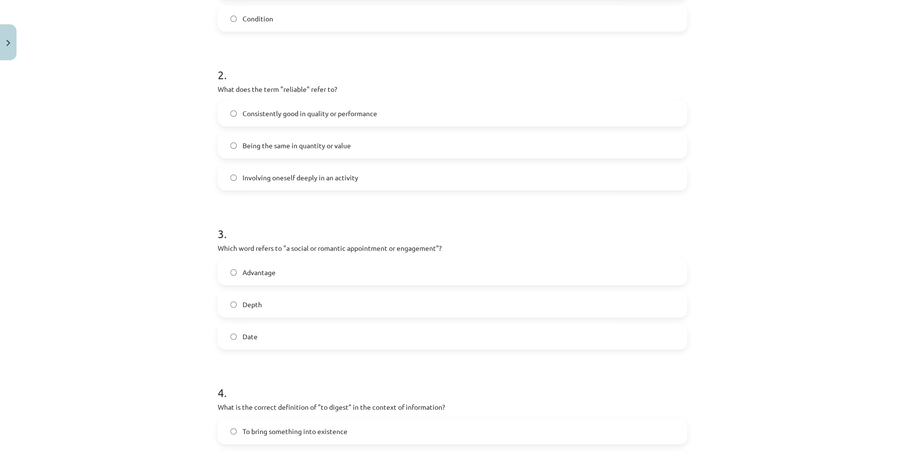
click at [372, 144] on label "Being the same in quantity or value" at bounding box center [452, 145] width 467 height 24
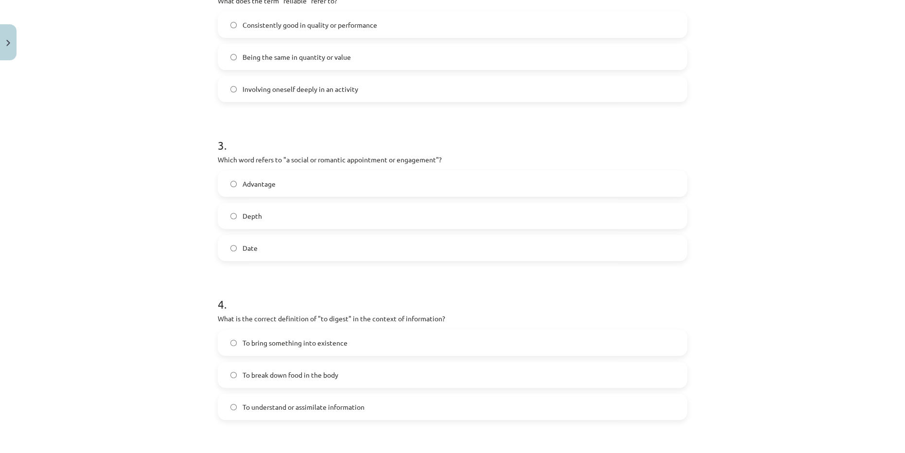
scroll to position [510, 0]
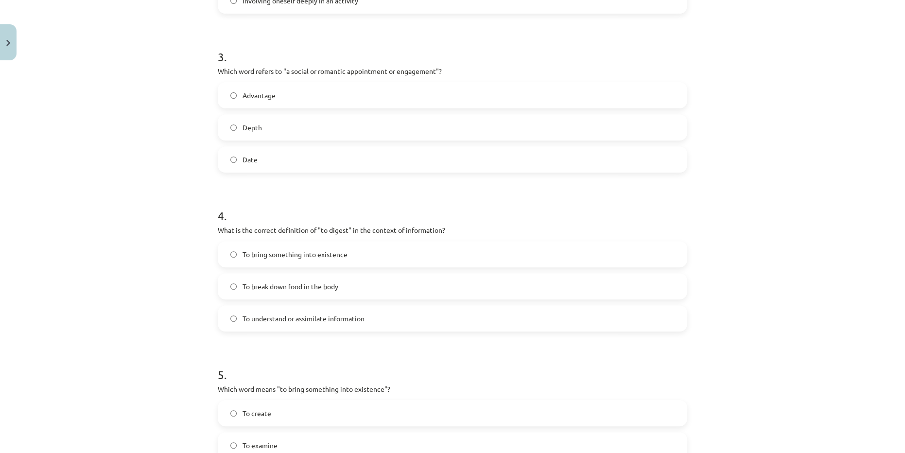
click at [335, 165] on label "Date" at bounding box center [452, 159] width 467 height 24
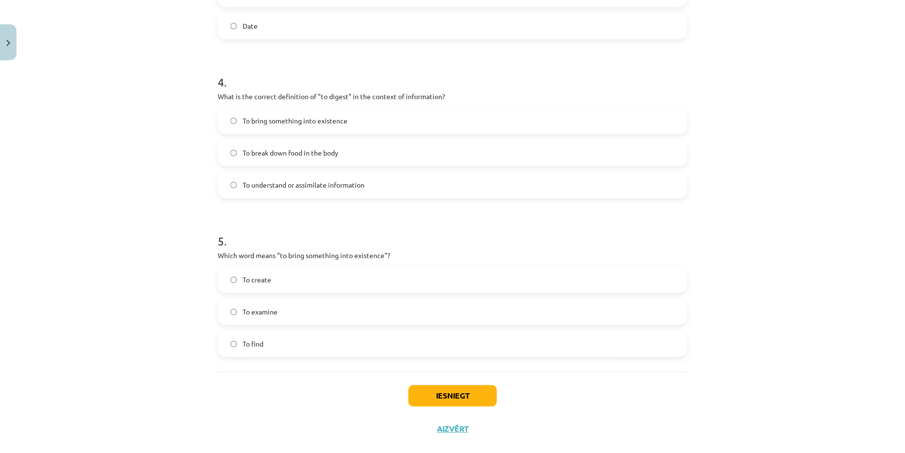
scroll to position [659, 0]
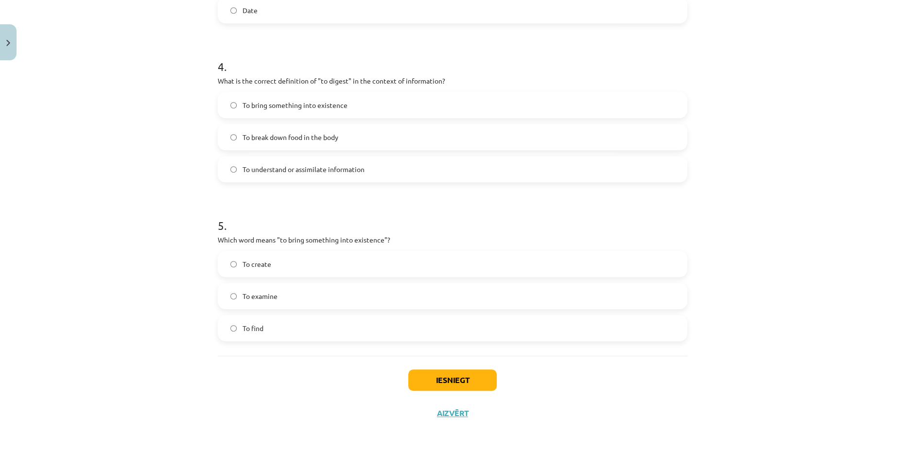
click at [469, 171] on label "To understand or assimilate information" at bounding box center [452, 169] width 467 height 24
click at [517, 267] on label "To create" at bounding box center [452, 264] width 467 height 24
click at [462, 377] on button "Iesniegt" at bounding box center [452, 379] width 88 height 21
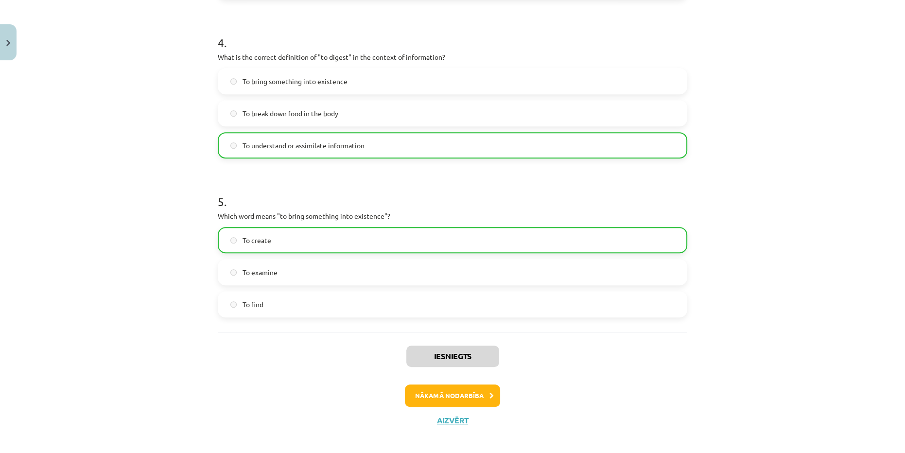
scroll to position [690, 0]
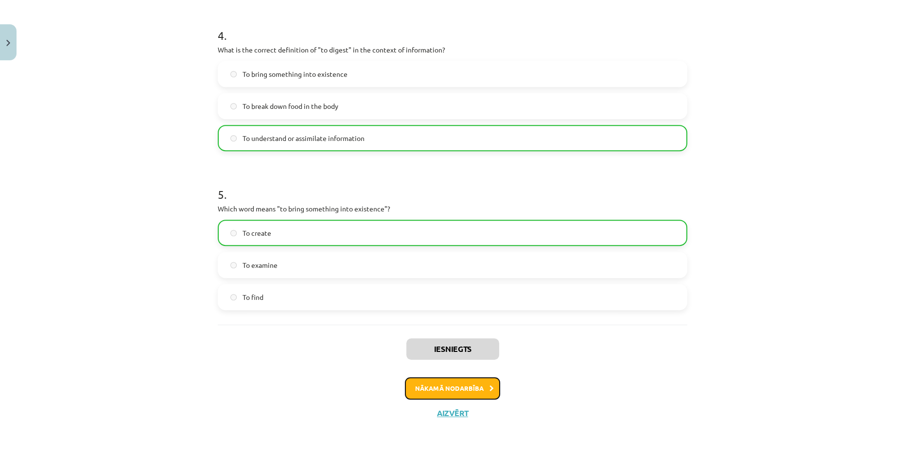
click at [456, 386] on button "Nākamā nodarbība" at bounding box center [452, 388] width 95 height 22
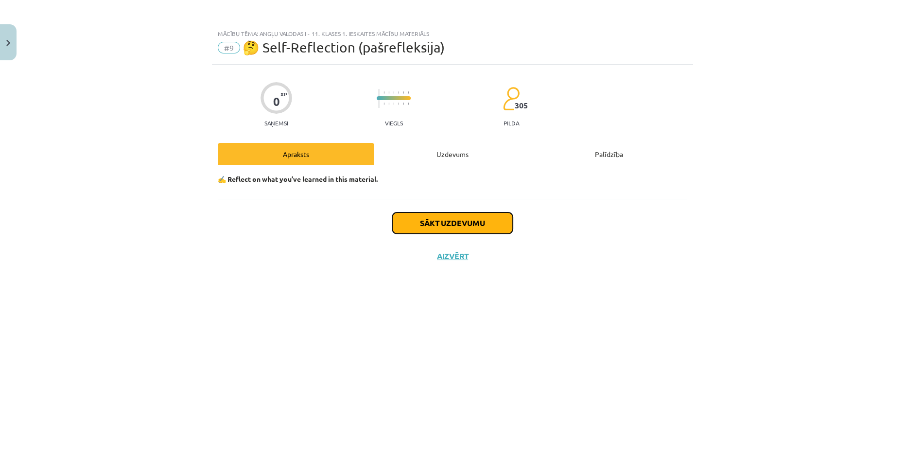
click at [465, 220] on button "Sākt uzdevumu" at bounding box center [452, 222] width 120 height 21
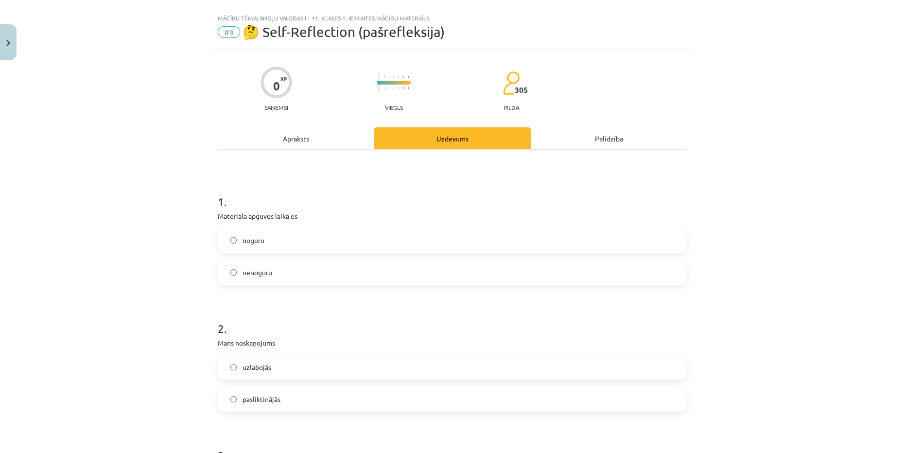
scroll to position [88, 0]
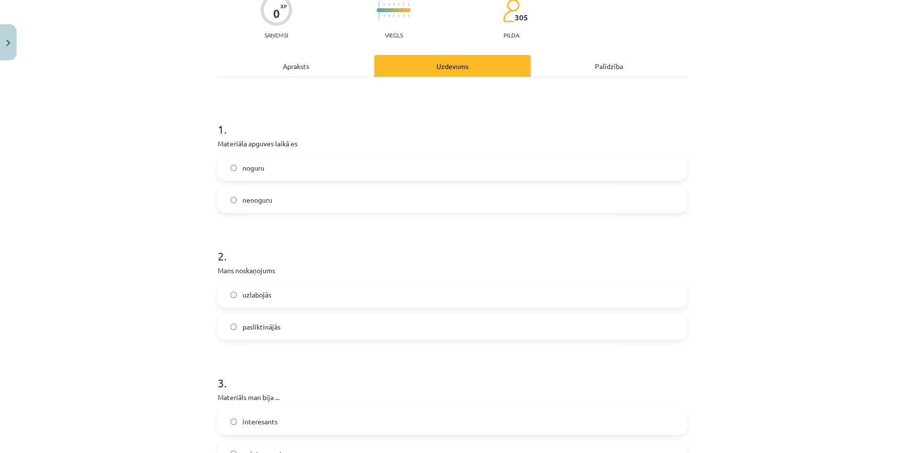
click at [368, 174] on label "noguru" at bounding box center [452, 167] width 467 height 24
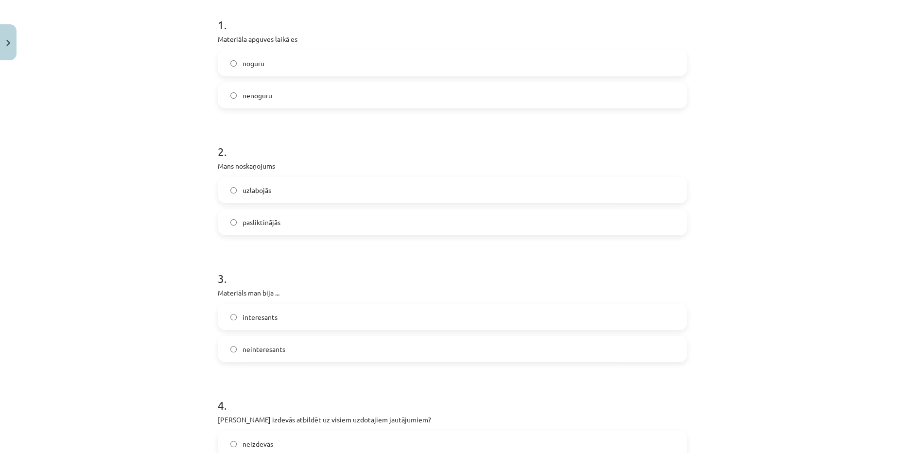
scroll to position [265, 0]
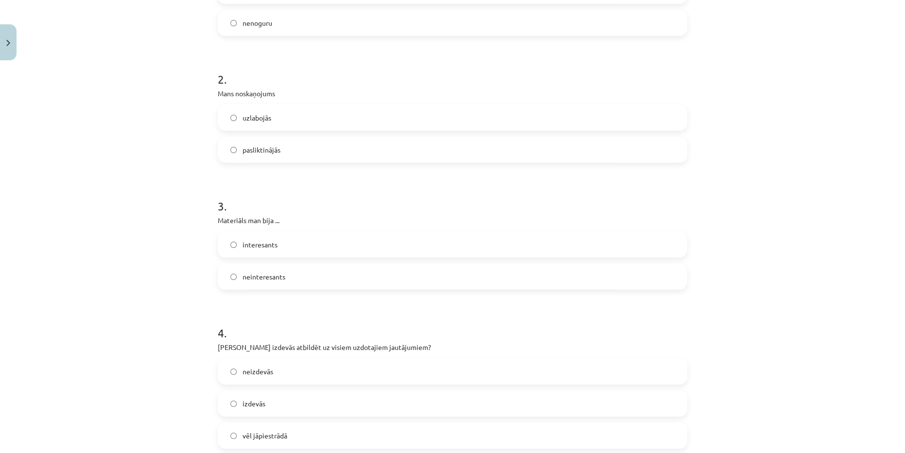
click at [360, 147] on label "pasliktinājās" at bounding box center [452, 149] width 467 height 24
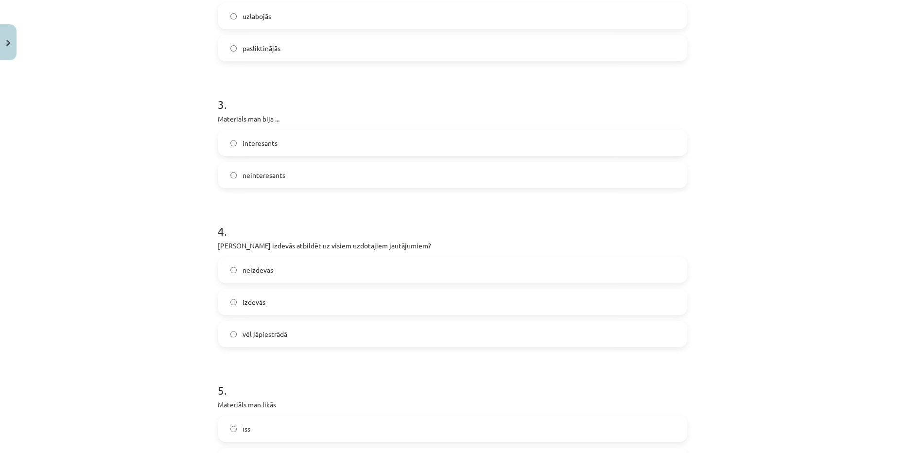
scroll to position [397, 0]
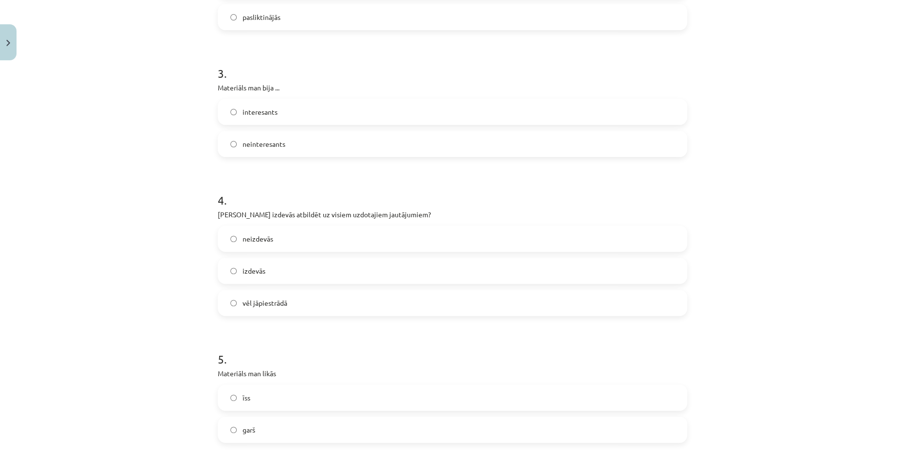
click at [362, 113] on label "interesants" at bounding box center [452, 112] width 467 height 24
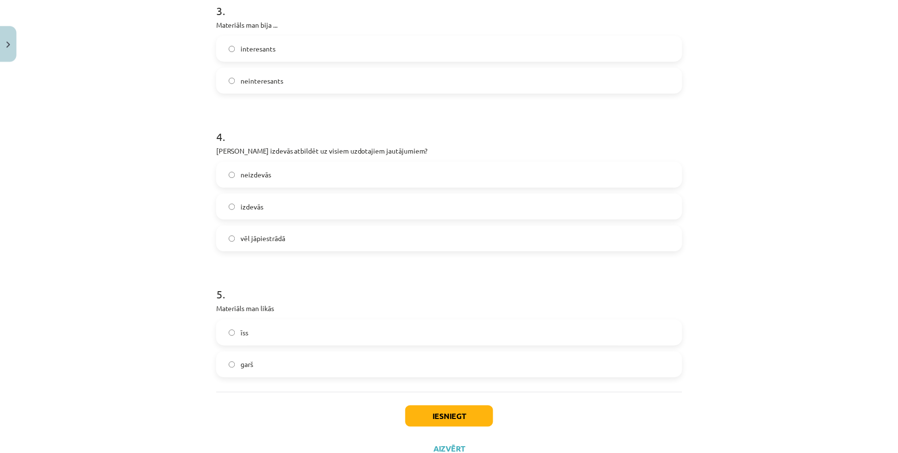
scroll to position [486, 0]
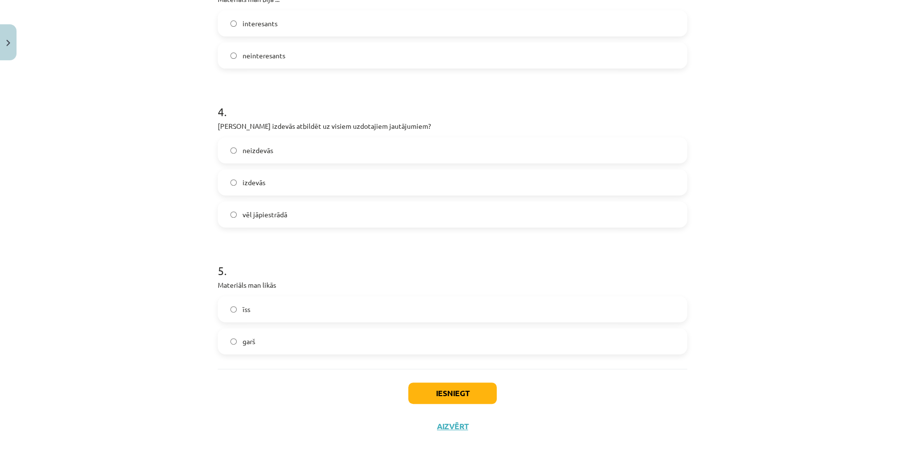
click at [315, 217] on label "vēl jāpiestrādā" at bounding box center [452, 214] width 467 height 24
click at [313, 340] on label "garš" at bounding box center [452, 341] width 467 height 24
click at [428, 393] on button "Iesniegt" at bounding box center [452, 392] width 88 height 21
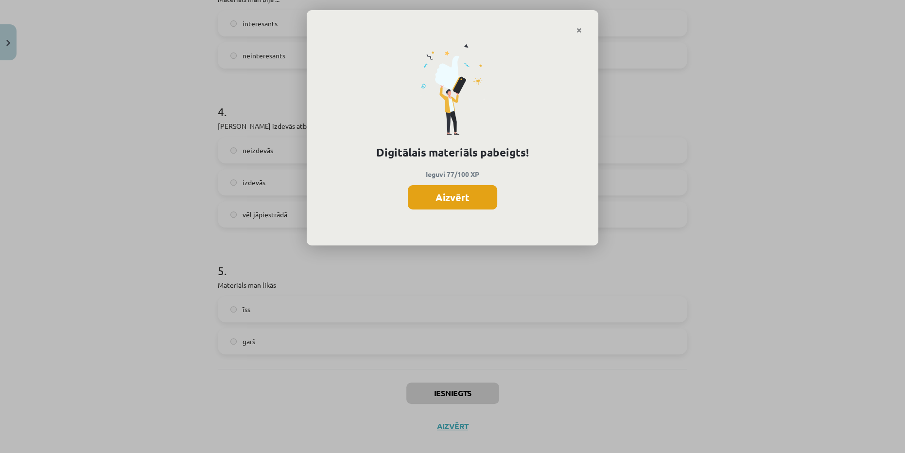
click at [495, 192] on button "Aizvērt" at bounding box center [452, 197] width 89 height 24
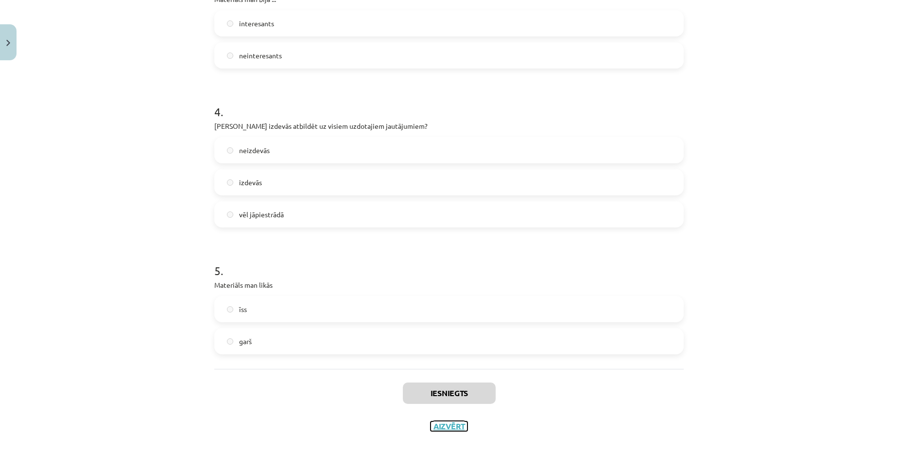
click at [457, 429] on button "Aizvērt" at bounding box center [448, 426] width 37 height 10
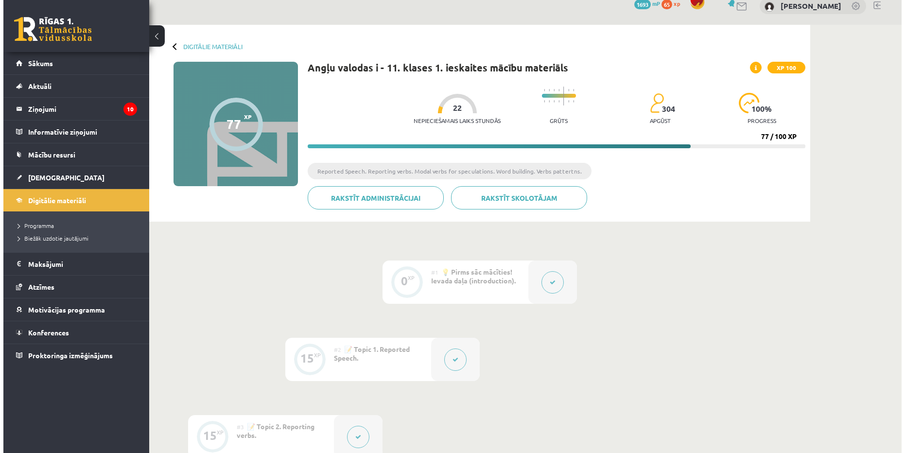
scroll to position [0, 0]
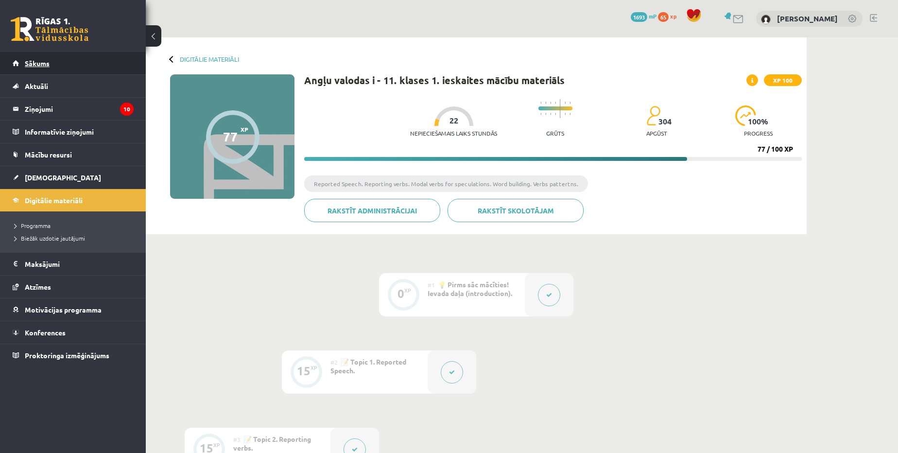
click at [78, 66] on link "Sākums" at bounding box center [73, 63] width 121 height 22
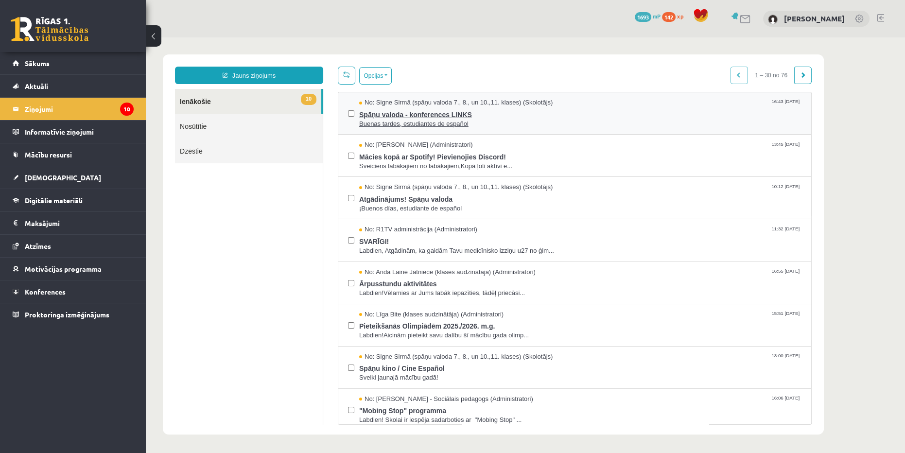
click at [514, 120] on span "Buenas tardes, estudiantes de español" at bounding box center [580, 124] width 442 height 9
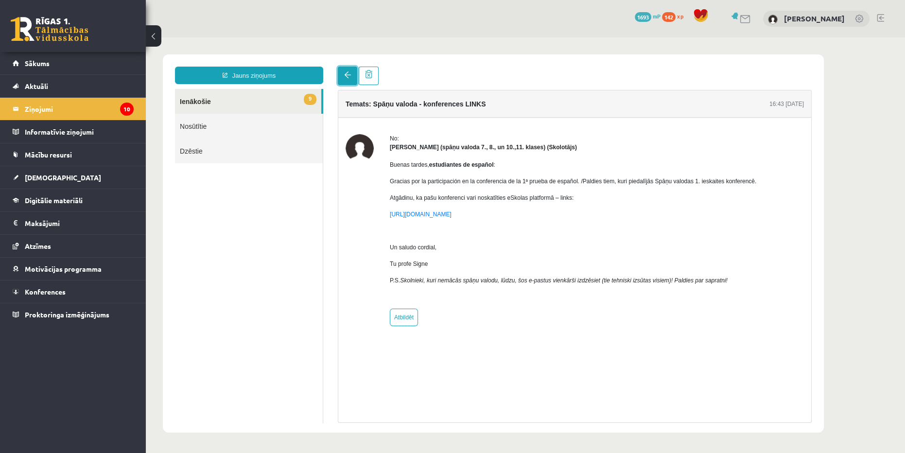
click at [347, 77] on span at bounding box center [347, 74] width 7 height 7
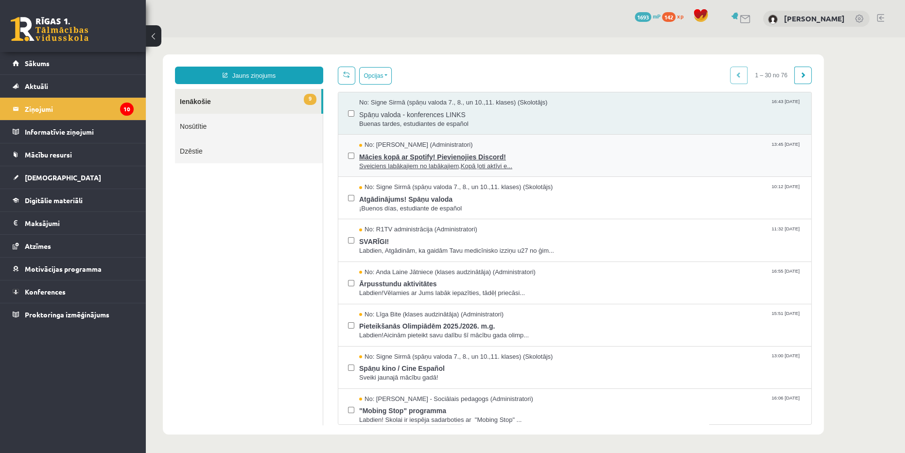
click at [566, 153] on span "Mācies kopā ar Spotify! Pievienojies Discord!" at bounding box center [580, 156] width 442 height 12
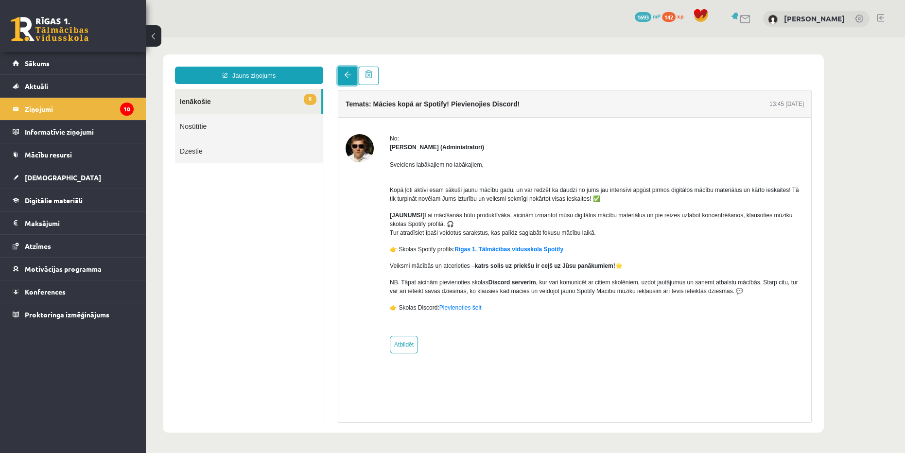
click at [348, 76] on span at bounding box center [347, 74] width 7 height 7
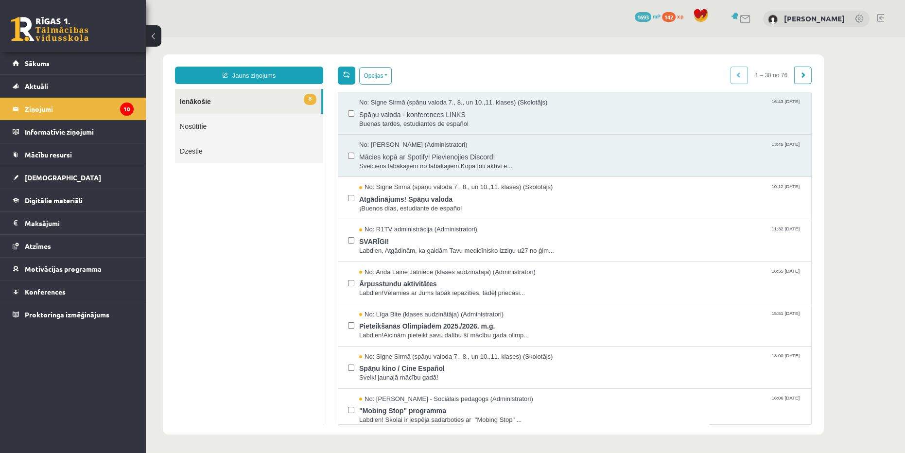
click at [346, 71] on span at bounding box center [346, 74] width 7 height 7
click at [520, 195] on span "Atgādinājums! Spāņu valoda" at bounding box center [580, 198] width 442 height 12
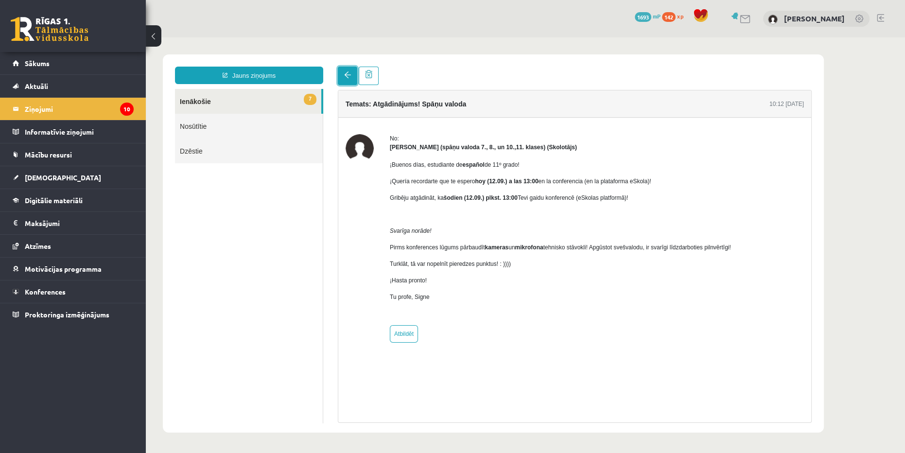
click at [341, 71] on link at bounding box center [347, 76] width 19 height 18
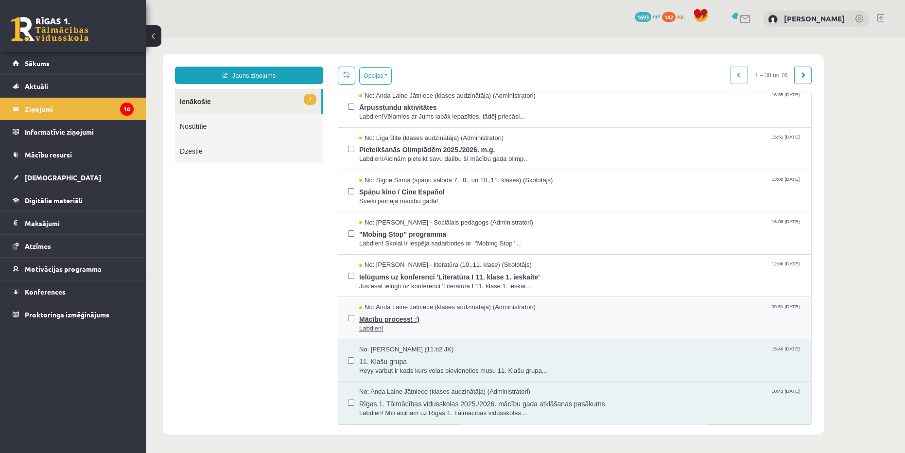
click at [561, 324] on span "Labdien!" at bounding box center [580, 328] width 442 height 9
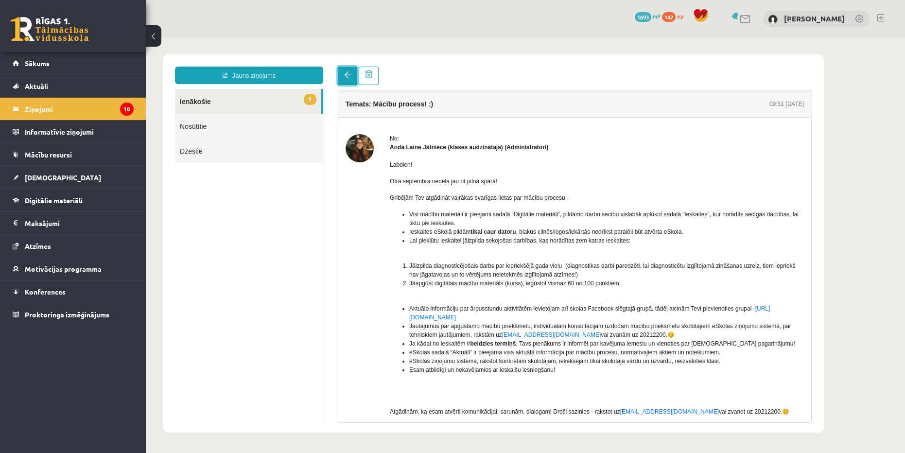
click at [345, 77] on span at bounding box center [347, 74] width 7 height 7
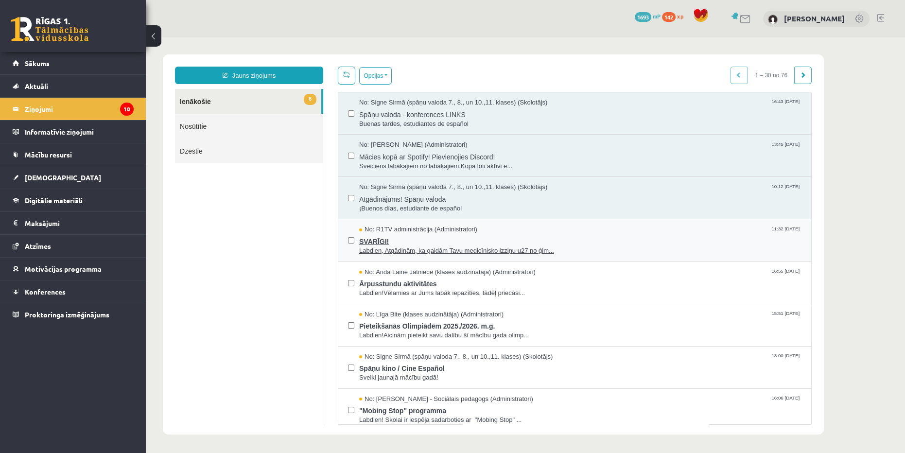
click at [623, 247] on span "Labdien, Atgādinām, ka gaidām Tavu medicīnisko izziņu u27 no ģim..." at bounding box center [580, 250] width 442 height 9
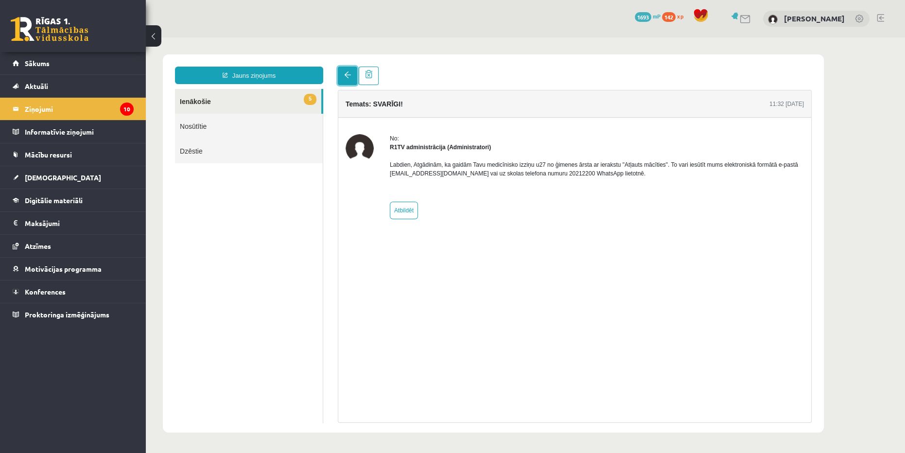
click at [342, 74] on link at bounding box center [347, 76] width 19 height 18
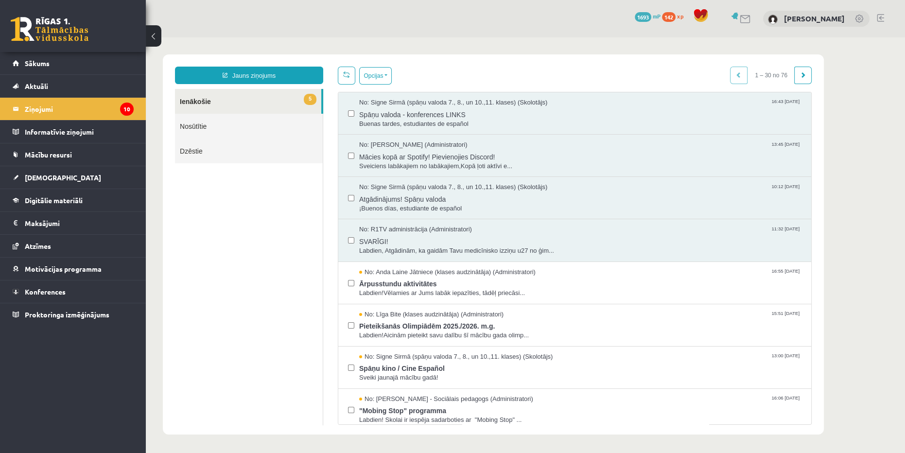
click at [356, 80] on div "Opcijas Atzīmēt visus ziņojumus Atcelt izvēlētos Atzīmēt visus kā lasītus Atzīm…" at bounding box center [365, 76] width 54 height 18
click at [486, 200] on span "Atgādinājums! Spāņu valoda" at bounding box center [580, 198] width 442 height 12
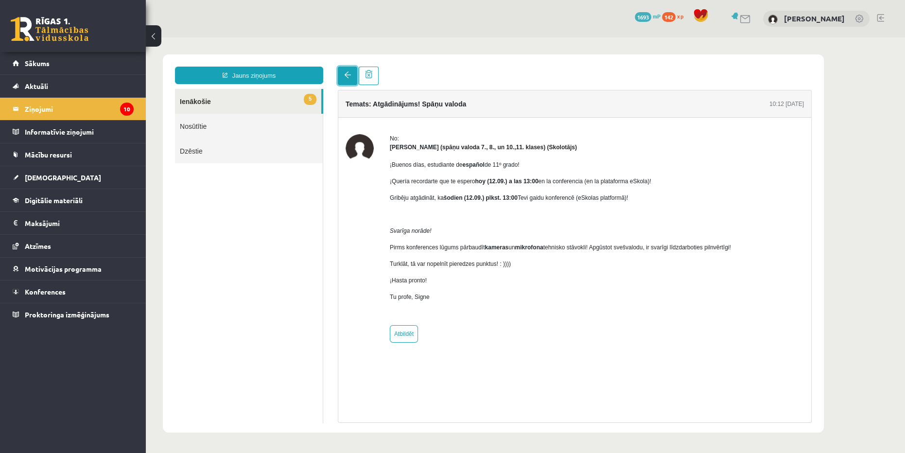
click at [340, 75] on link at bounding box center [347, 76] width 19 height 18
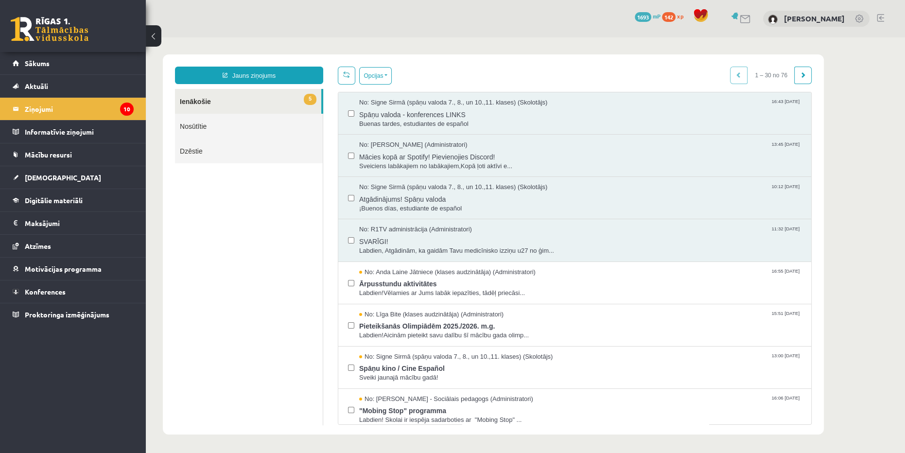
click at [344, 78] on link at bounding box center [346, 76] width 17 height 18
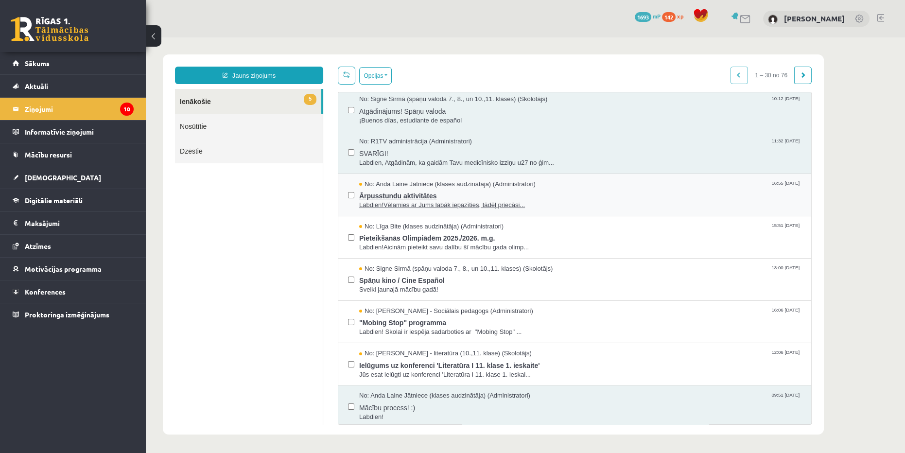
click at [578, 195] on span "Ārpusstundu aktivitātes" at bounding box center [580, 194] width 442 height 12
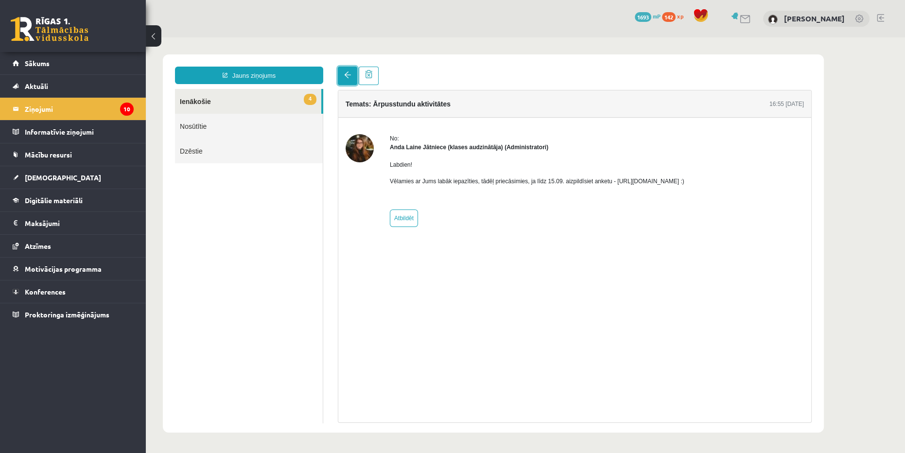
click at [344, 72] on span at bounding box center [347, 74] width 7 height 7
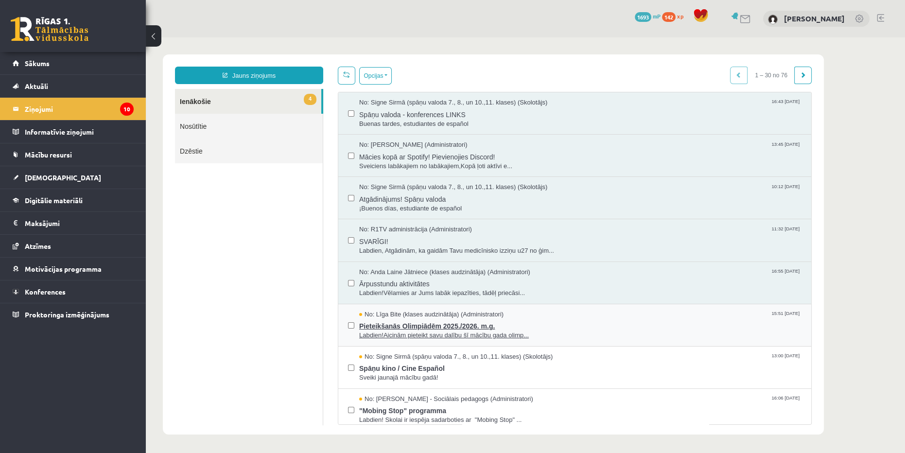
click at [527, 338] on span "Labdien!Aicinām pieteikt savu dalību šī mācību gada olimp..." at bounding box center [580, 335] width 442 height 9
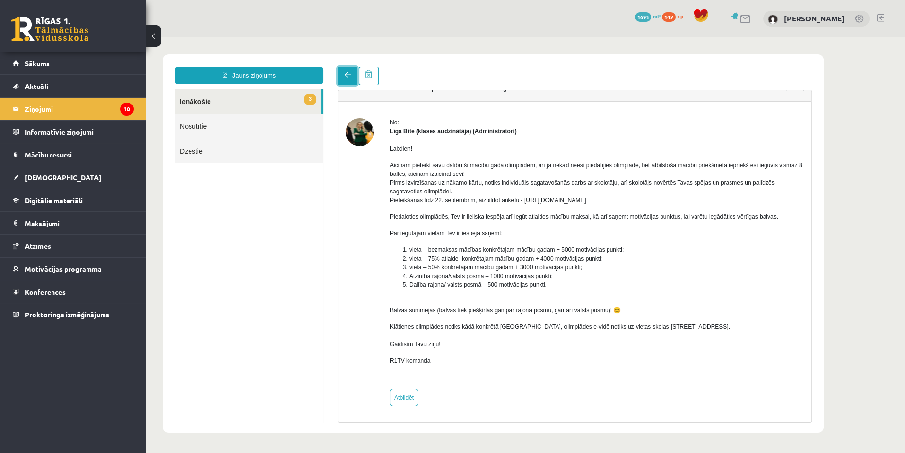
click at [344, 73] on span at bounding box center [347, 74] width 7 height 7
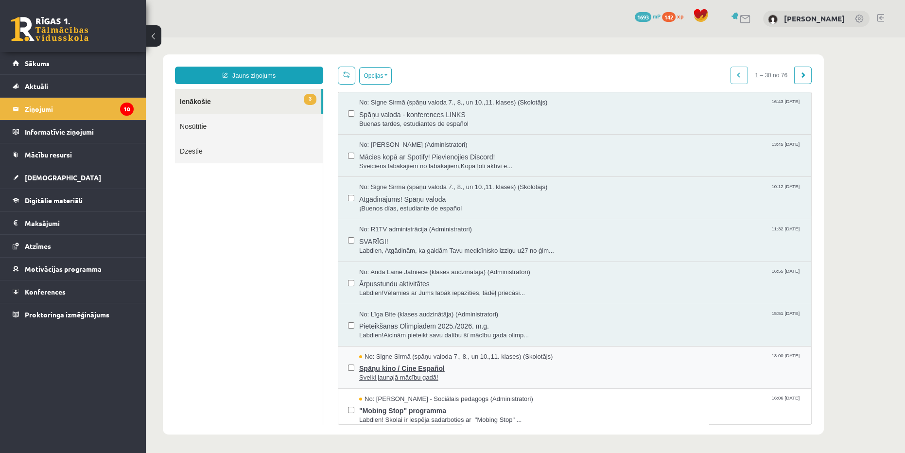
click at [477, 367] on span "Spāņu kino / Cine Español" at bounding box center [580, 367] width 442 height 12
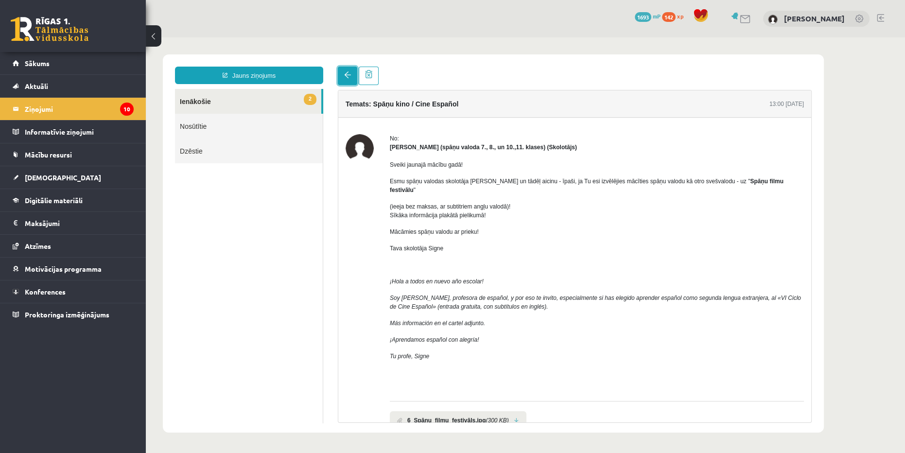
click at [345, 70] on link at bounding box center [347, 76] width 19 height 18
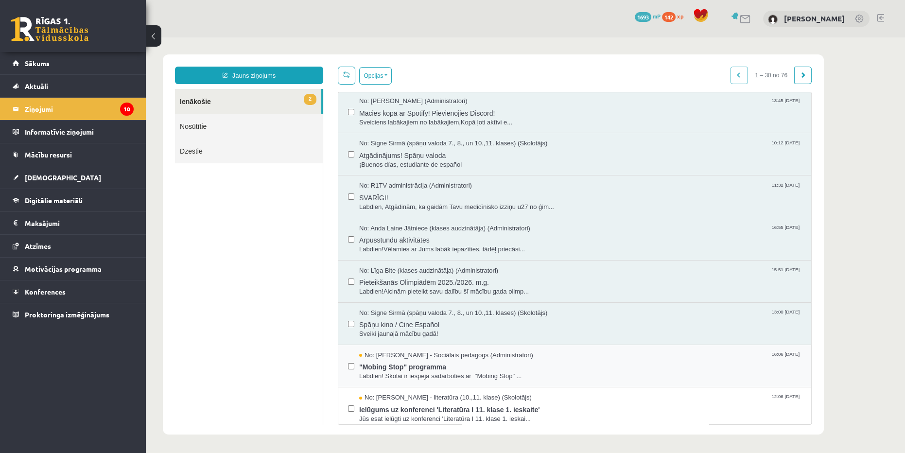
click at [504, 378] on div "No: Dagnija Gaubšteina - Sociālais pedagogs (Administratori) 16:06 08/09/2025 "…" at bounding box center [574, 366] width 473 height 42
click at [504, 363] on span ""Mobing Stop" programma" at bounding box center [580, 366] width 442 height 12
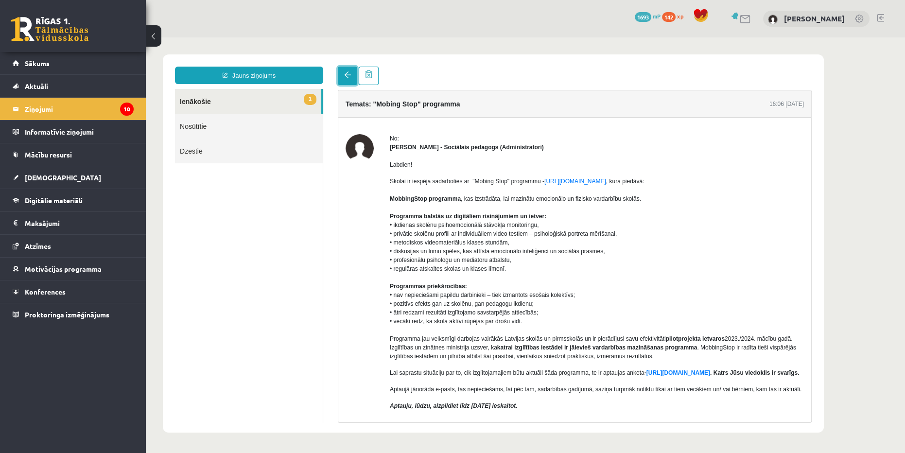
click at [352, 76] on link at bounding box center [347, 76] width 19 height 18
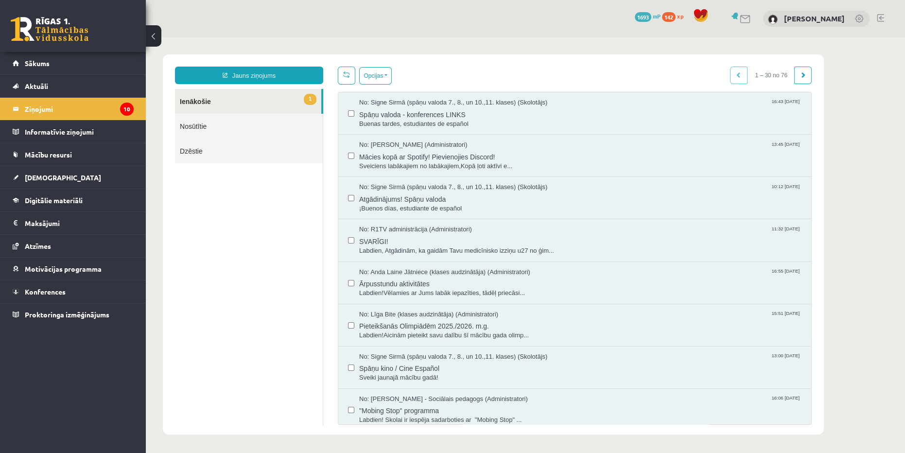
click at [351, 76] on link at bounding box center [346, 76] width 17 height 18
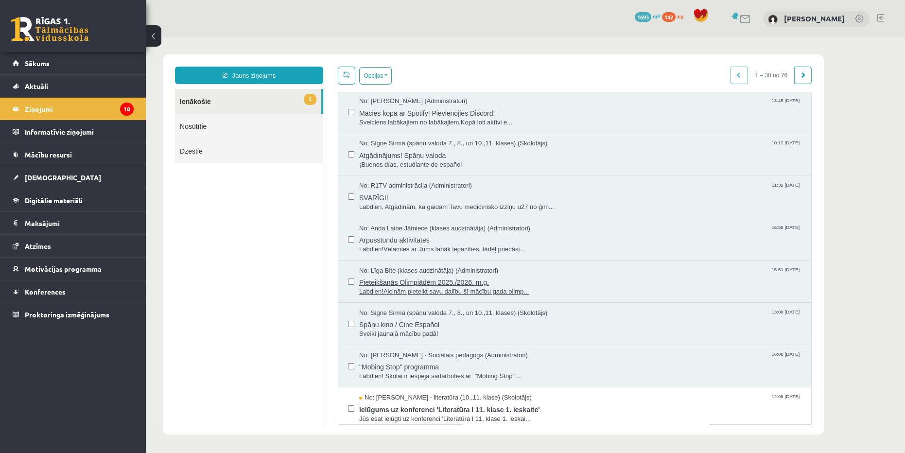
click at [571, 279] on span "Pieteikšanās Olimpiādēm 2025./2026. m.g." at bounding box center [580, 281] width 442 height 12
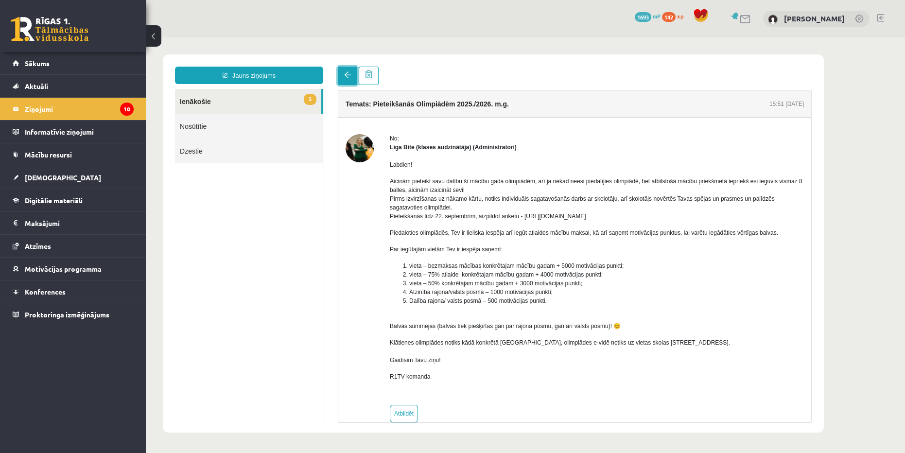
click at [342, 73] on link at bounding box center [347, 76] width 19 height 18
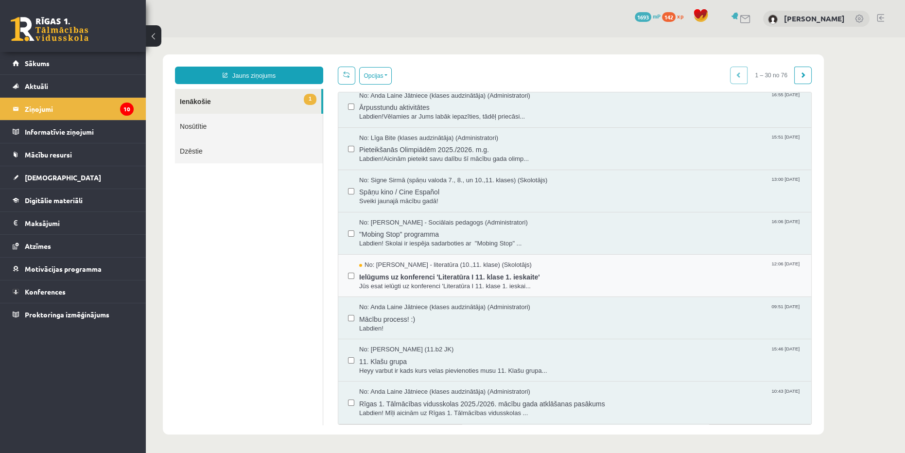
click at [654, 289] on div "No: Samanta Balode - literatūra (10.,11. klase) (Skolotājs) 12:06 08/09/2025 Ie…" at bounding box center [574, 276] width 473 height 42
click at [595, 273] on span "Ielūgums uz konferenci 'Literatūra I 11. klase 1. ieskaite'" at bounding box center [580, 276] width 442 height 12
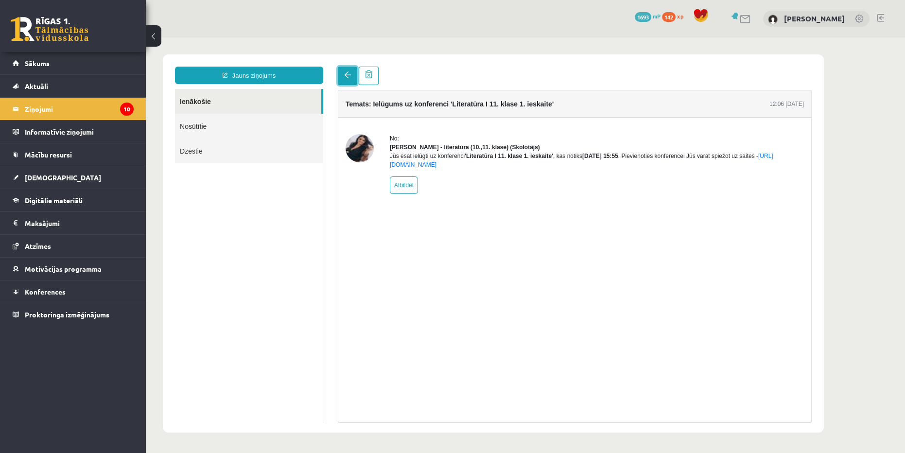
click at [348, 70] on link at bounding box center [347, 76] width 19 height 18
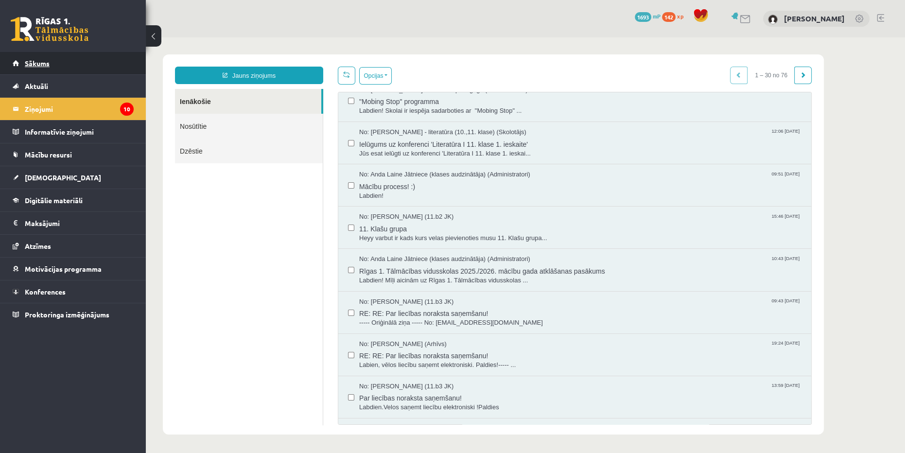
click at [47, 63] on span "Sākums" at bounding box center [37, 63] width 25 height 9
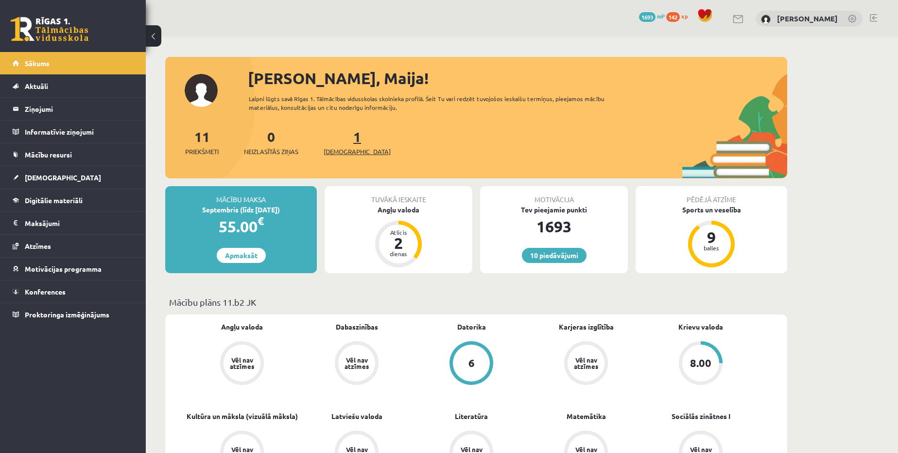
click at [345, 153] on span "[DEMOGRAPHIC_DATA]" at bounding box center [357, 152] width 67 height 10
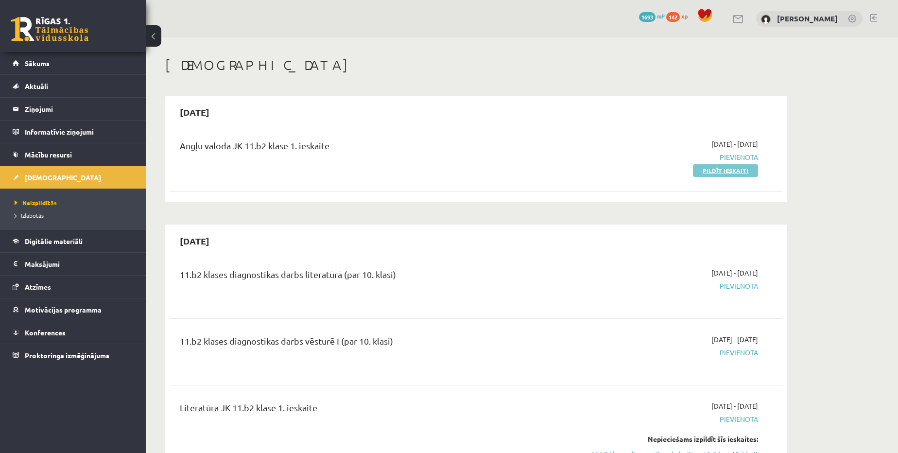
click at [731, 174] on link "Pildīt ieskaiti" at bounding box center [725, 170] width 65 height 13
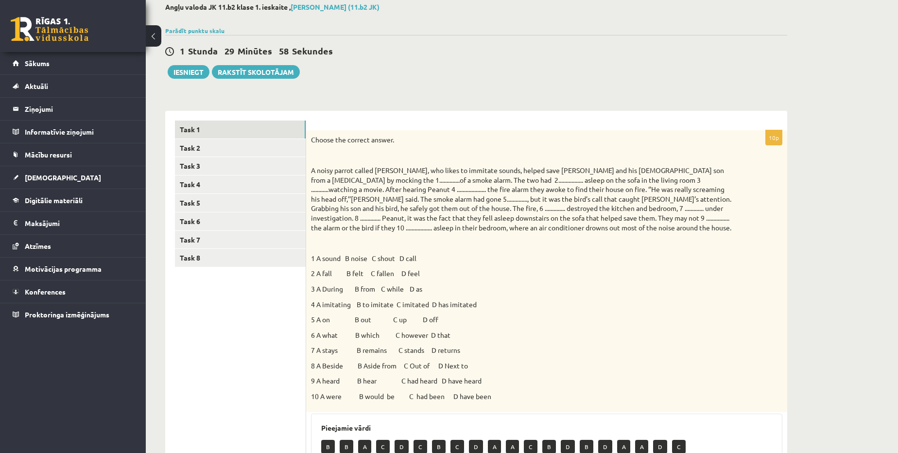
scroll to position [9, 0]
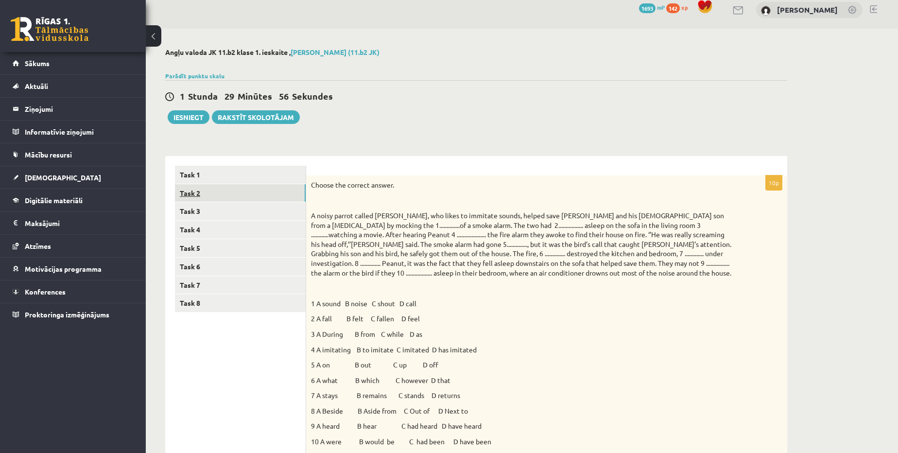
click at [222, 197] on link "Task 2" at bounding box center [240, 193] width 131 height 18
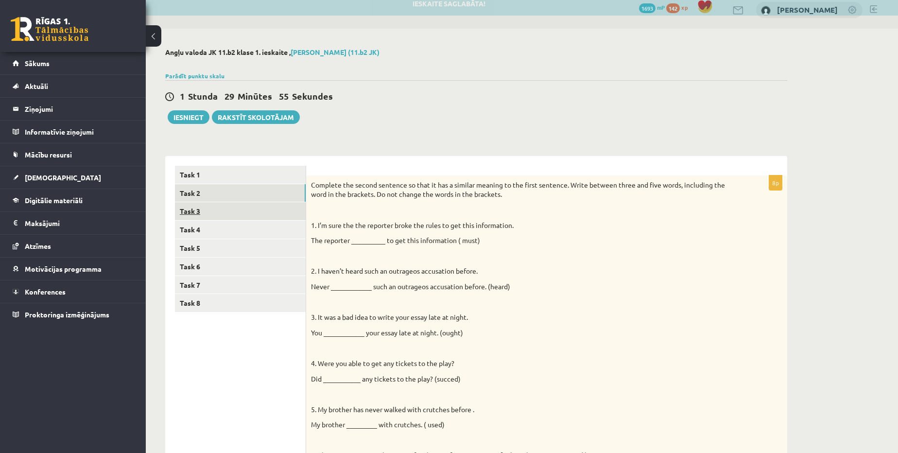
scroll to position [0, 0]
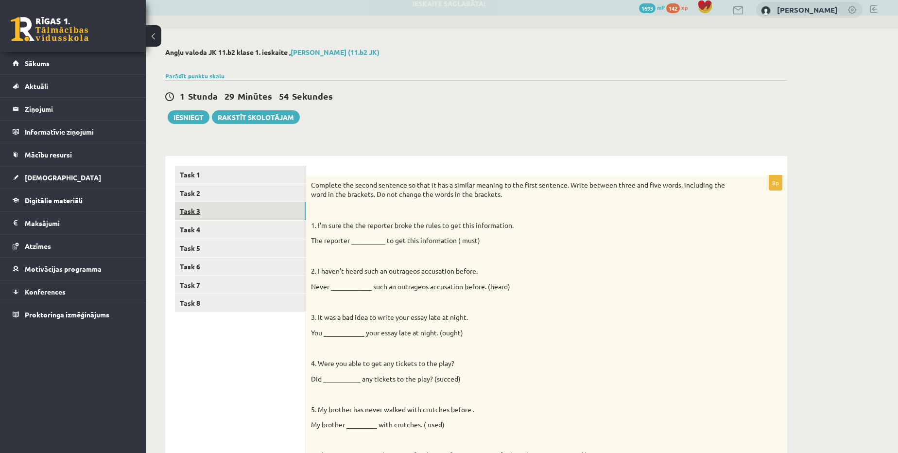
click at [201, 219] on link "Task 3" at bounding box center [240, 211] width 131 height 18
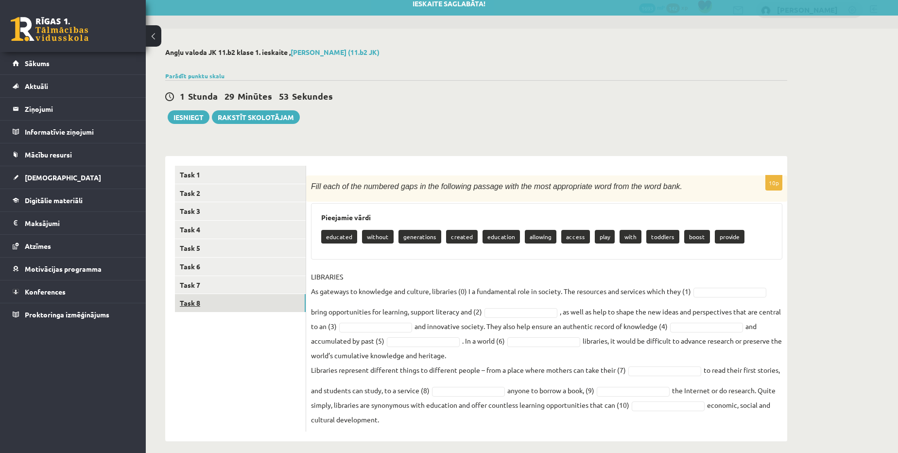
click at [204, 298] on link "Task 8" at bounding box center [240, 303] width 131 height 18
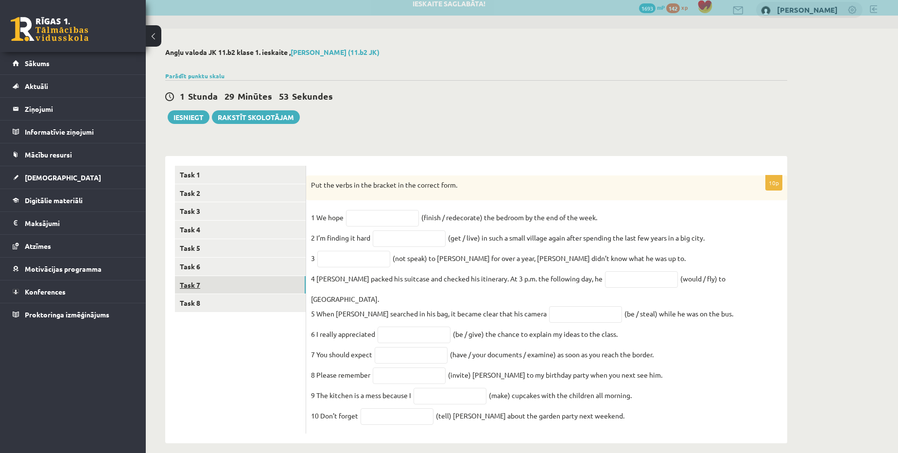
click at [204, 288] on link "Task 7" at bounding box center [240, 285] width 131 height 18
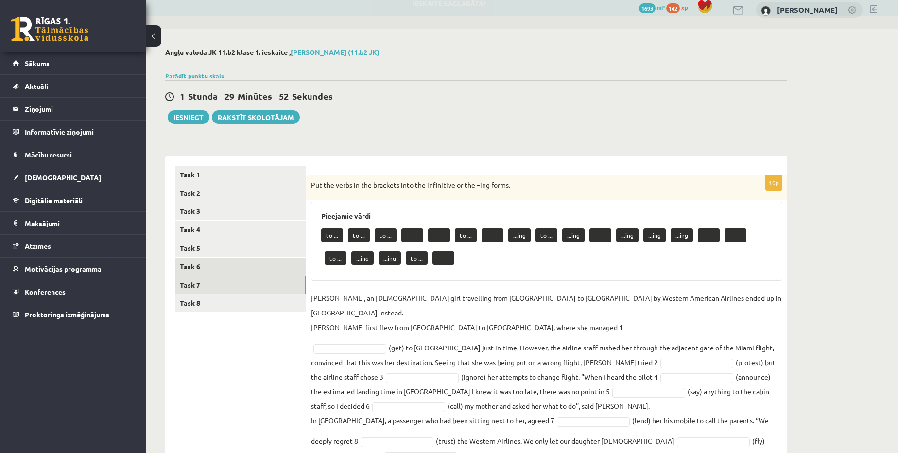
click at [209, 261] on link "Task 6" at bounding box center [240, 266] width 131 height 18
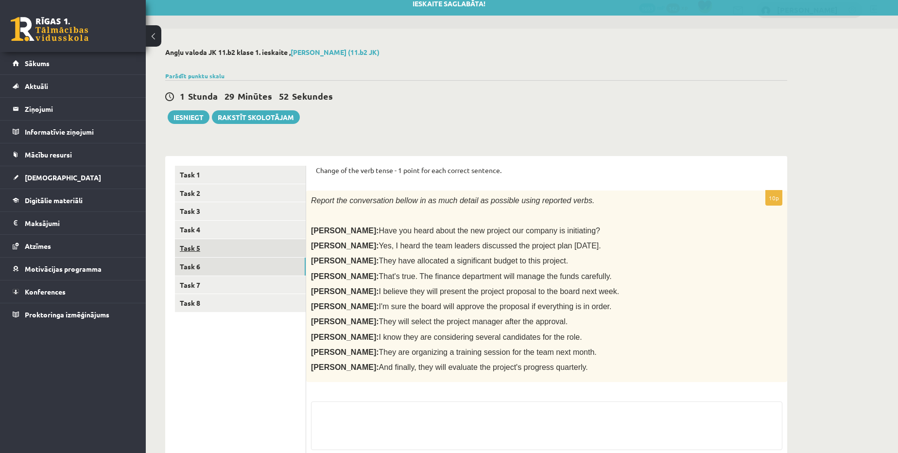
click at [209, 248] on link "Task 5" at bounding box center [240, 248] width 131 height 18
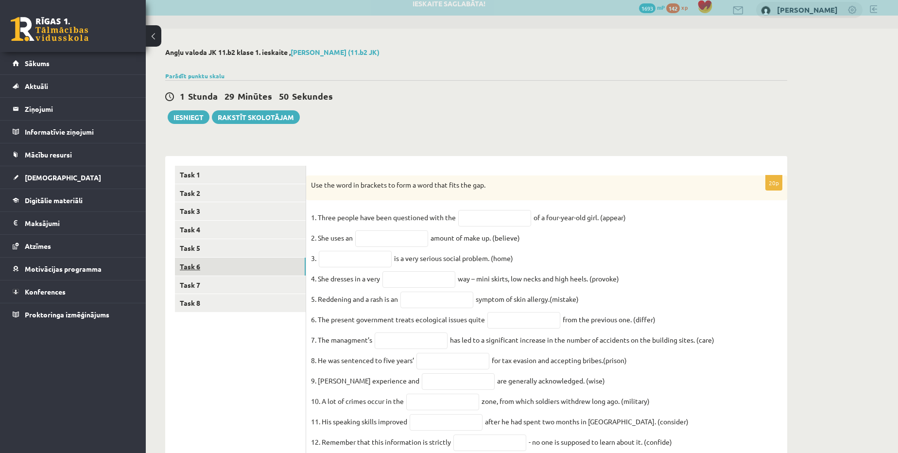
click at [217, 271] on link "Task 6" at bounding box center [240, 266] width 131 height 18
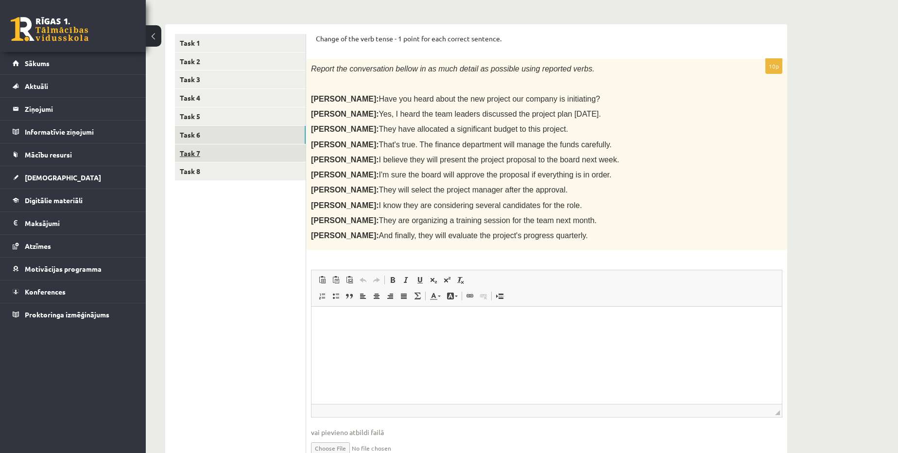
scroll to position [141, 0]
click at [212, 45] on link "Task 1" at bounding box center [240, 43] width 131 height 18
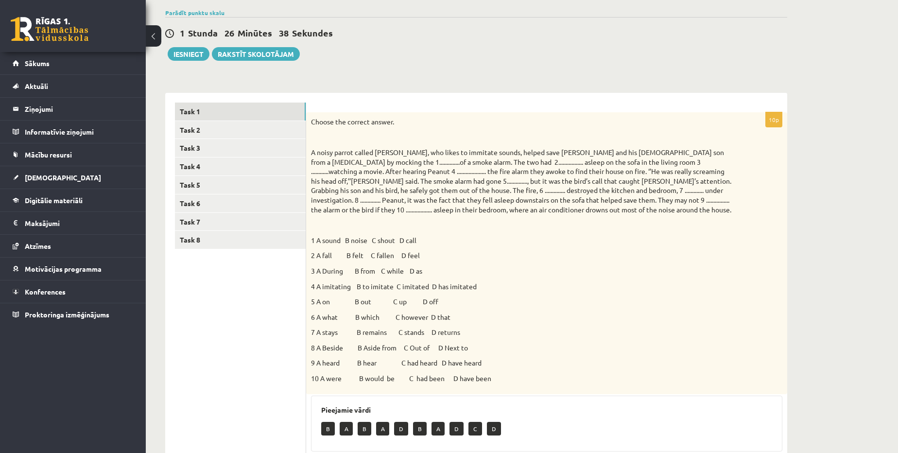
scroll to position [53, 0]
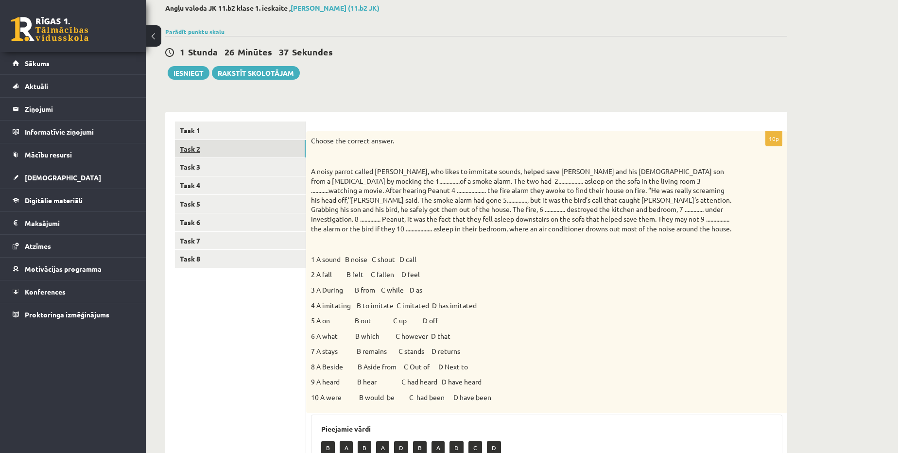
click at [222, 144] on link "Task 2" at bounding box center [240, 149] width 131 height 18
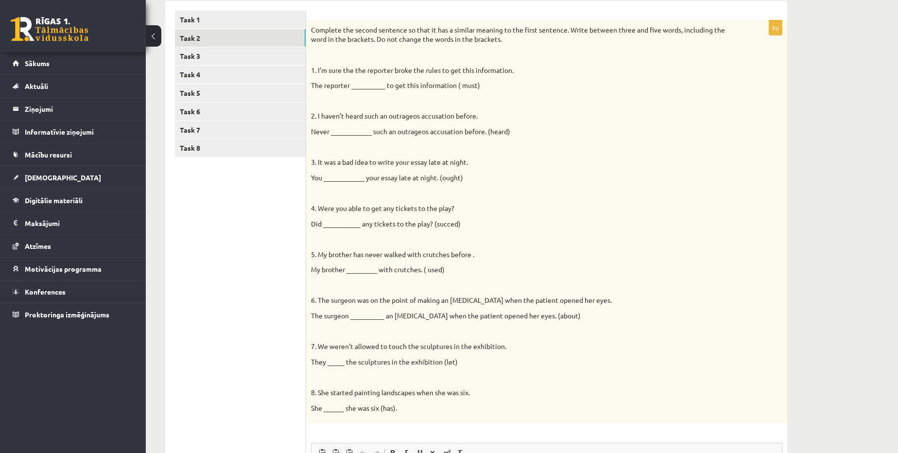
scroll to position [163, 0]
click at [310, 29] on div "Complete the second sentence so that it has a similar meaning to the first sent…" at bounding box center [546, 222] width 481 height 403
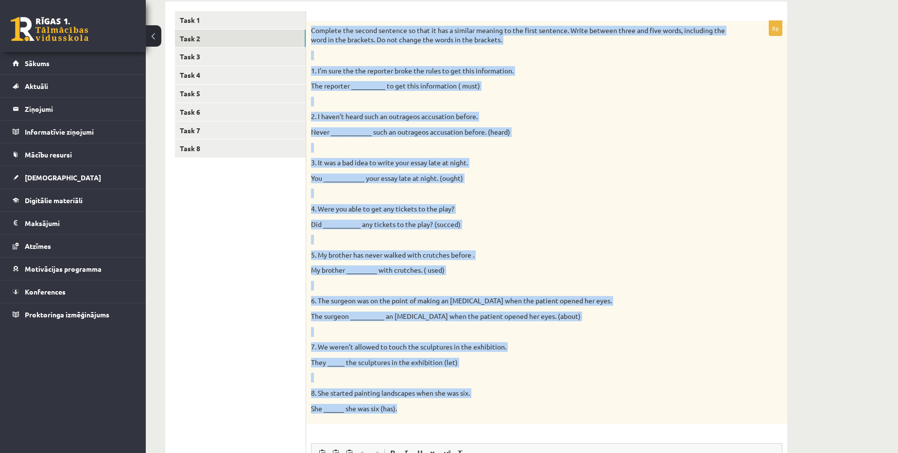
drag, startPoint x: 312, startPoint y: 29, endPoint x: 530, endPoint y: 406, distance: 434.9
click at [530, 406] on div "Complete the second sentence so that it has a similar meaning to the first sent…" at bounding box center [546, 222] width 481 height 403
copy div "Complete the second sentence so that it has a similar meaning to the first sent…"
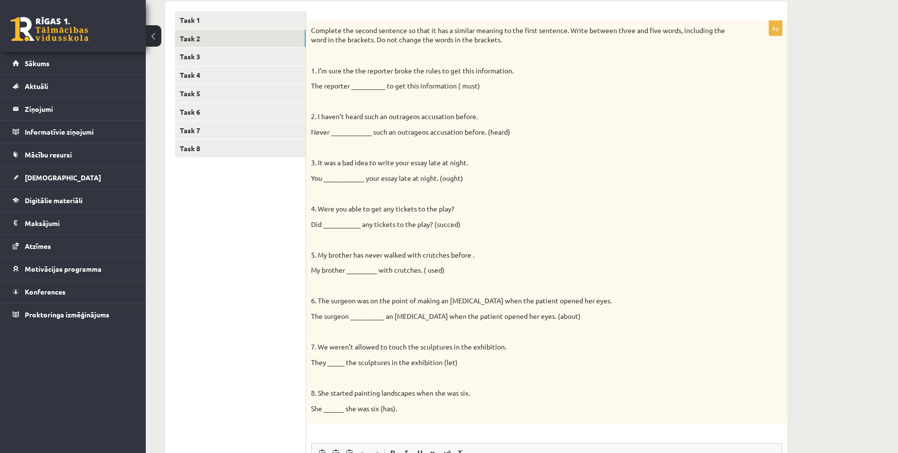
click at [202, 217] on ul "Task 1 Task 2 Task 3 Task 4 Task 5 Task 6 Task 7 Task 8" at bounding box center [240, 328] width 131 height 634
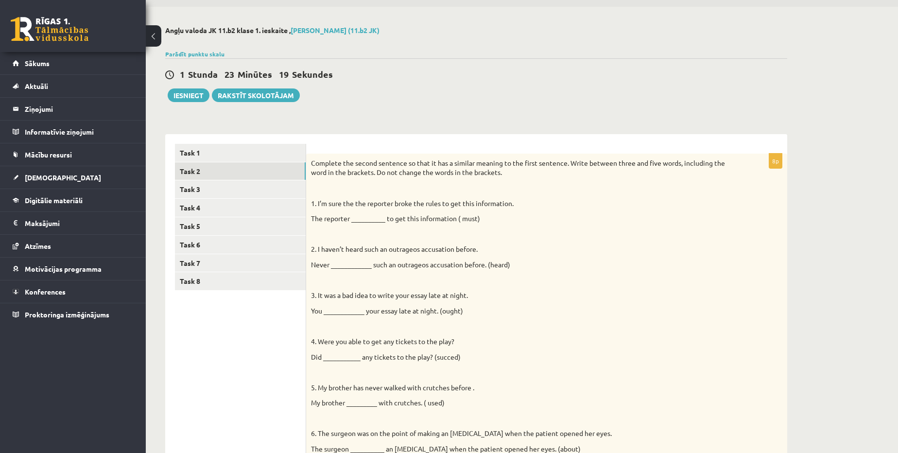
scroll to position [295, 0]
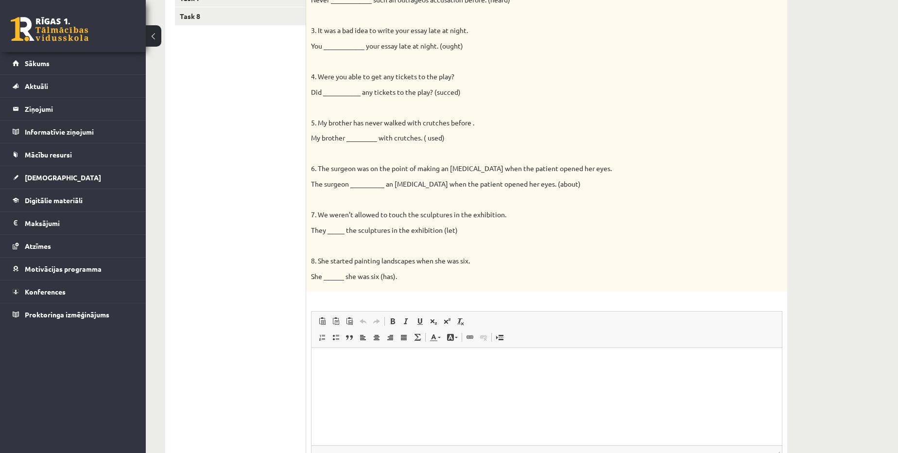
click at [393, 376] on html at bounding box center [546, 363] width 470 height 30
click at [380, 361] on p "**" at bounding box center [543, 363] width 445 height 10
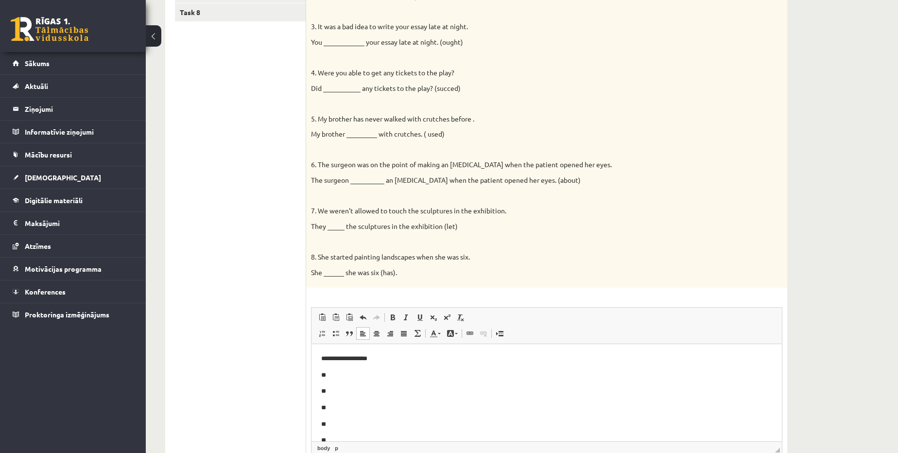
scroll to position [340, 0]
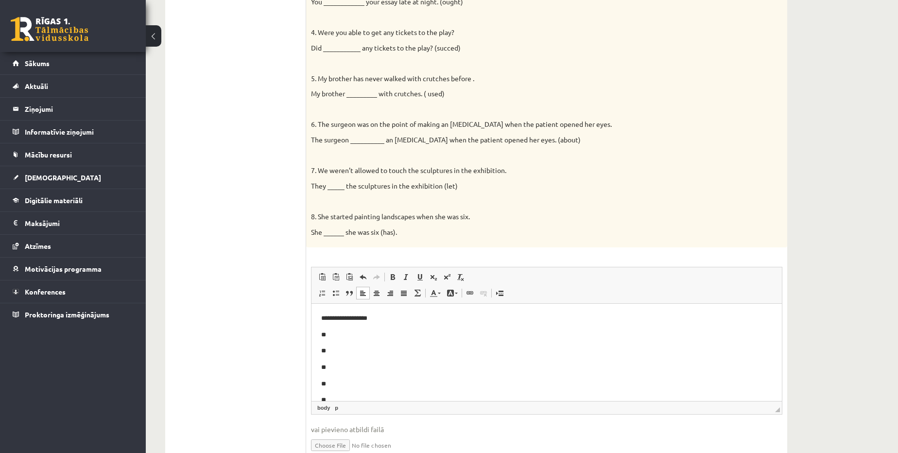
click at [354, 334] on p "**" at bounding box center [543, 335] width 445 height 10
click at [351, 351] on p "**" at bounding box center [543, 351] width 445 height 10
click at [343, 366] on p "**" at bounding box center [543, 367] width 445 height 10
click at [344, 360] on p "**" at bounding box center [543, 356] width 445 height 10
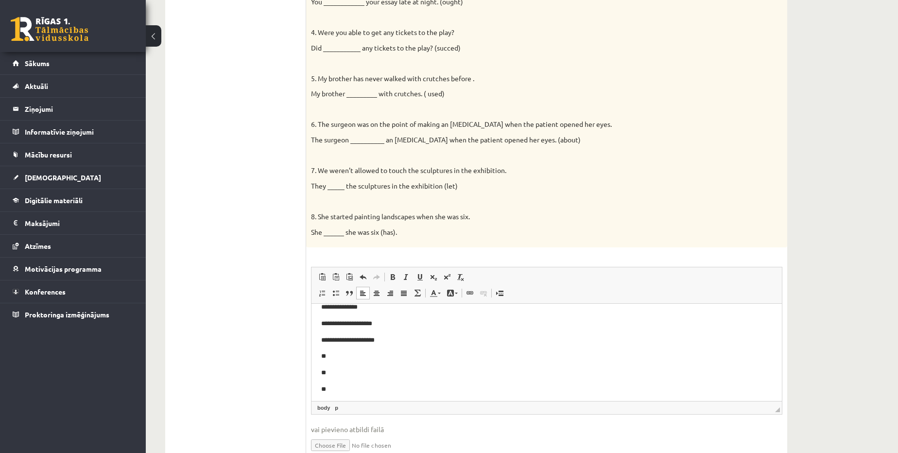
click at [359, 340] on p "**********" at bounding box center [543, 340] width 445 height 10
click at [403, 342] on p "**********" at bounding box center [543, 340] width 445 height 10
click at [347, 358] on p "**" at bounding box center [543, 356] width 445 height 10
click at [342, 371] on p "**" at bounding box center [543, 373] width 445 height 10
click at [352, 397] on body "**********" at bounding box center [546, 340] width 451 height 141
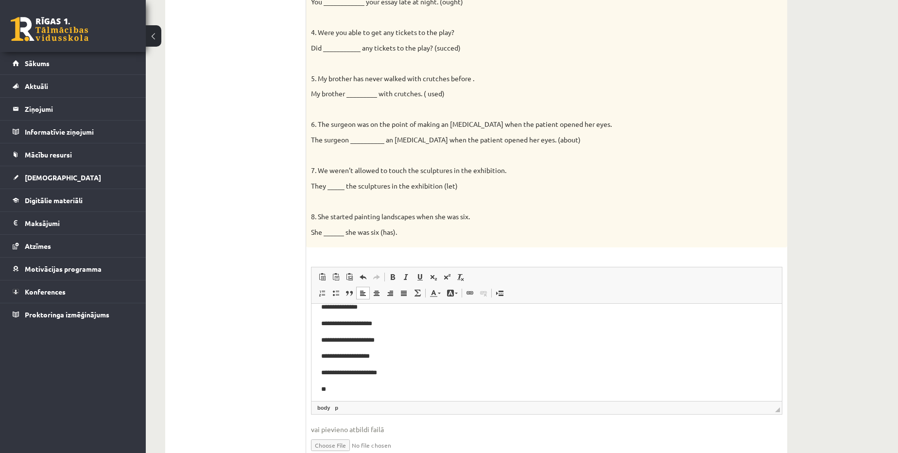
click at [350, 391] on p "**" at bounding box center [543, 389] width 445 height 10
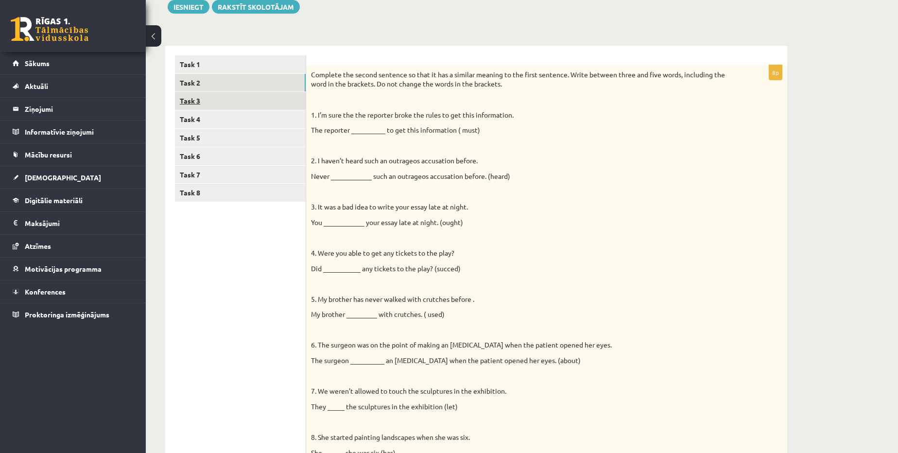
click at [211, 98] on link "Task 3" at bounding box center [240, 101] width 131 height 18
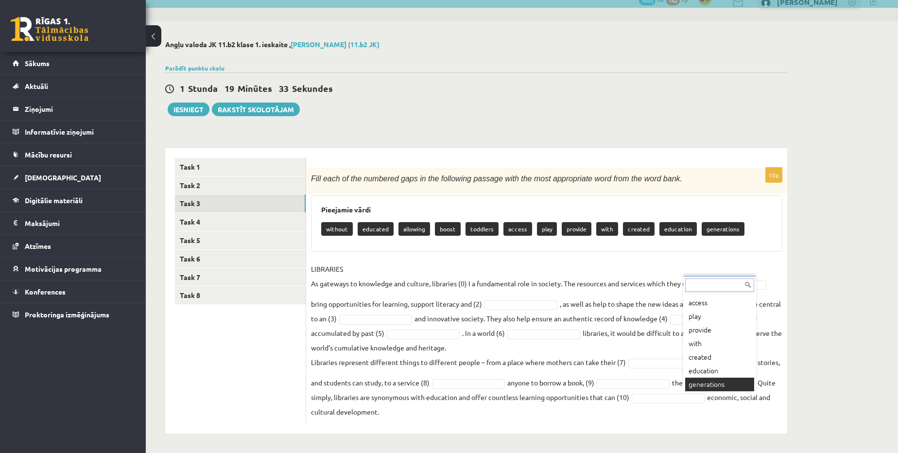
scroll to position [79, 0]
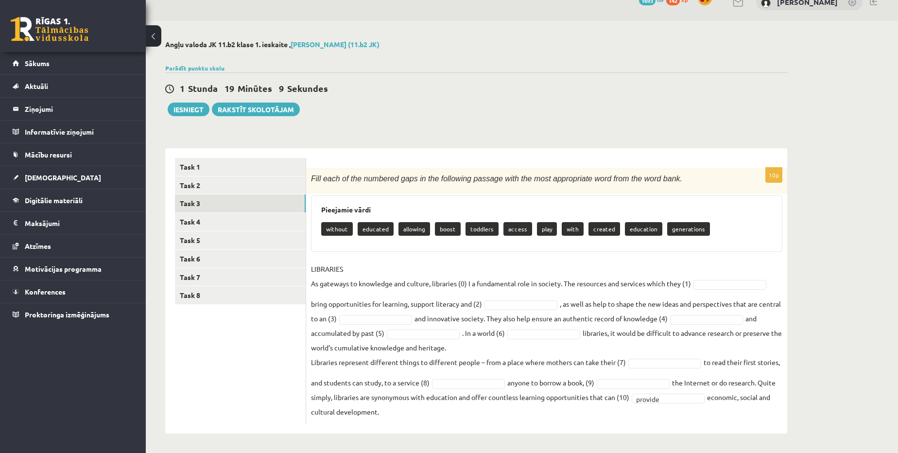
drag, startPoint x: 309, startPoint y: 178, endPoint x: 744, endPoint y: 414, distance: 495.0
click at [744, 414] on div "10p Fill each of the numbered gaps in the following passage with the most appro…" at bounding box center [546, 296] width 481 height 256
copy div "Fill each of the numbered gaps in the following passage with the most appropria…"
click at [484, 86] on div "1 Stunda 18 Minūtes 58 Sekundes" at bounding box center [476, 89] width 622 height 13
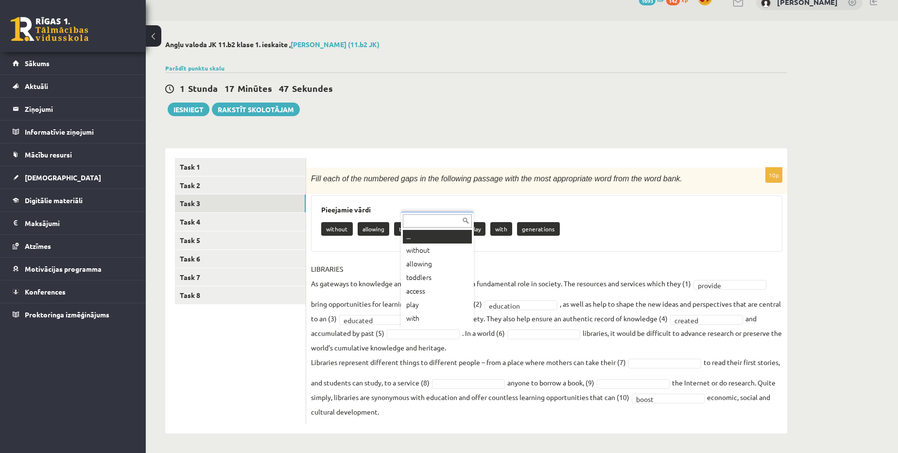
scroll to position [12, 0]
click at [438, 327] on div "... without allowing toddlers access play with generations" at bounding box center [437, 270] width 73 height 117
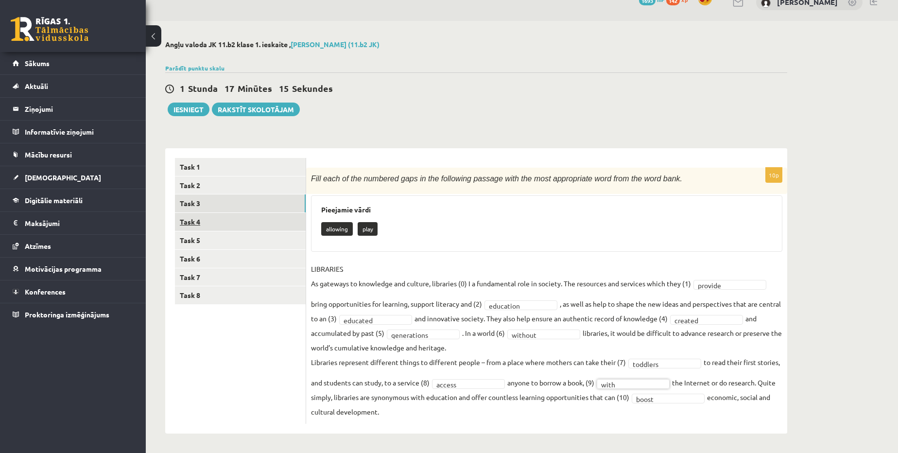
click at [245, 218] on link "Task 4" at bounding box center [240, 222] width 131 height 18
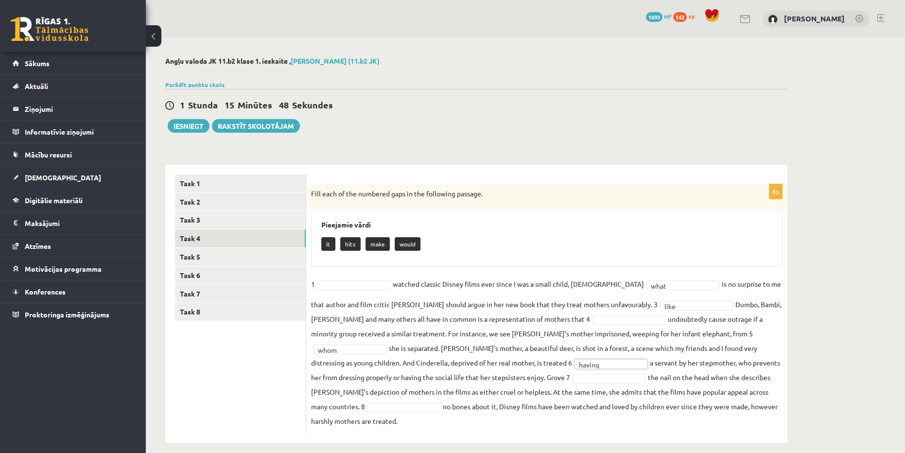
click at [452, 371] on fieldset "1 watched classic Disney films ever since I was a small child, 2 what **** is n…" at bounding box center [546, 352] width 471 height 152
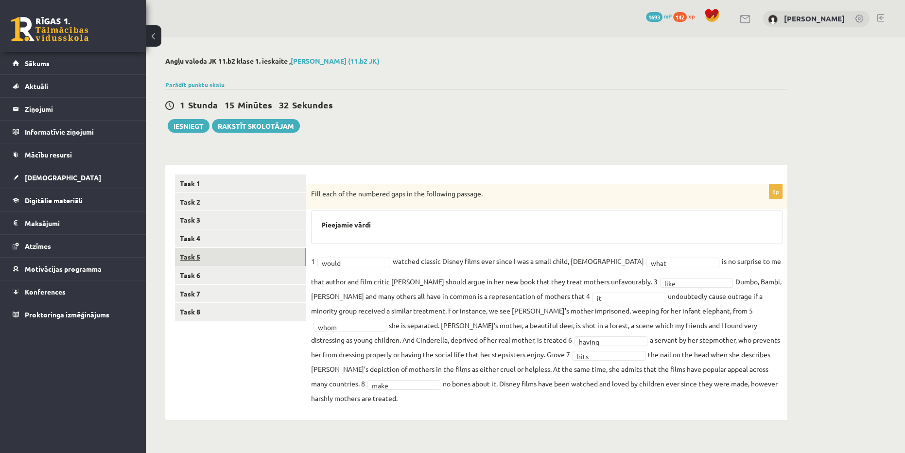
click at [249, 251] on link "Task 5" at bounding box center [240, 257] width 131 height 18
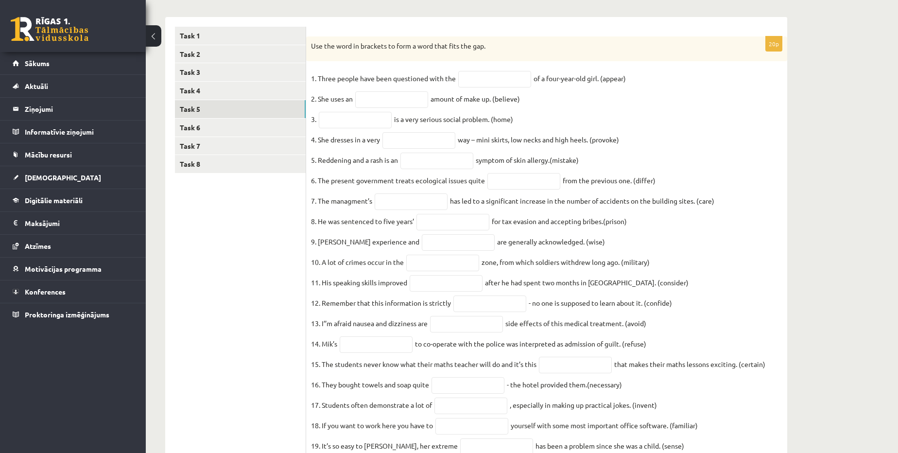
scroll to position [137, 0]
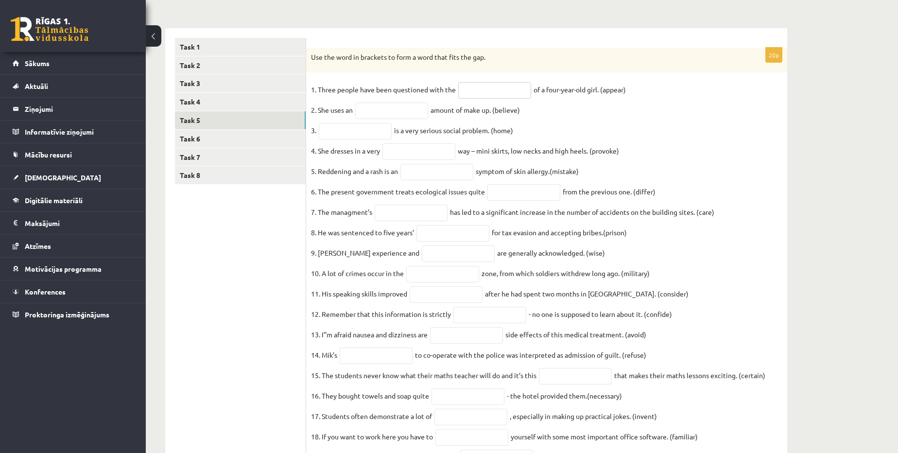
click at [502, 82] on input "text" at bounding box center [494, 90] width 73 height 17
click at [506, 68] on div "Use the word in brackets to form a word that fits the gap." at bounding box center [546, 60] width 481 height 25
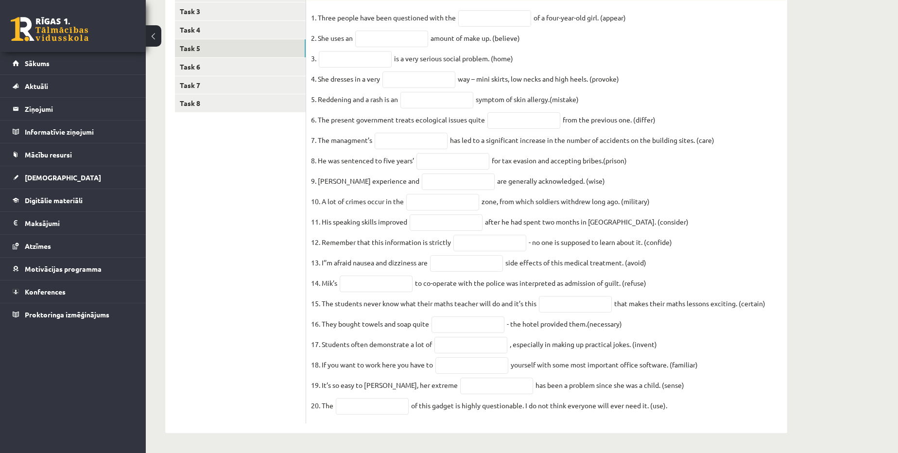
scroll to position [225, 0]
drag, startPoint x: 311, startPoint y: 56, endPoint x: 715, endPoint y: 440, distance: 557.7
click at [715, 440] on div "Angļu valoda JK 11.b2 klase 1. ieskaite , Maija Lielmeža (11.b2 JK) Parādīt pun…" at bounding box center [476, 140] width 661 height 623
copy div "Use the word in brackets to form a word that fits the gap. 1. Three people have…"
click at [294, 222] on ul "Task 1 Task 2 Task 3 Task 4 Task 5 Task 6 Task 7 Task 8" at bounding box center [240, 195] width 131 height 458
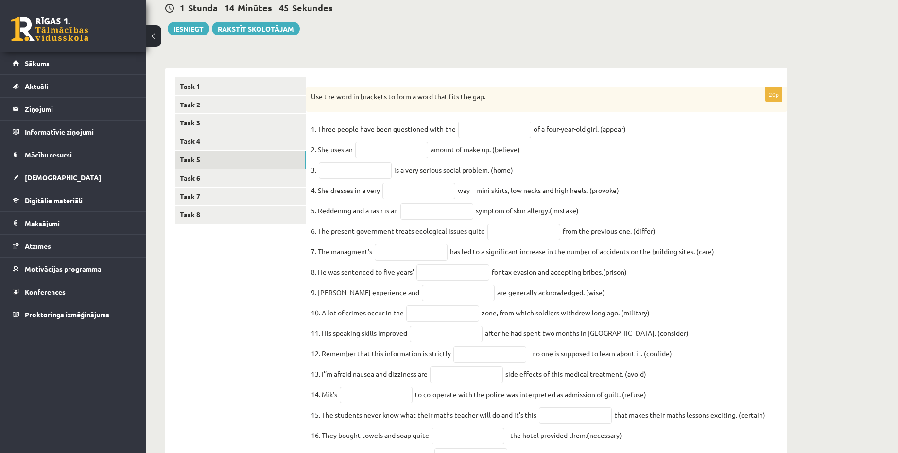
scroll to position [92, 0]
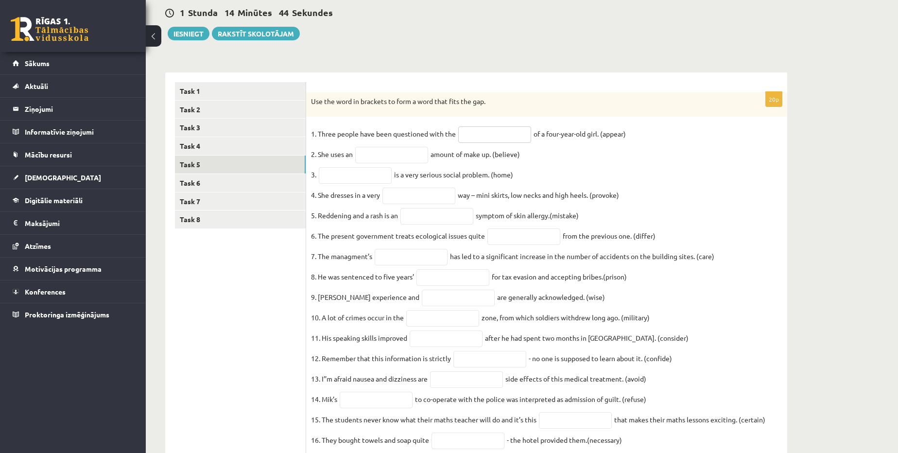
click at [495, 133] on input "text" at bounding box center [494, 134] width 73 height 17
type input "**********"
drag, startPoint x: 499, startPoint y: 135, endPoint x: 450, endPoint y: 137, distance: 49.6
click at [450, 137] on fieldset "**********" at bounding box center [546, 330] width 471 height 408
type input "**********"
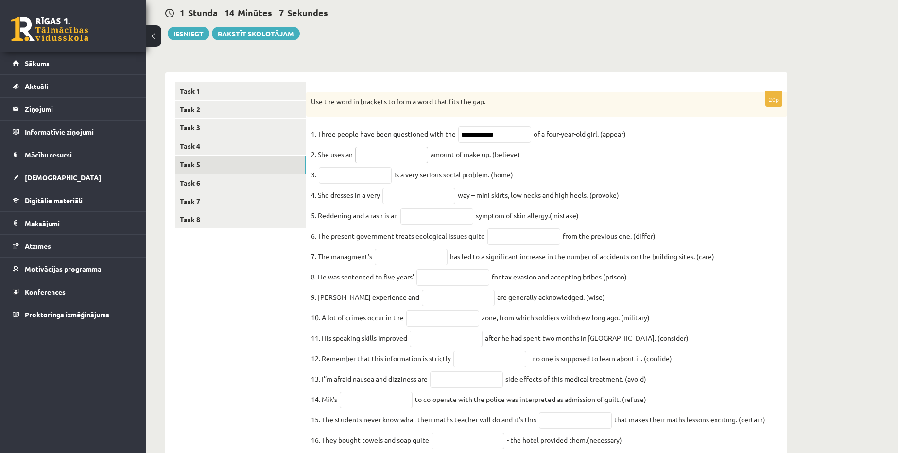
click at [391, 151] on input "text" at bounding box center [391, 155] width 73 height 17
click at [382, 154] on input "**********" at bounding box center [391, 155] width 73 height 17
type input "**********"
click at [368, 174] on input "text" at bounding box center [355, 175] width 73 height 17
click at [338, 177] on input "**********" at bounding box center [355, 175] width 73 height 17
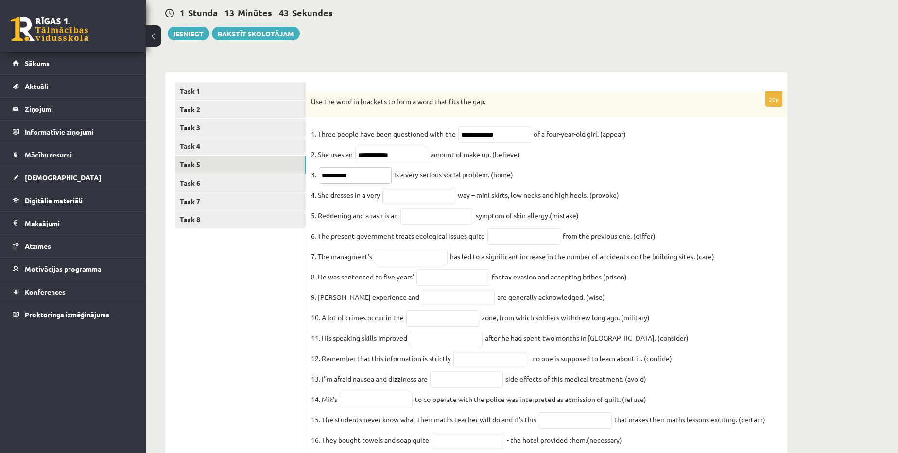
click at [342, 176] on input "**********" at bounding box center [355, 175] width 73 height 17
click at [342, 176] on input "*********" at bounding box center [355, 175] width 73 height 17
click at [399, 192] on input "text" at bounding box center [418, 196] width 73 height 17
click at [336, 178] on input "**********" at bounding box center [355, 175] width 73 height 17
type input "**********"
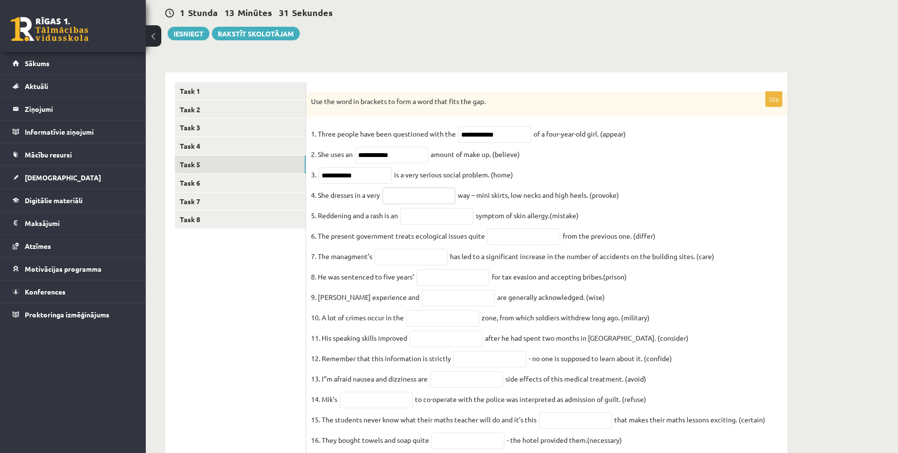
click at [408, 201] on input "text" at bounding box center [418, 196] width 73 height 17
type input "**********"
click at [438, 216] on input "text" at bounding box center [436, 216] width 73 height 17
type input "**********"
drag, startPoint x: 452, startPoint y: 222, endPoint x: 381, endPoint y: 225, distance: 71.0
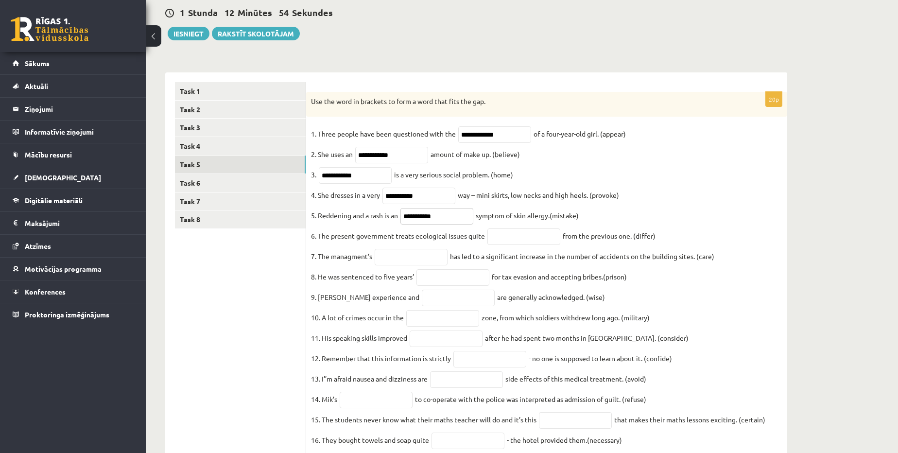
click at [381, 225] on fieldset "**********" at bounding box center [546, 330] width 471 height 408
click at [521, 235] on input "text" at bounding box center [523, 236] width 73 height 17
type input "*********"
click at [407, 265] on input "text" at bounding box center [411, 257] width 73 height 17
type input "**********"
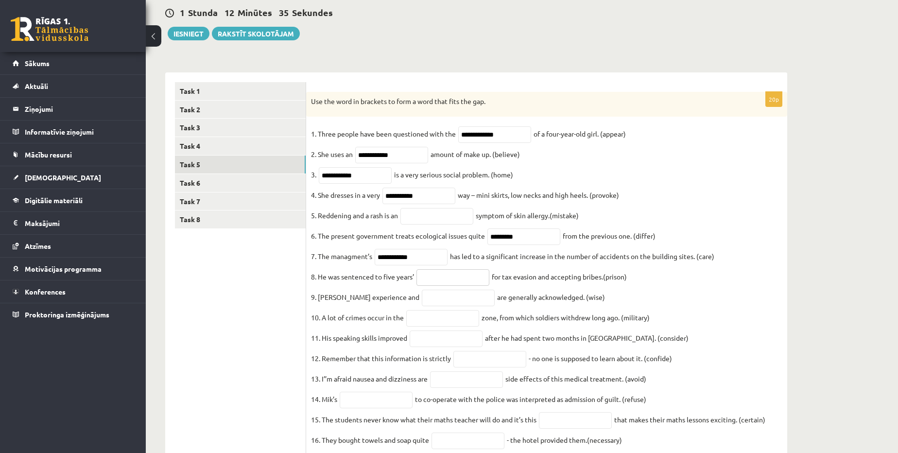
click at [470, 284] on input "text" at bounding box center [452, 277] width 73 height 17
click at [434, 306] on input "text" at bounding box center [458, 298] width 73 height 17
type input "******"
click at [445, 324] on input "text" at bounding box center [442, 318] width 73 height 17
click at [490, 367] on input "text" at bounding box center [489, 359] width 73 height 17
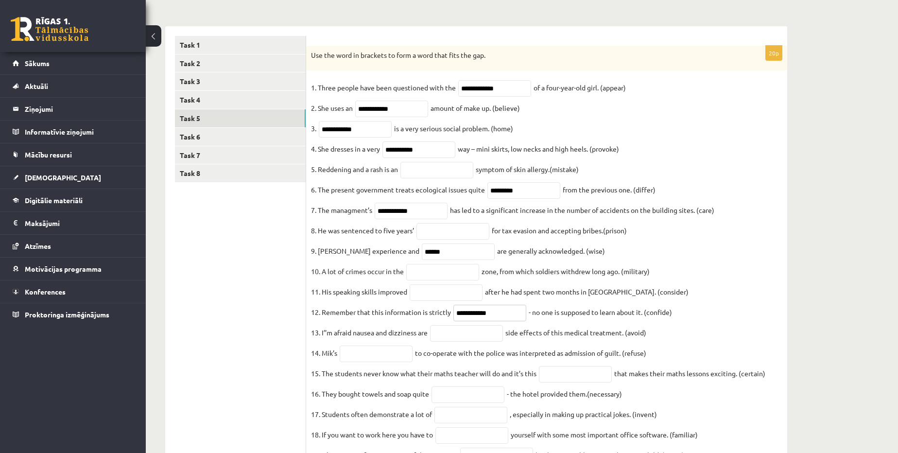
scroll to position [181, 0]
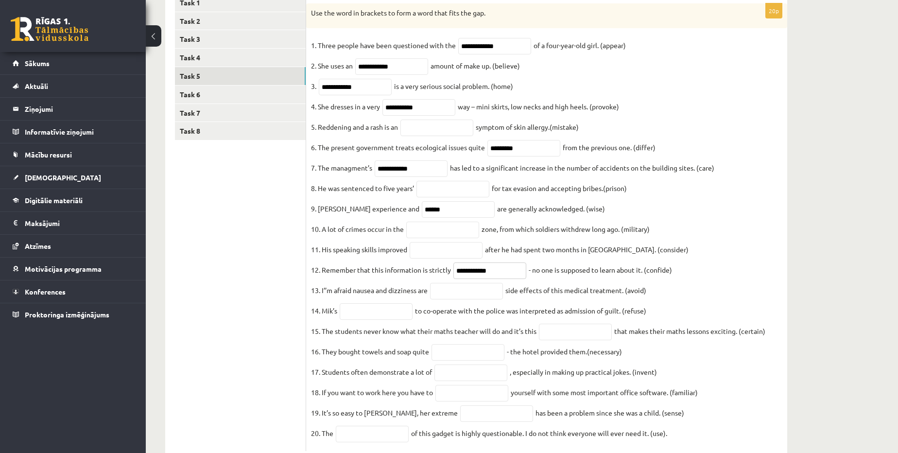
type input "**********"
click at [473, 299] on input "text" at bounding box center [466, 291] width 73 height 17
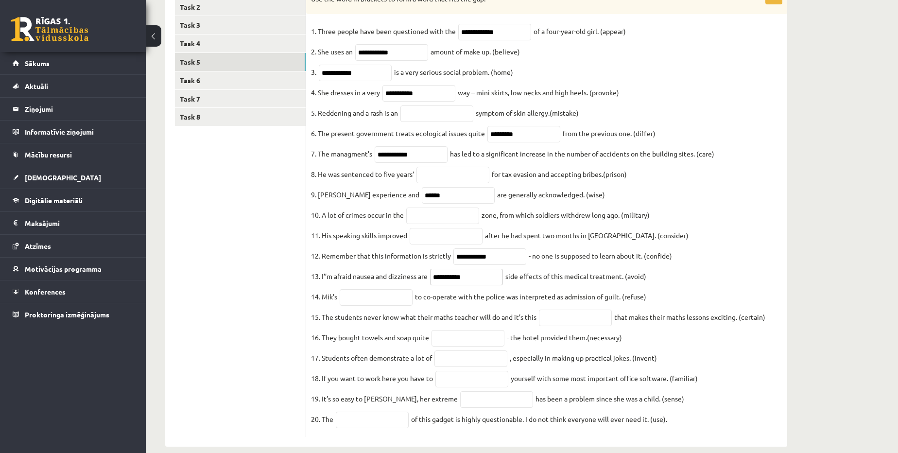
scroll to position [225, 0]
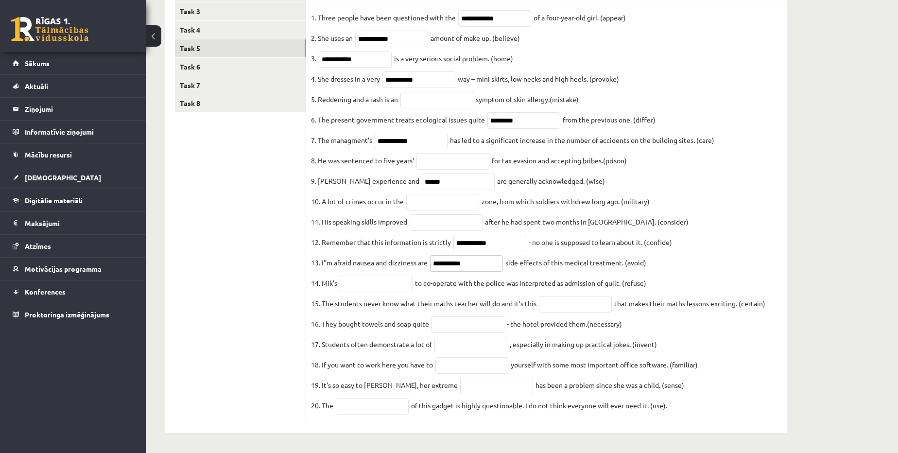
type input "**********"
click at [393, 281] on input "text" at bounding box center [376, 283] width 73 height 17
click at [583, 300] on input "text" at bounding box center [575, 304] width 73 height 17
click at [373, 275] on input "*******" at bounding box center [376, 283] width 73 height 17
type input "*******"
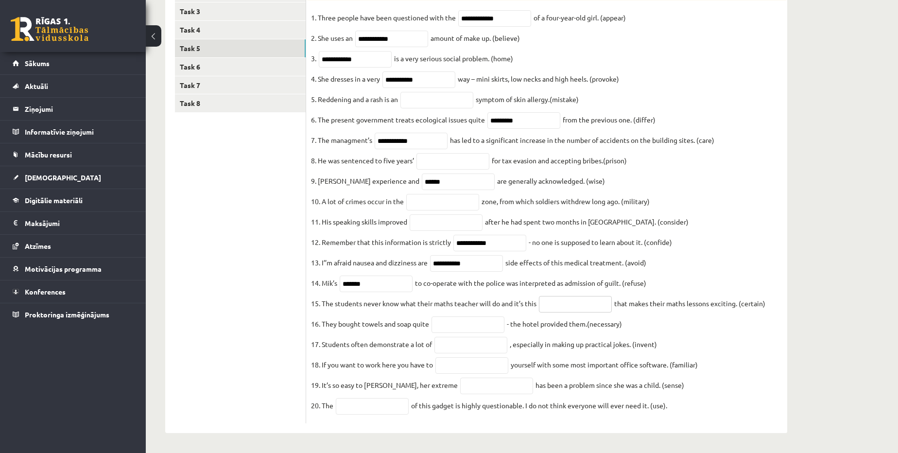
click at [582, 296] on input "text" at bounding box center [575, 304] width 73 height 17
click at [395, 408] on input "text" at bounding box center [372, 406] width 73 height 17
type input "**********"
click at [491, 385] on input "text" at bounding box center [496, 385] width 73 height 17
type input "*********"
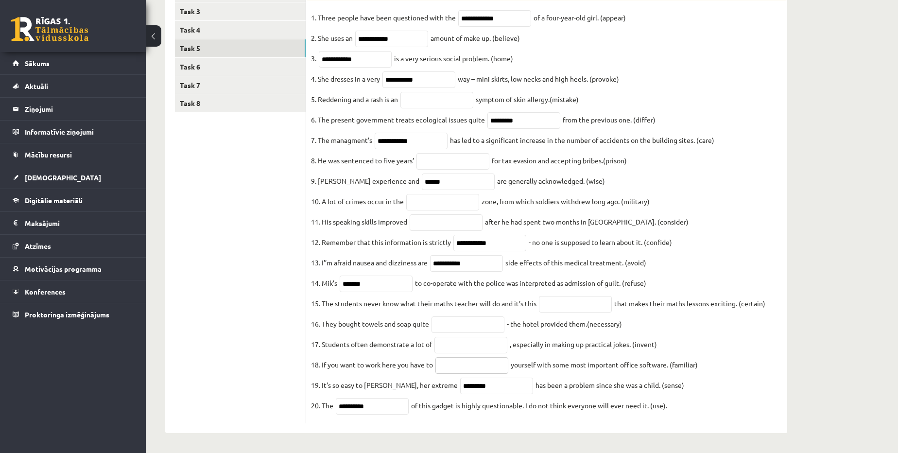
click at [483, 366] on input "text" at bounding box center [471, 365] width 73 height 17
type input "**********"
click at [454, 339] on input "text" at bounding box center [470, 345] width 73 height 17
type input "**********"
click at [479, 322] on input "text" at bounding box center [467, 324] width 73 height 17
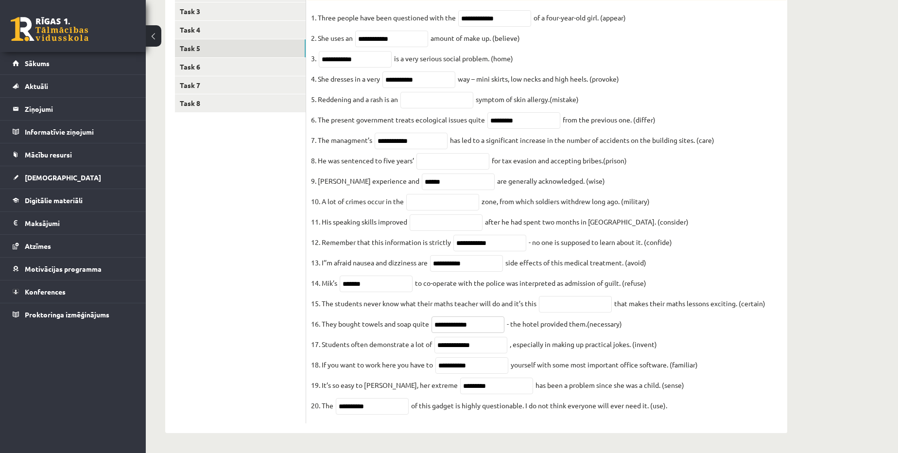
type input "**********"
click at [562, 298] on input "text" at bounding box center [575, 304] width 73 height 17
click at [543, 298] on input "**********" at bounding box center [575, 304] width 73 height 17
click at [574, 297] on input "**********" at bounding box center [575, 304] width 73 height 17
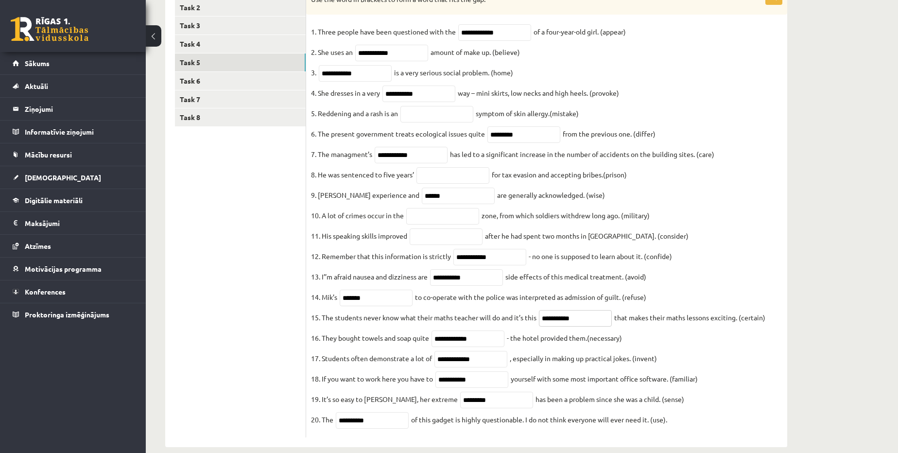
scroll to position [4, 0]
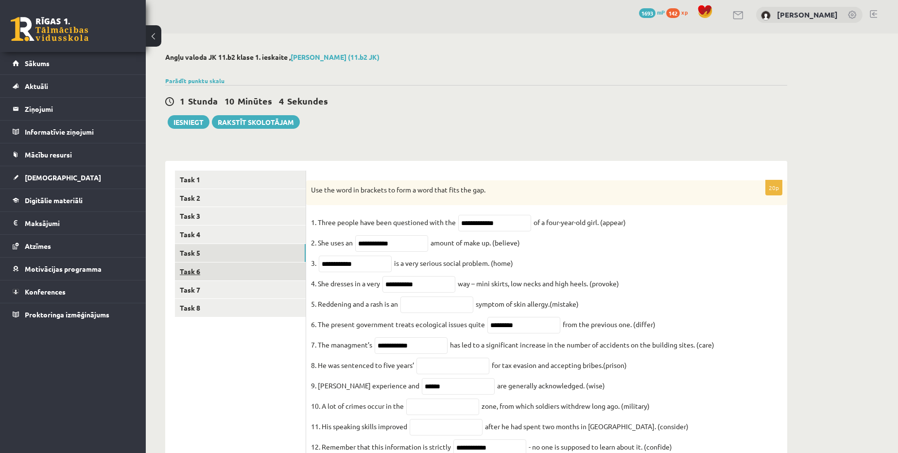
type input "**********"
click at [238, 271] on link "Task 6" at bounding box center [240, 271] width 131 height 18
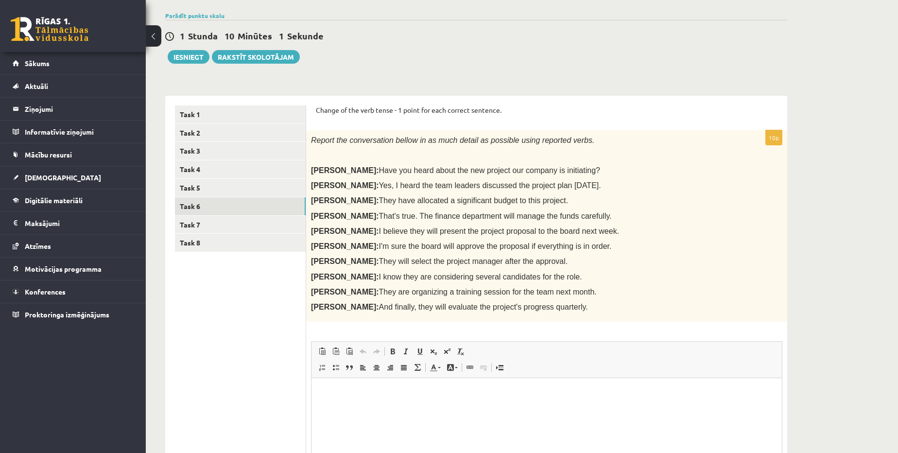
scroll to position [92, 0]
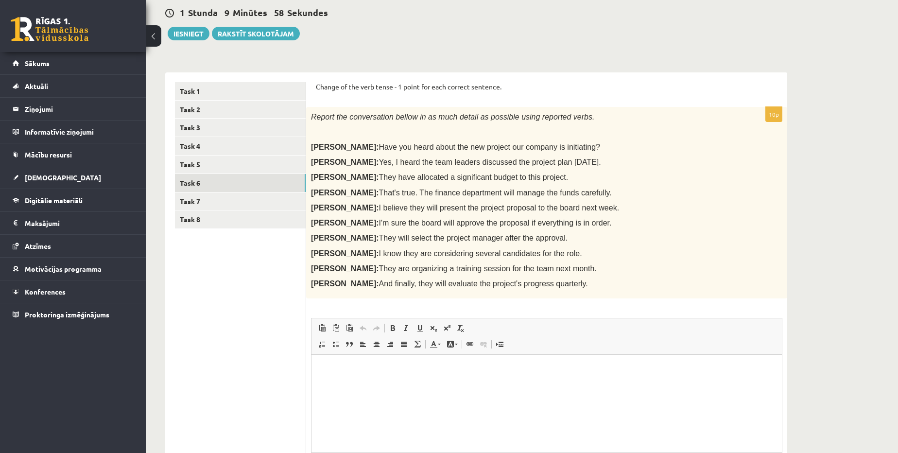
drag, startPoint x: 314, startPoint y: 87, endPoint x: 579, endPoint y: 288, distance: 332.2
click at [579, 288] on div "Change of the verb tense - 1 point for each correct sentence. 10p Report the co…" at bounding box center [546, 301] width 481 height 458
copy form "Change of the verb tense - 1 point for each correct sentence. 10p Report the co…"
click at [366, 384] on html at bounding box center [546, 370] width 470 height 30
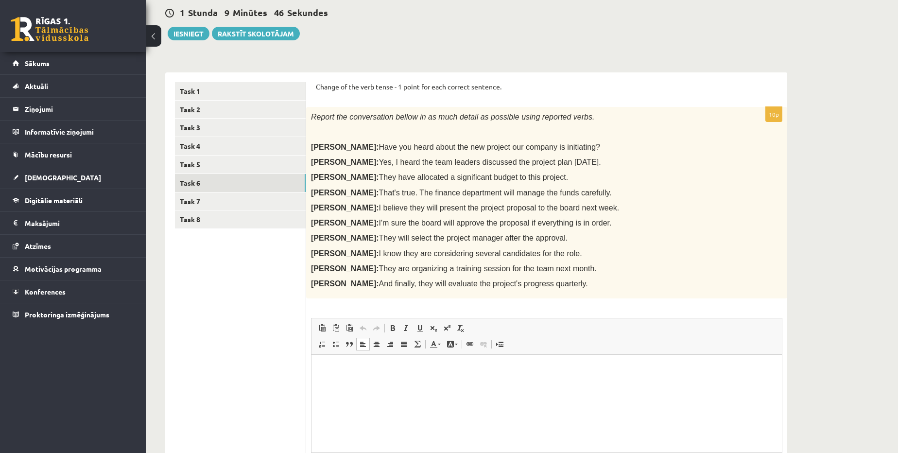
click at [269, 313] on ul "Task 1 Task 2 Task 3 Task 4 Task 5 Task 6 Task 7 Task 8" at bounding box center [240, 301] width 131 height 438
click at [411, 372] on p "Bagātinātā teksta redaktors, wiswyg-editor-user-answer-47024775819140" at bounding box center [546, 369] width 451 height 10
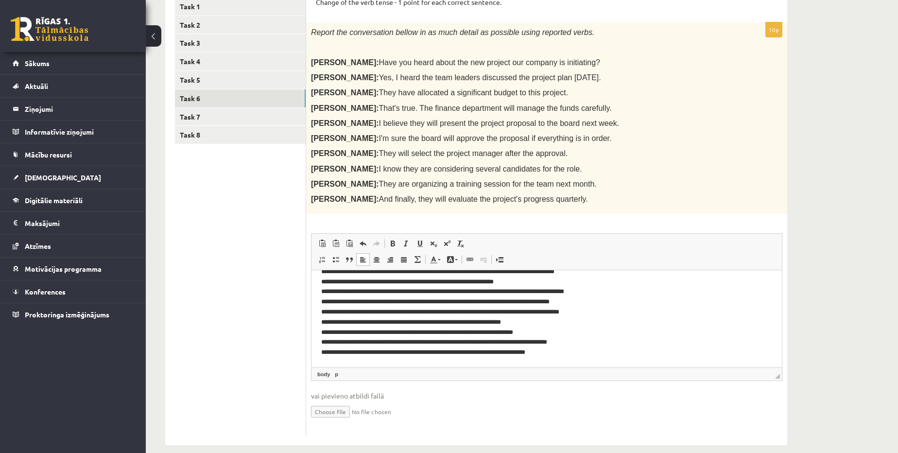
scroll to position [188, 0]
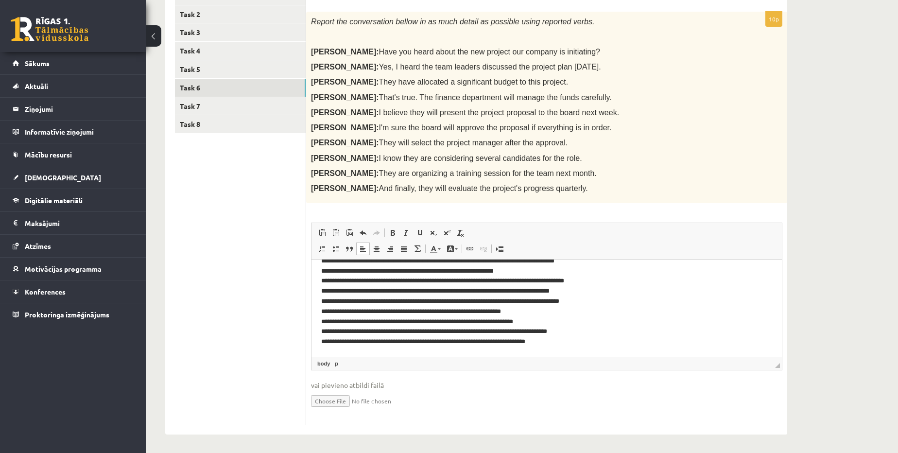
click at [337, 302] on p "**********" at bounding box center [543, 296] width 445 height 101
click at [529, 342] on p "**********" at bounding box center [543, 296] width 445 height 101
click at [502, 301] on p "**********" at bounding box center [543, 296] width 445 height 101
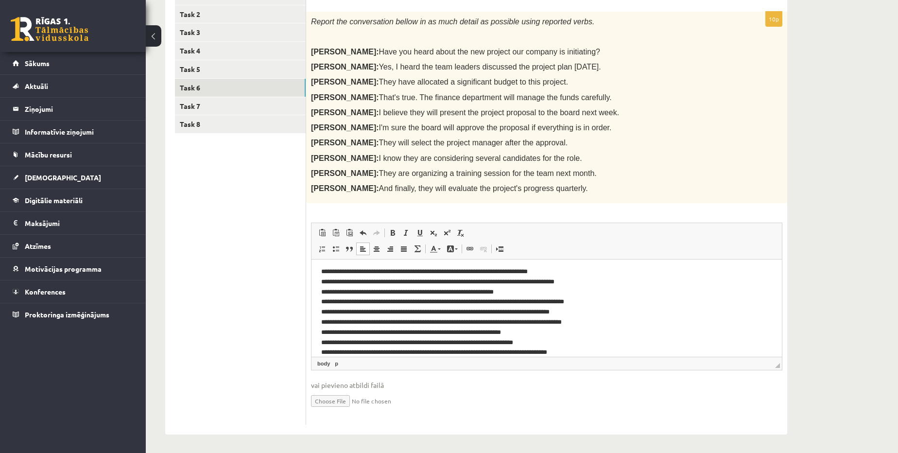
scroll to position [0, 0]
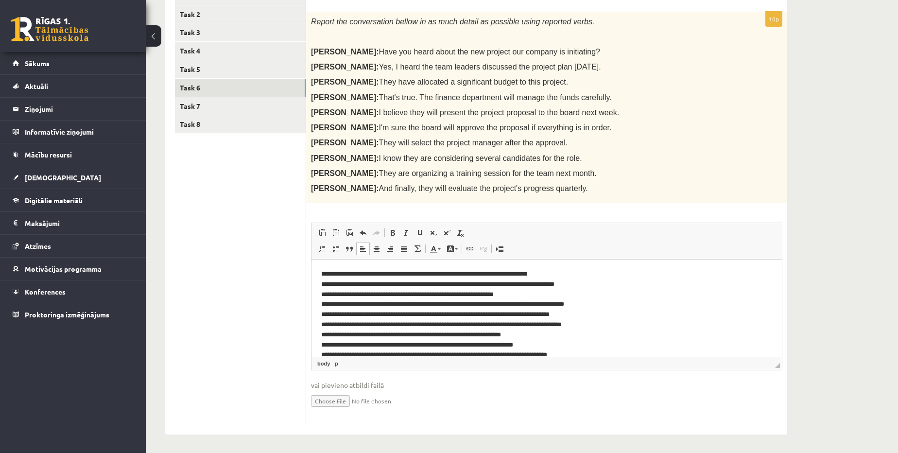
click at [394, 290] on p "**********" at bounding box center [543, 319] width 445 height 101
click at [531, 273] on p "**********" at bounding box center [543, 319] width 445 height 101
click at [494, 275] on p "**********" at bounding box center [543, 319] width 445 height 101
click at [479, 273] on p "**********" at bounding box center [543, 319] width 445 height 101
click at [245, 325] on ul "Task 1 Task 2 Task 3 Task 4 Task 5 Task 6 Task 7 Task 8" at bounding box center [240, 206] width 131 height 438
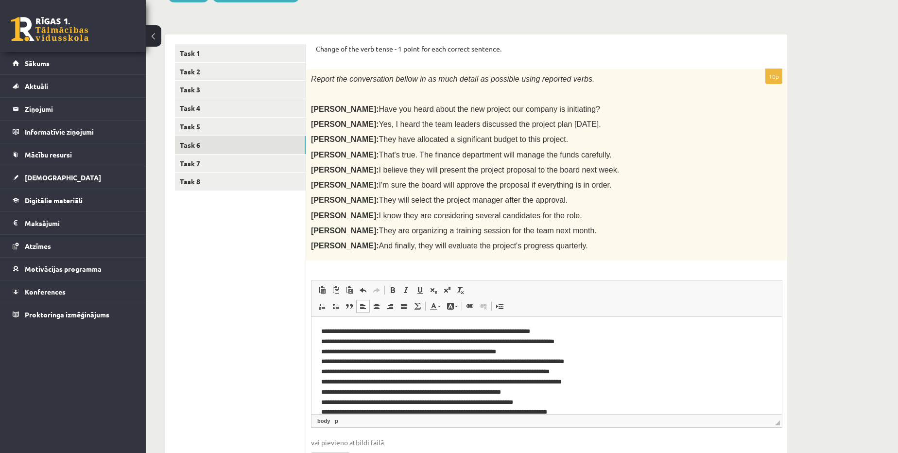
scroll to position [99, 0]
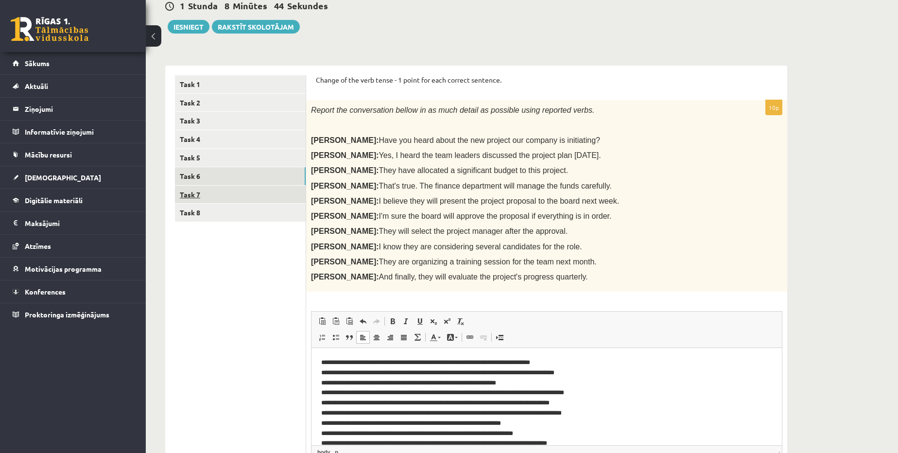
click at [212, 196] on link "Task 7" at bounding box center [240, 195] width 131 height 18
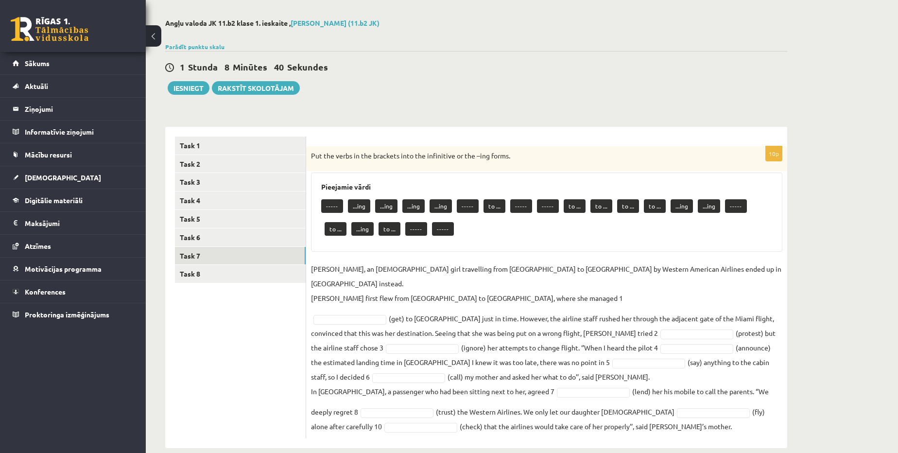
click at [338, 308] on fieldset "Jenny Adams, an 11-year-old girl travelling from San Francisco to Philadelphia …" at bounding box center [546, 347] width 471 height 172
click at [338, 309] on fieldset "Jenny Adams, an 11-year-old girl travelling from San Francisco to Philadelphia …" at bounding box center [546, 347] width 471 height 172
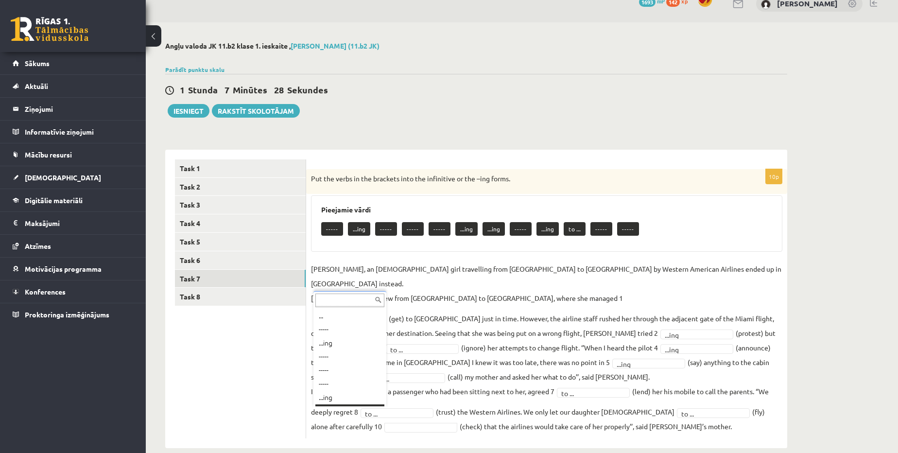
scroll to position [12, 0]
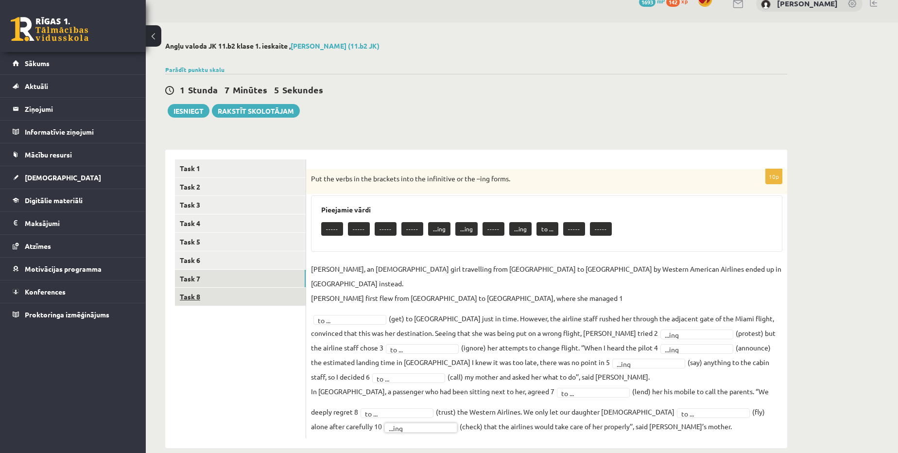
click at [222, 300] on link "Task 8" at bounding box center [240, 297] width 131 height 18
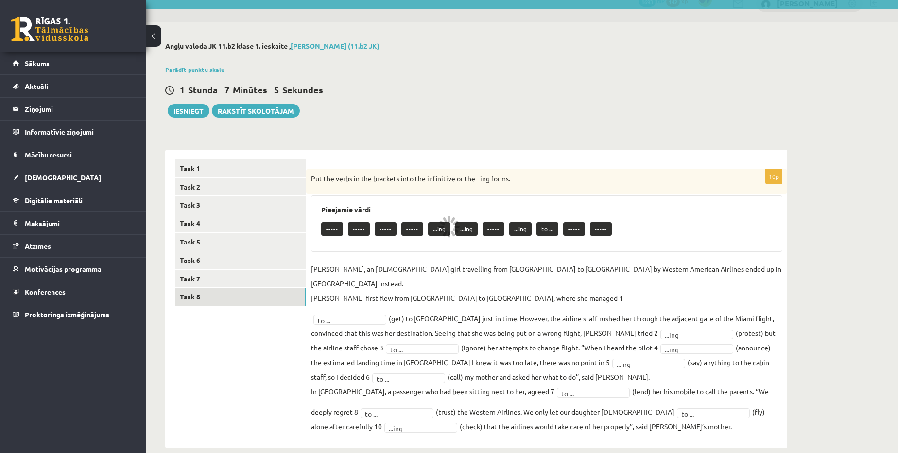
scroll to position [13, 0]
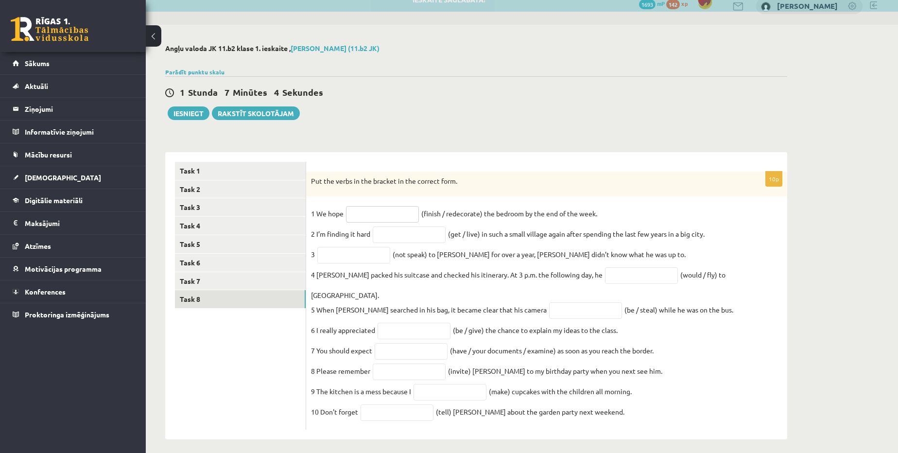
click at [404, 213] on input "text" at bounding box center [382, 214] width 73 height 17
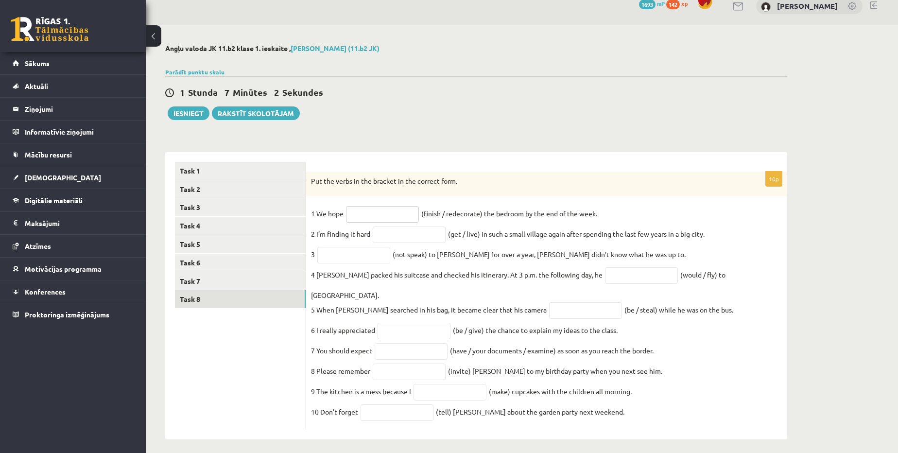
click at [404, 213] on input "text" at bounding box center [382, 214] width 73 height 17
click at [442, 200] on div "10p Put the verbs in the bracket in the correct form. 1 We hope (finish / redec…" at bounding box center [546, 300] width 481 height 258
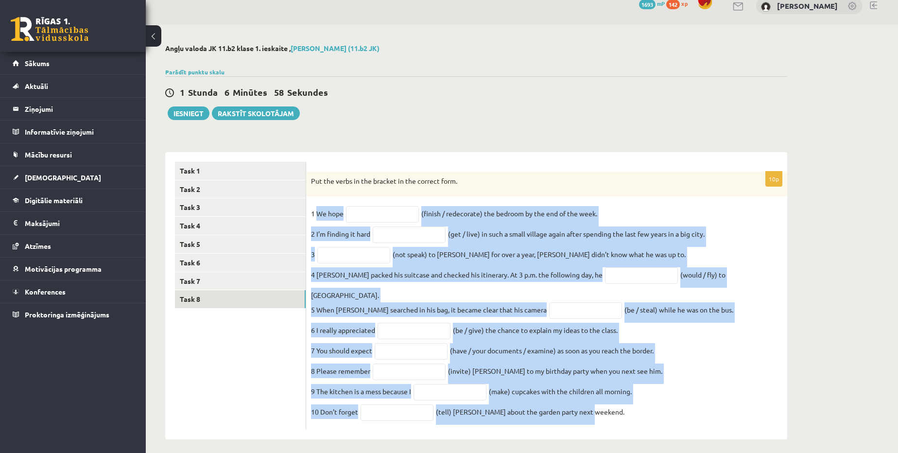
drag, startPoint x: 316, startPoint y: 214, endPoint x: 645, endPoint y: 415, distance: 385.4
click at [645, 415] on fieldset "1 We hope (finish / redecorate) the bedroom by the end of the week. 2 I’m findi…" at bounding box center [546, 315] width 471 height 219
copy fieldset "We hope (finish / redecorate) the bedroom by the end of the week. 2 I’m finding…"
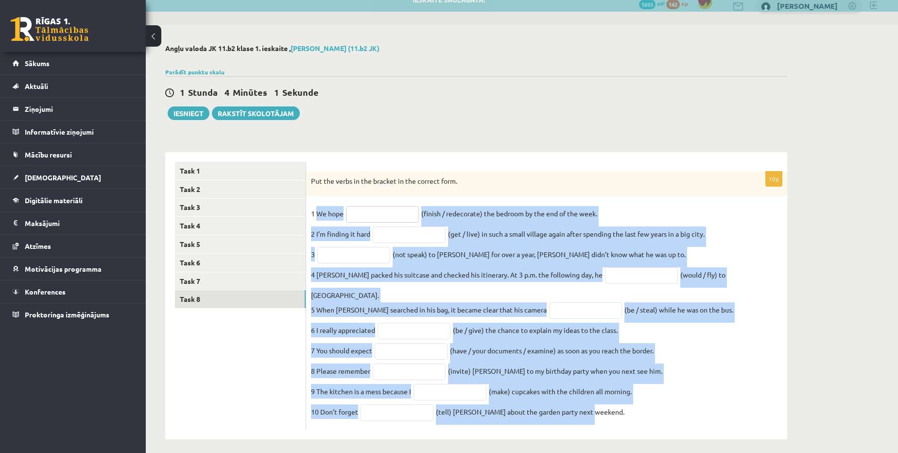
click at [377, 217] on input "text" at bounding box center [382, 214] width 73 height 17
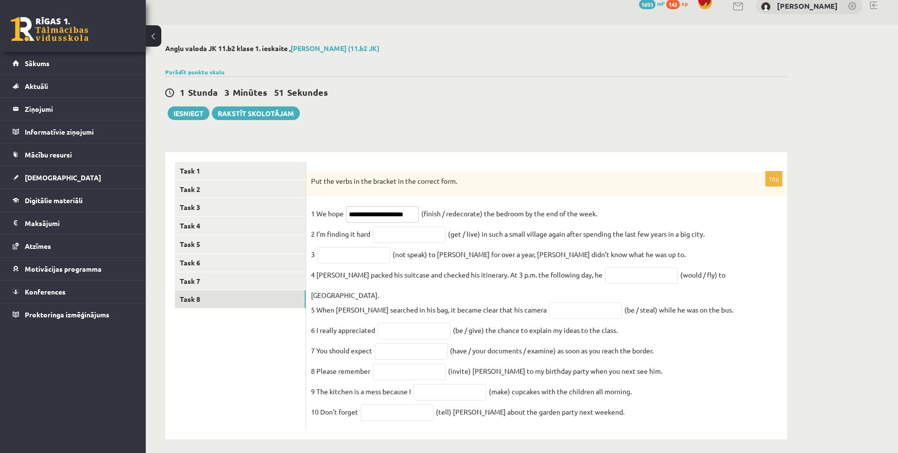
type input "**********"
click at [385, 241] on input "text" at bounding box center [409, 234] width 73 height 17
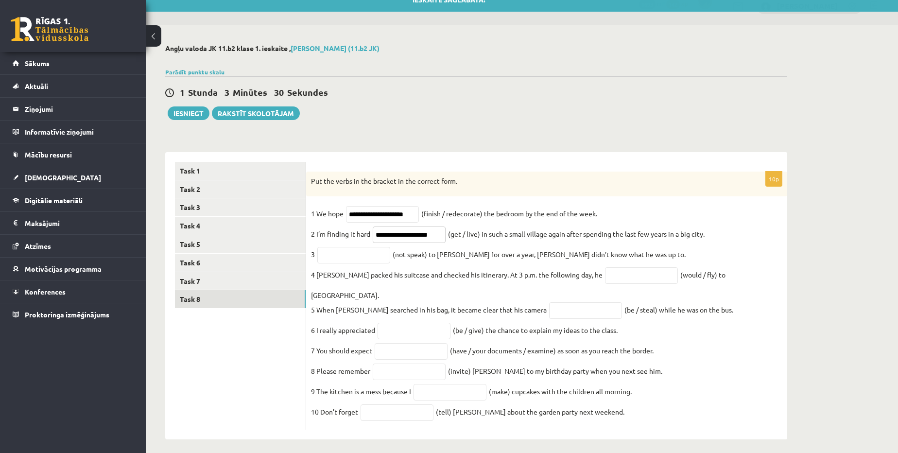
type input "**********"
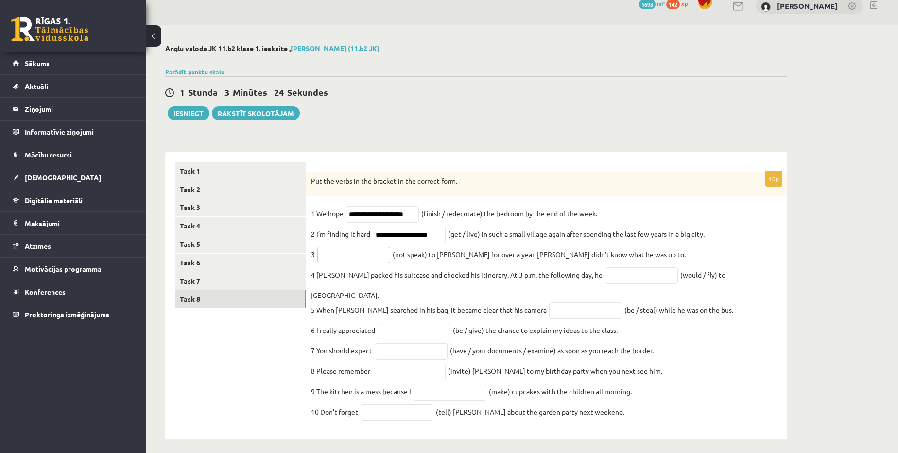
click at [362, 258] on input "text" at bounding box center [353, 255] width 73 height 17
type input "**********"
click at [642, 284] on input "text" at bounding box center [641, 275] width 73 height 17
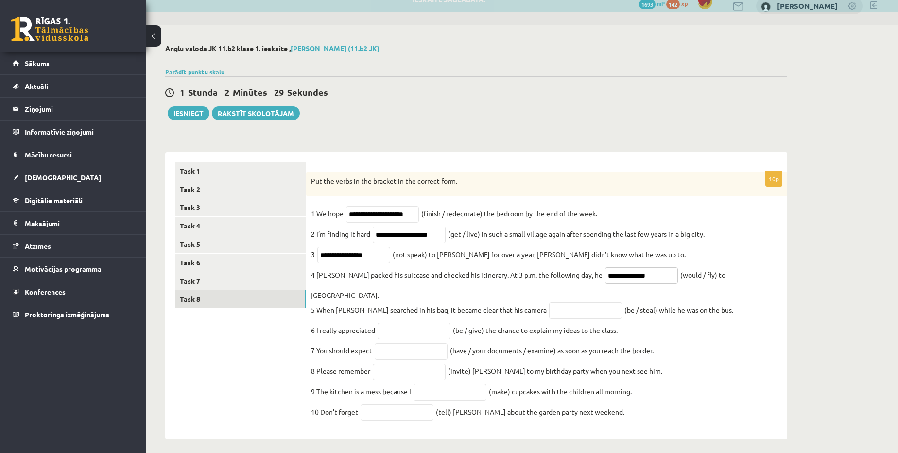
type input "**********"
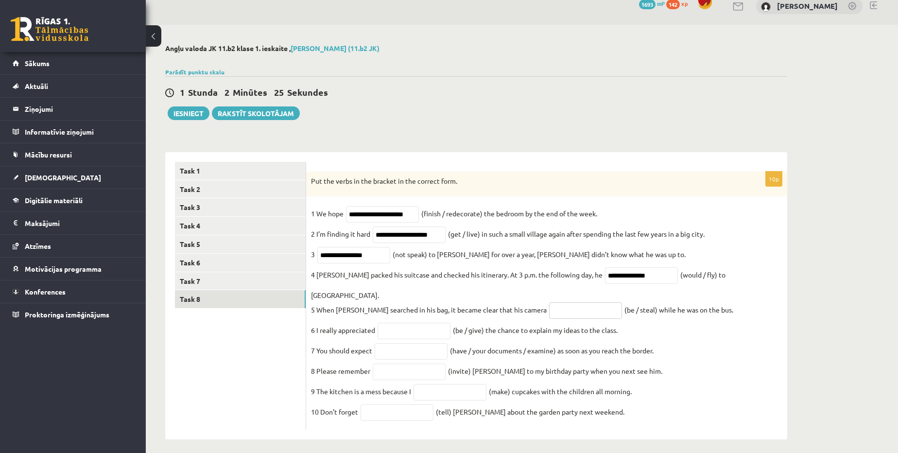
click at [549, 302] on input "text" at bounding box center [585, 310] width 73 height 17
type input "**********"
click at [423, 323] on input "text" at bounding box center [413, 331] width 73 height 17
type input "**********"
click at [414, 363] on input "text" at bounding box center [409, 371] width 73 height 17
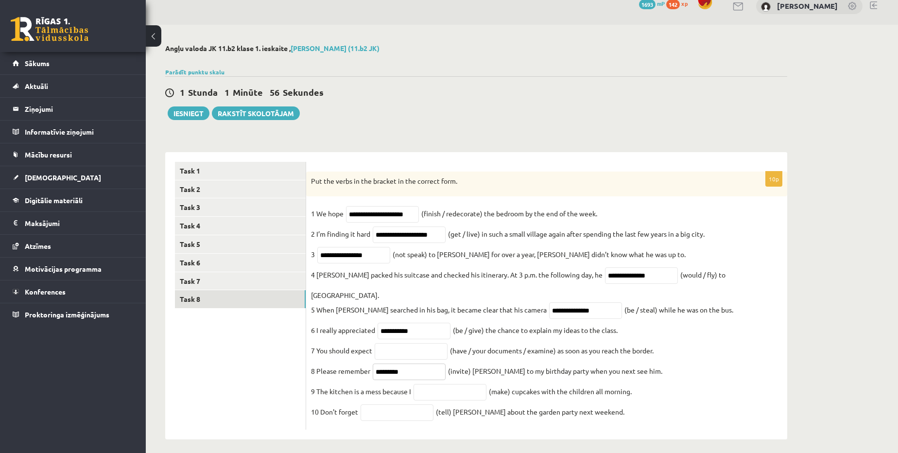
type input "*********"
click at [452, 388] on input "text" at bounding box center [449, 392] width 73 height 17
type input "**********"
click at [387, 404] on input "text" at bounding box center [396, 412] width 73 height 17
type input "*******"
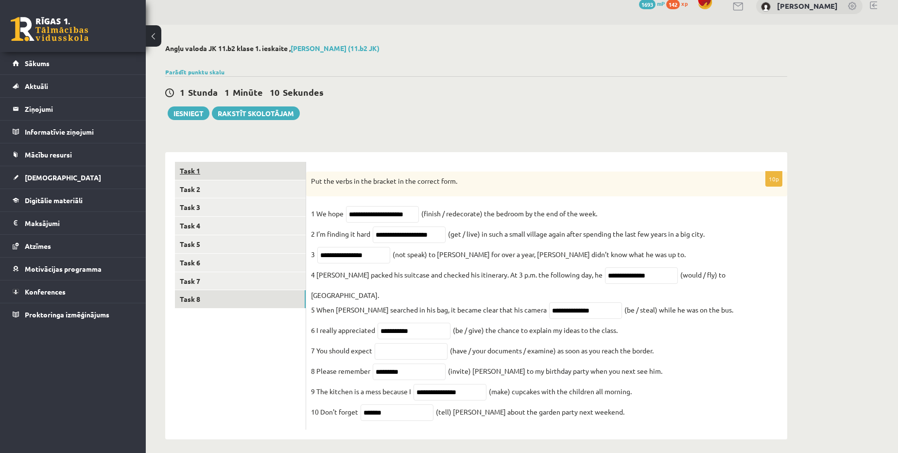
click at [211, 169] on link "Task 1" at bounding box center [240, 171] width 131 height 18
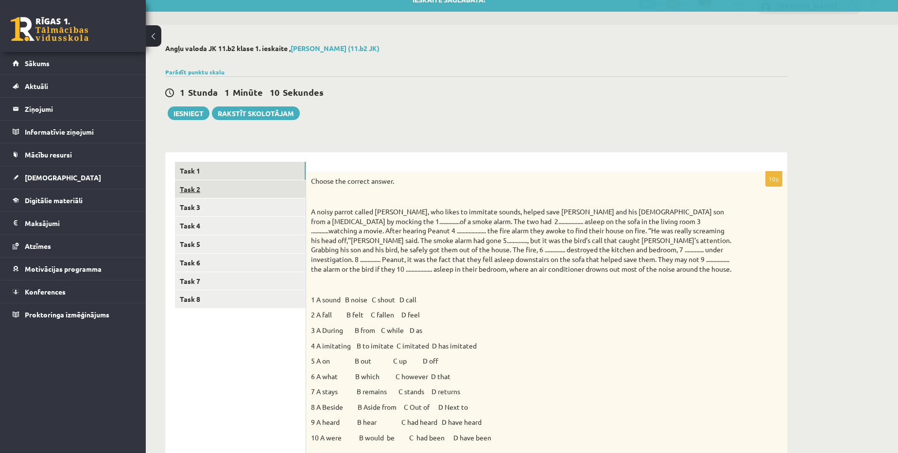
click at [214, 191] on link "Task 2" at bounding box center [240, 189] width 131 height 18
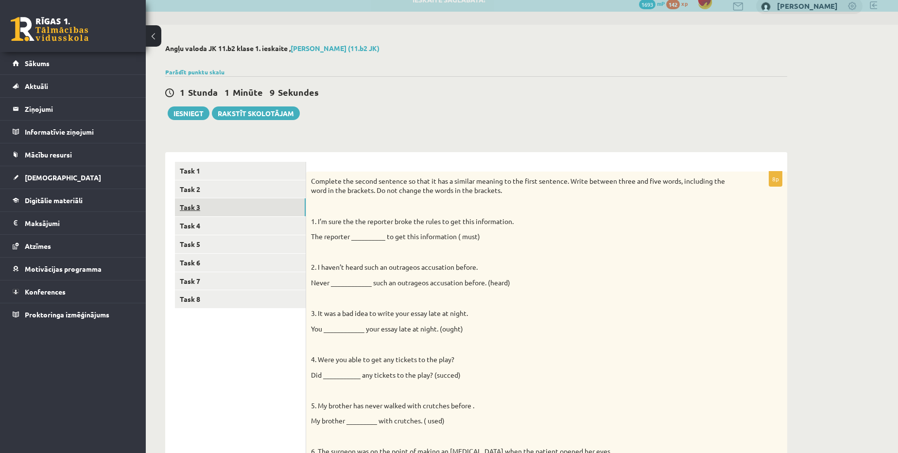
click at [216, 207] on link "Task 3" at bounding box center [240, 207] width 131 height 18
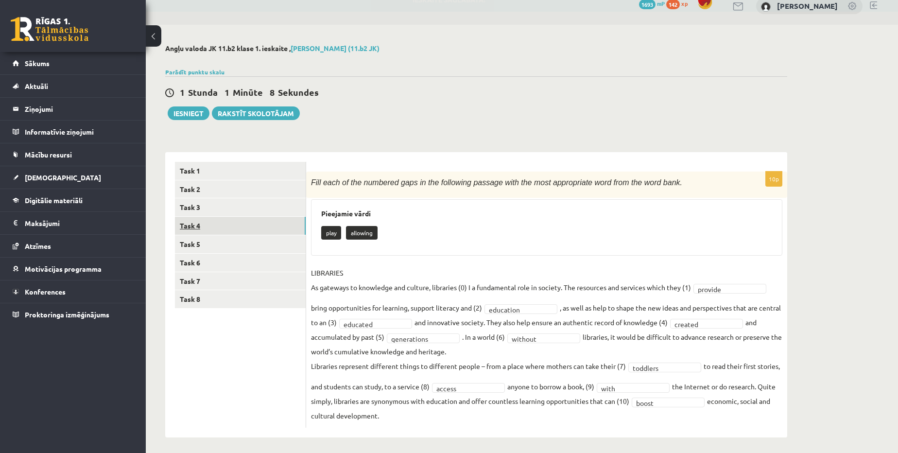
click at [217, 221] on link "Task 4" at bounding box center [240, 226] width 131 height 18
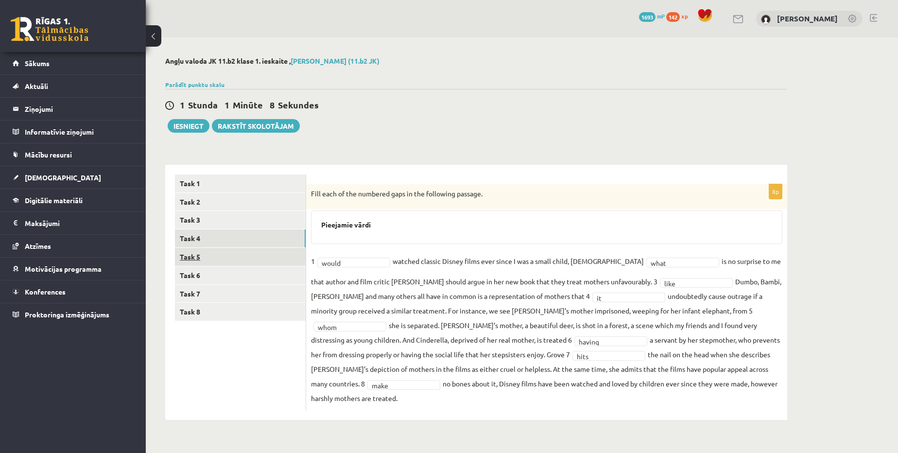
scroll to position [0, 0]
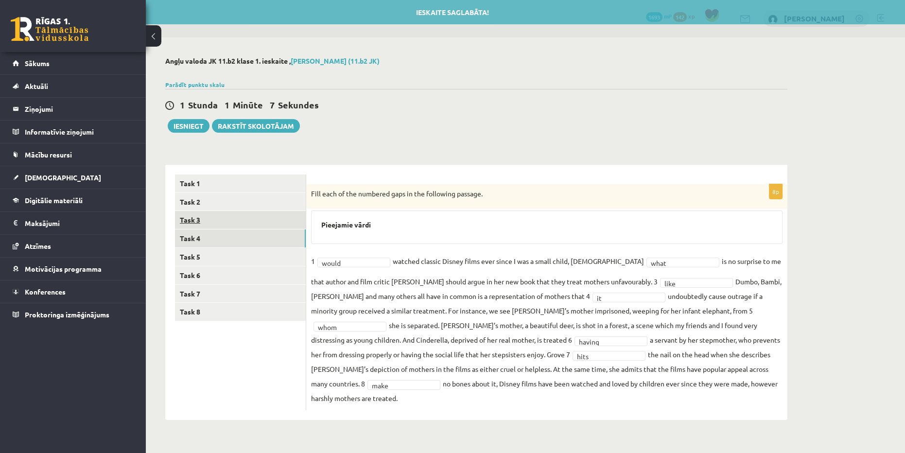
click at [201, 218] on link "Task 3" at bounding box center [240, 220] width 131 height 18
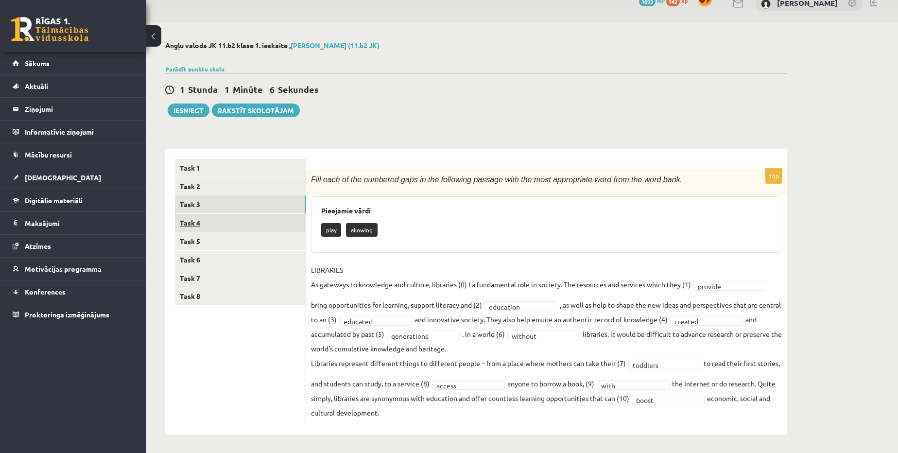
scroll to position [17, 0]
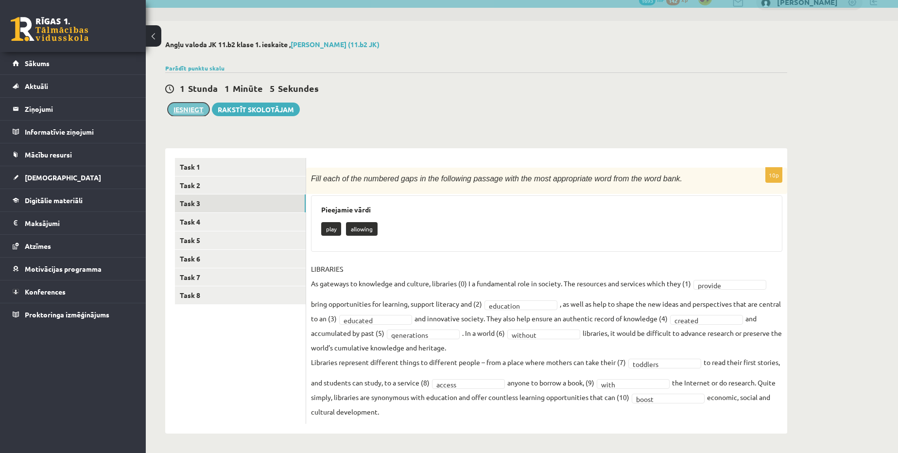
click at [181, 115] on button "Iesniegt" at bounding box center [189, 110] width 42 height 14
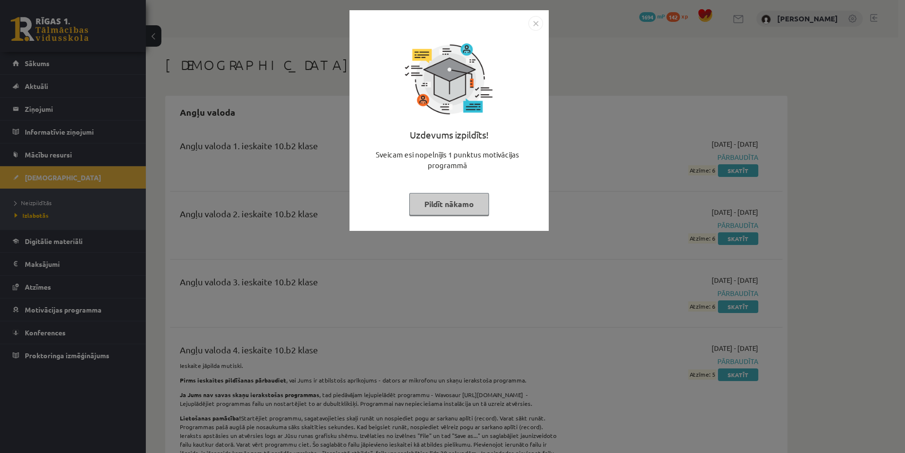
click at [535, 18] on img "Close" at bounding box center [535, 23] width 15 height 15
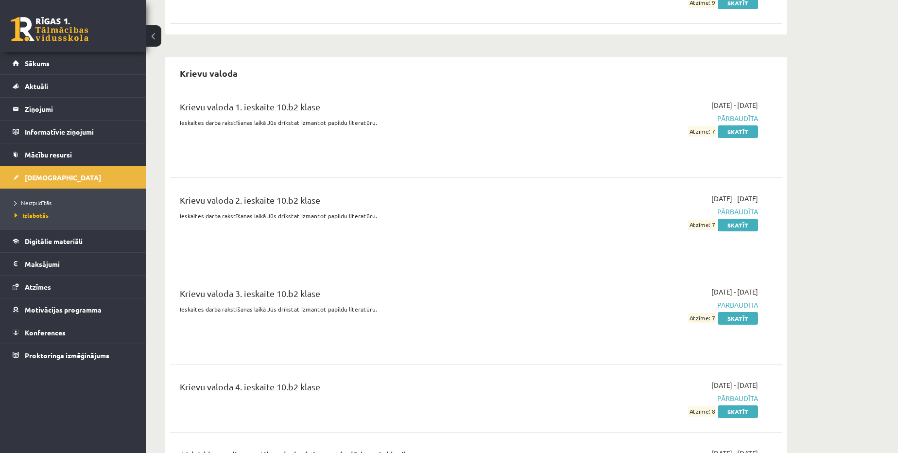
scroll to position [2164, 0]
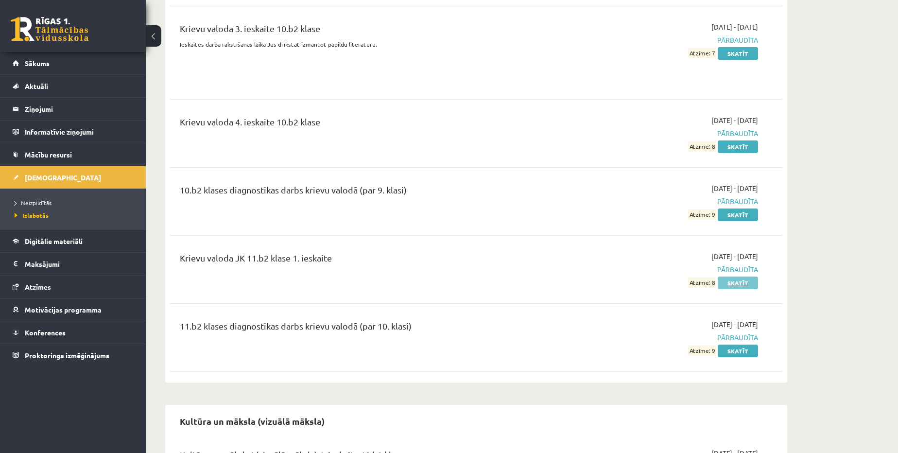
click at [732, 276] on link "Skatīt" at bounding box center [738, 282] width 40 height 13
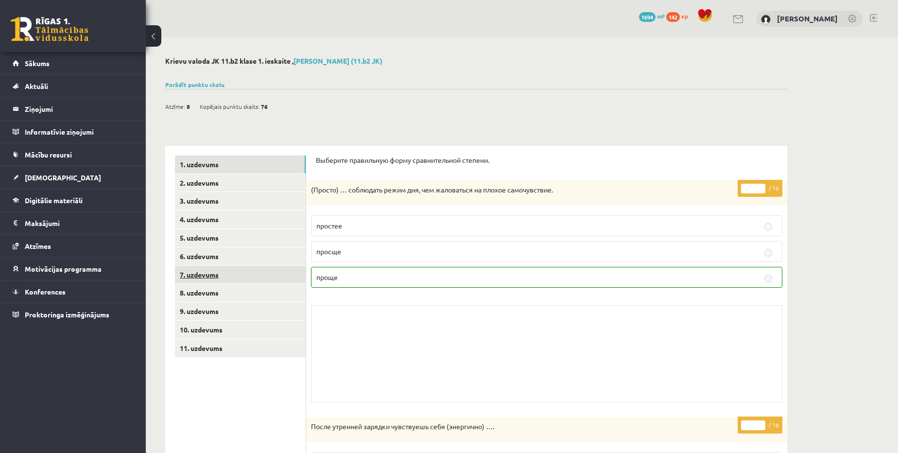
click at [289, 276] on link "7. uzdevums" at bounding box center [240, 275] width 131 height 18
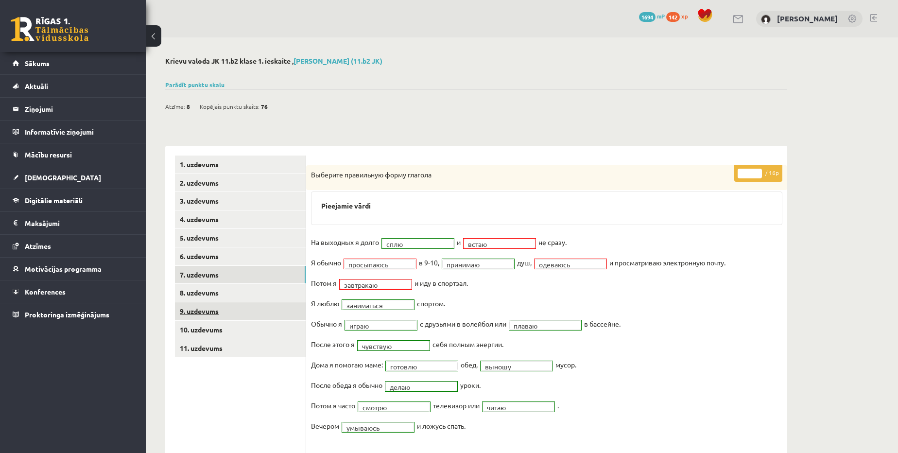
click at [285, 303] on link "9. uzdevums" at bounding box center [240, 311] width 131 height 18
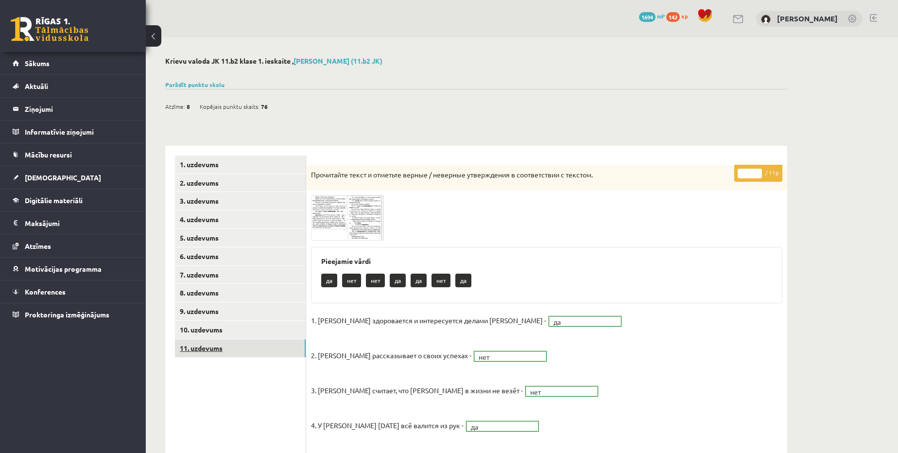
click at [238, 348] on link "11. uzdevums" at bounding box center [240, 348] width 131 height 18
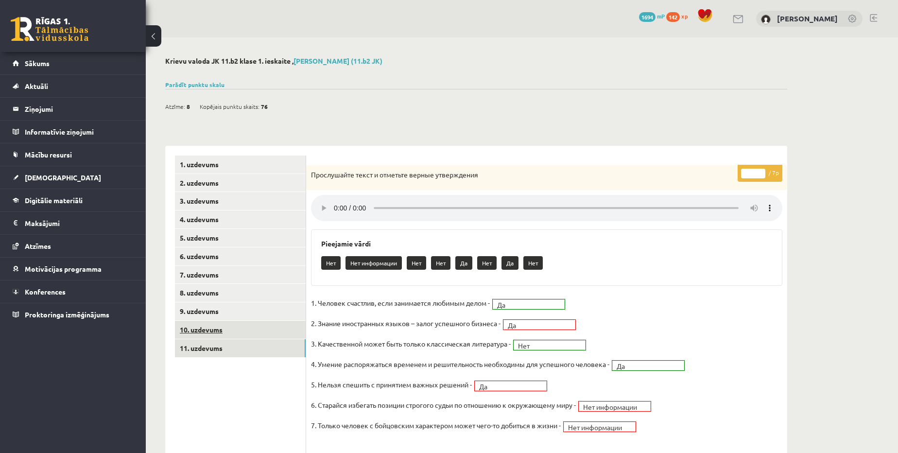
click at [236, 328] on link "10. uzdevums" at bounding box center [240, 330] width 131 height 18
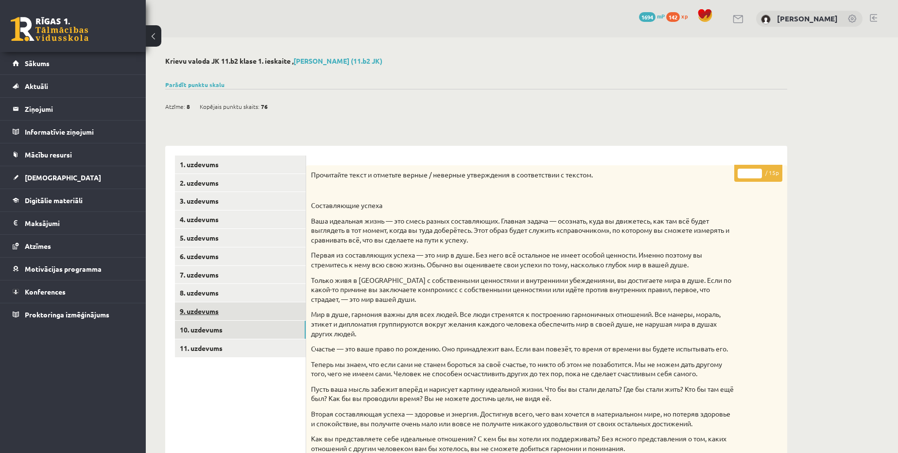
click at [235, 308] on link "9. uzdevums" at bounding box center [240, 311] width 131 height 18
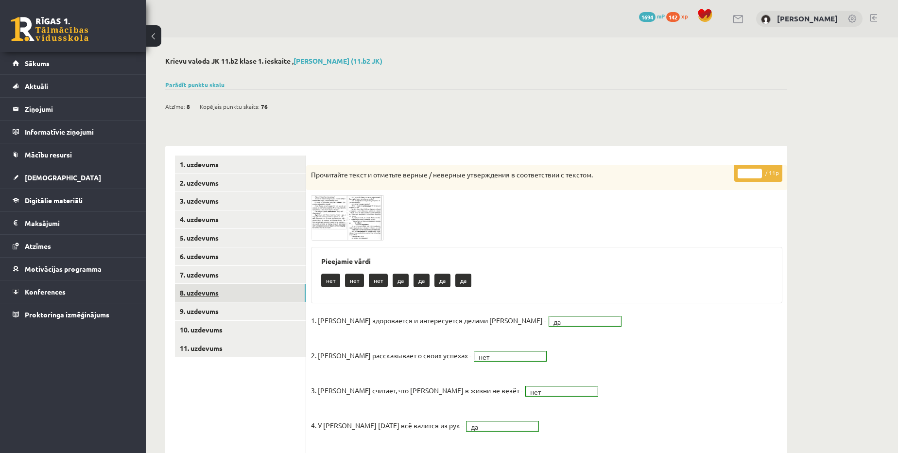
click at [233, 298] on link "8. uzdevums" at bounding box center [240, 293] width 131 height 18
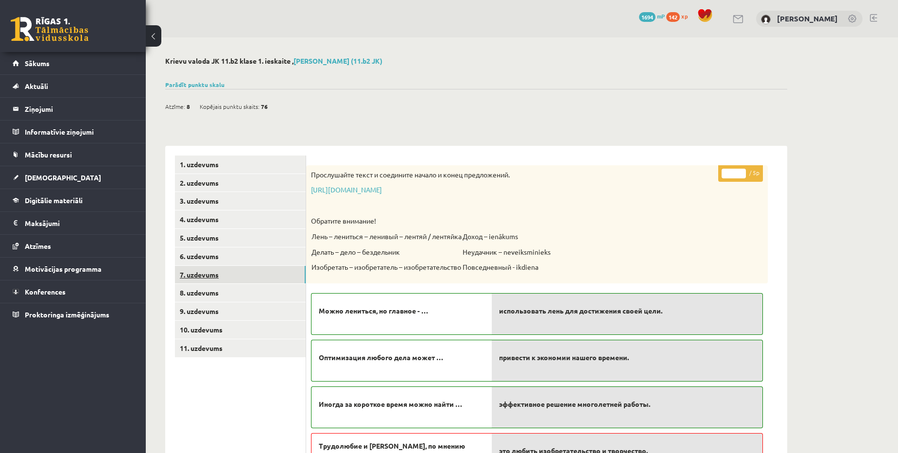
click at [229, 271] on link "7. uzdevums" at bounding box center [240, 275] width 131 height 18
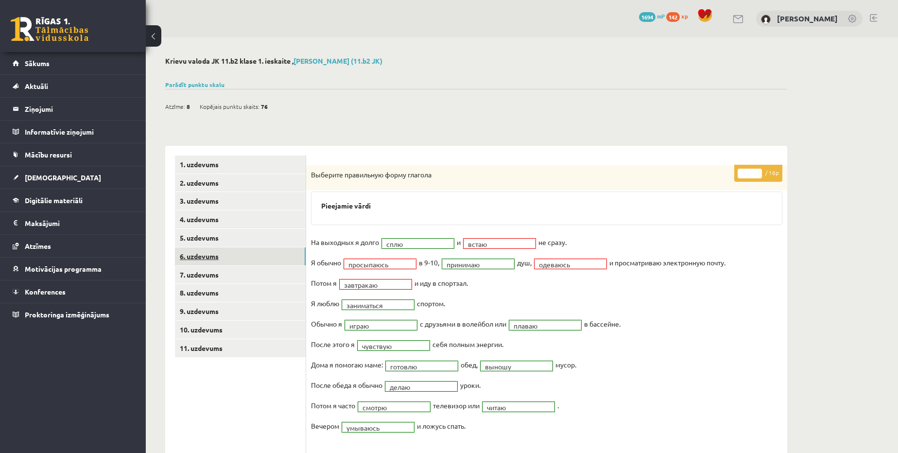
click at [225, 252] on link "6. uzdevums" at bounding box center [240, 256] width 131 height 18
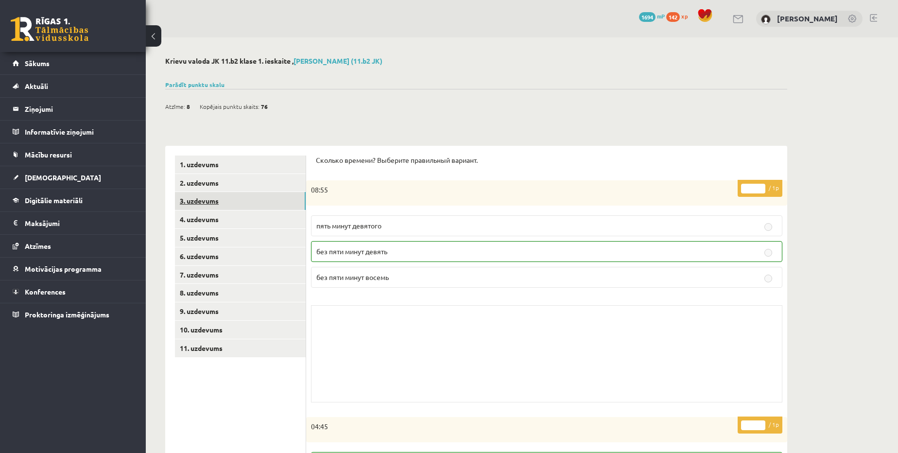
click at [219, 200] on link "3. uzdevums" at bounding box center [240, 201] width 131 height 18
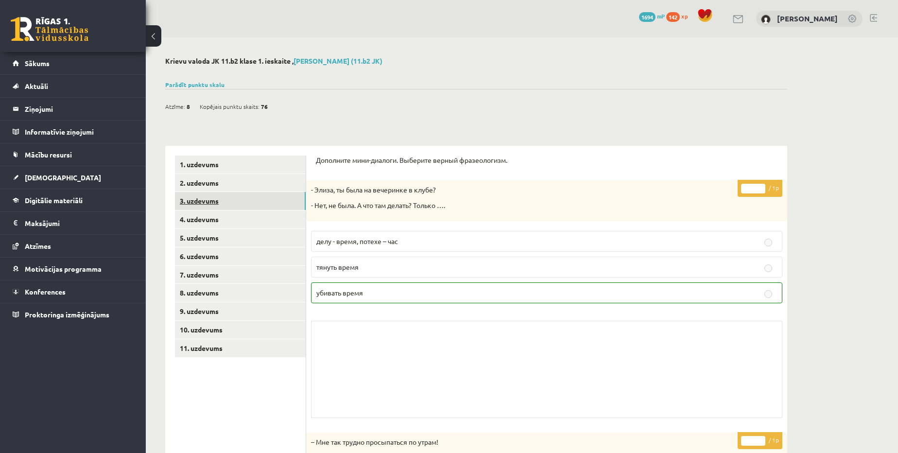
click at [219, 198] on link "3. uzdevums" at bounding box center [240, 201] width 131 height 18
click at [72, 175] on link "[DEMOGRAPHIC_DATA]" at bounding box center [73, 177] width 121 height 22
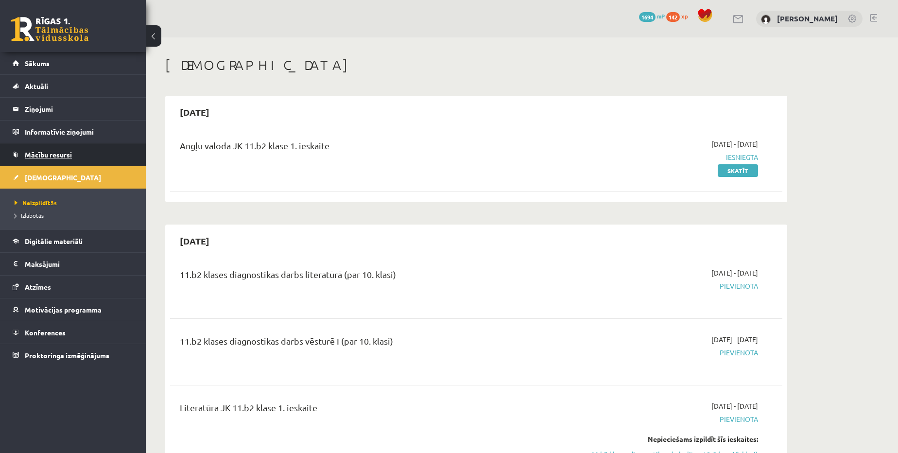
click at [72, 155] on link "Mācību resursi" at bounding box center [73, 154] width 121 height 22
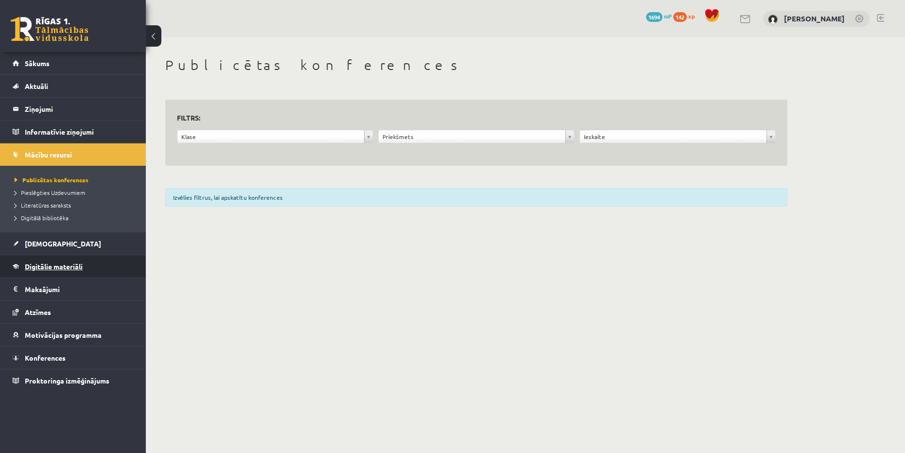
click at [68, 264] on span "Digitālie materiāli" at bounding box center [54, 266] width 58 height 9
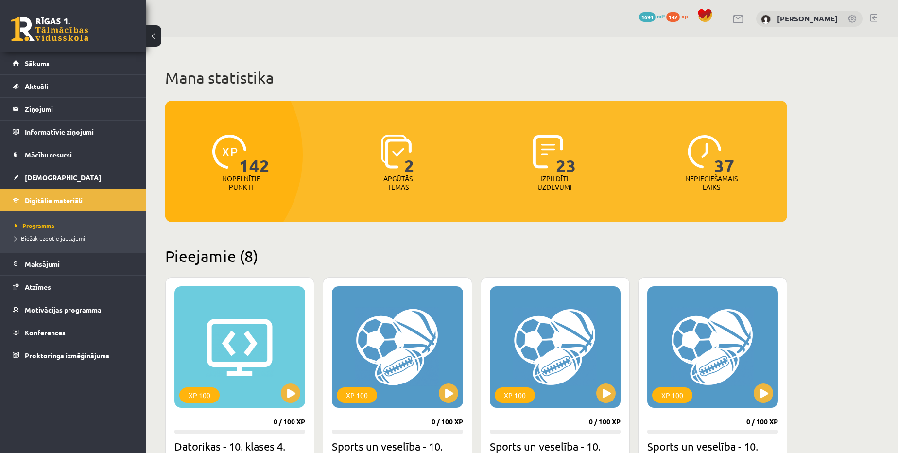
click at [409, 167] on span "2" at bounding box center [409, 155] width 10 height 40
click at [407, 162] on span "2" at bounding box center [409, 155] width 10 height 40
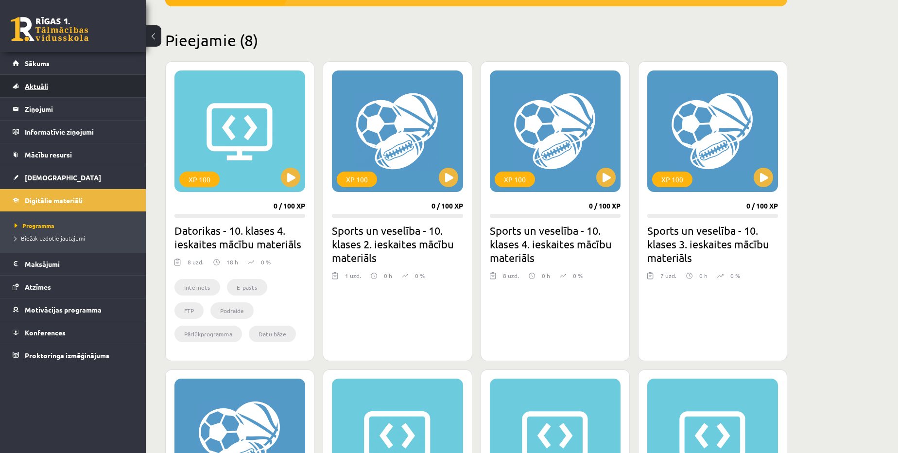
scroll to position [221, 0]
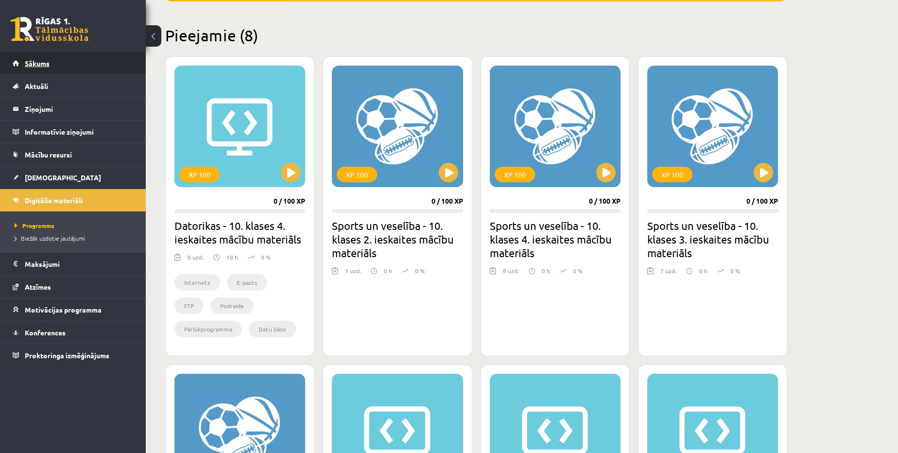
click at [31, 60] on span "Sākums" at bounding box center [37, 63] width 25 height 9
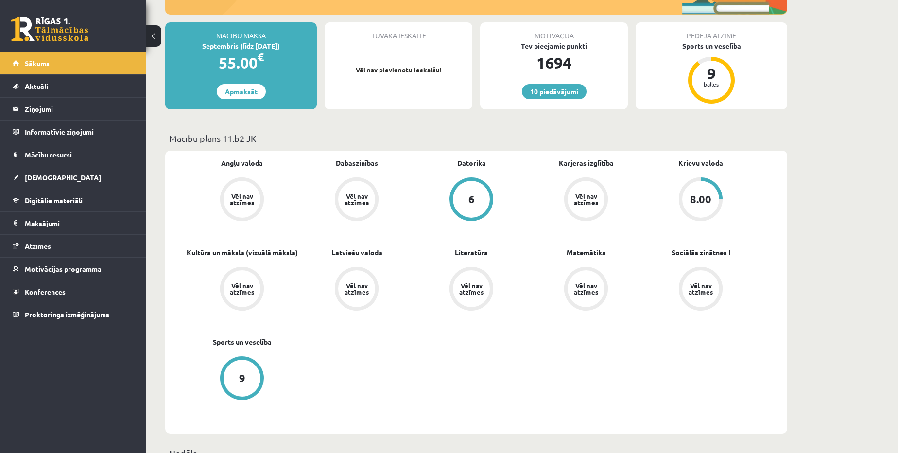
scroll to position [176, 0]
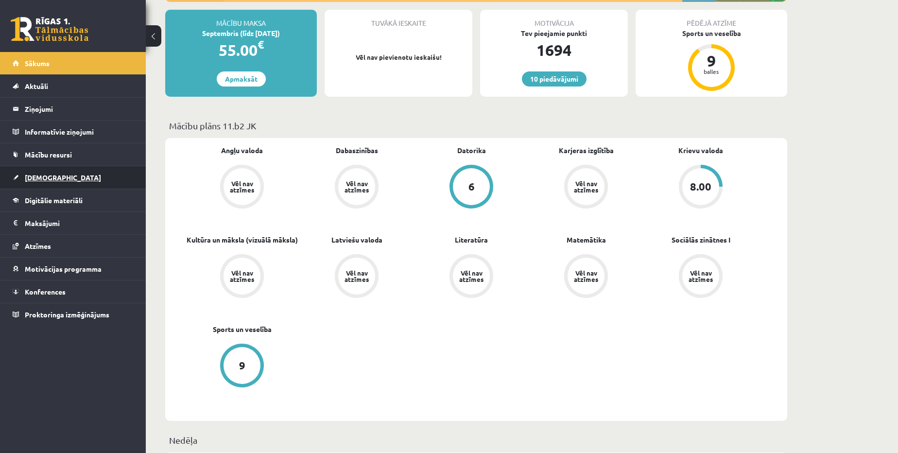
click at [58, 170] on link "[DEMOGRAPHIC_DATA]" at bounding box center [73, 177] width 121 height 22
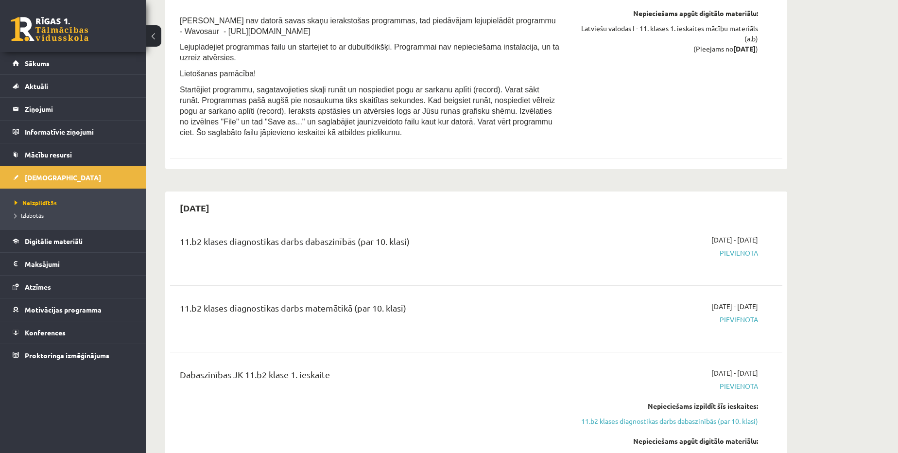
scroll to position [1281, 0]
